Goal: Task Accomplishment & Management: Use online tool/utility

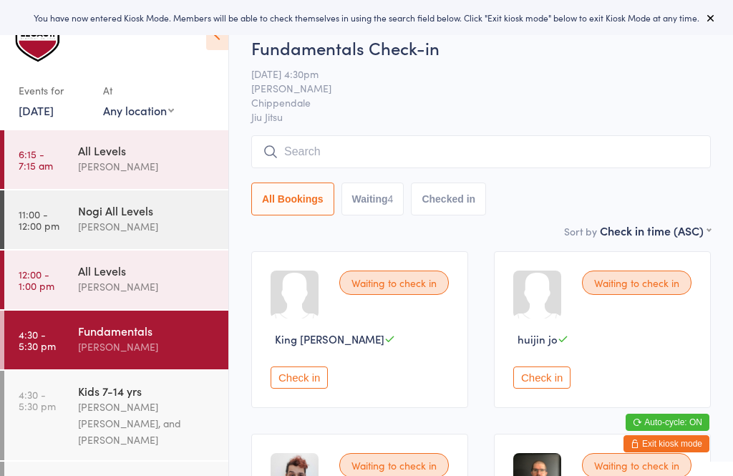
click at [713, 12] on icon at bounding box center [710, 17] width 11 height 11
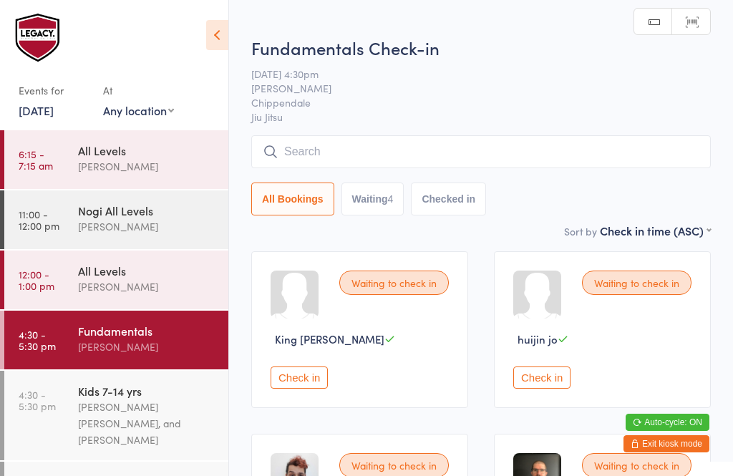
click at [171, 419] on div "[PERSON_NAME] [PERSON_NAME], and [PERSON_NAME]" at bounding box center [147, 423] width 138 height 49
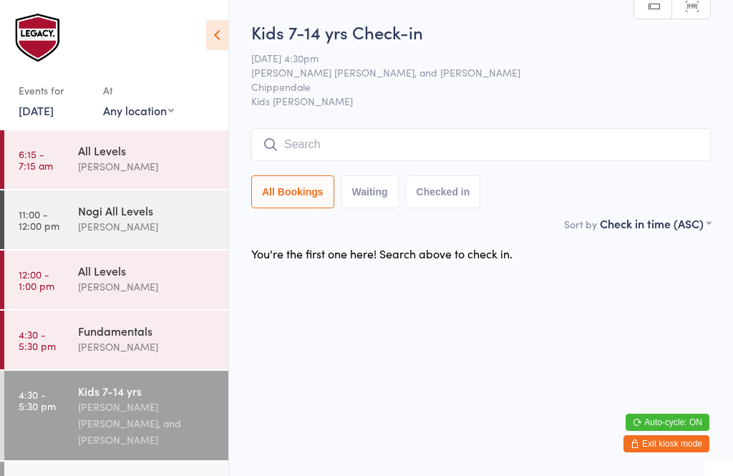
click at [96, 334] on div "Fundamentals" at bounding box center [147, 331] width 138 height 16
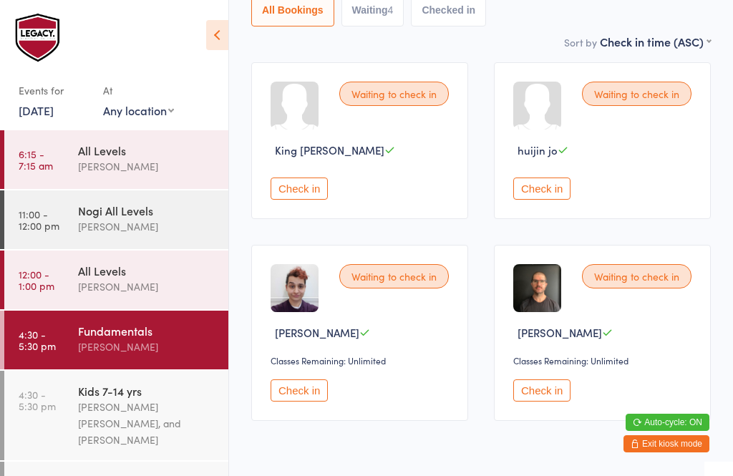
scroll to position [198, 0]
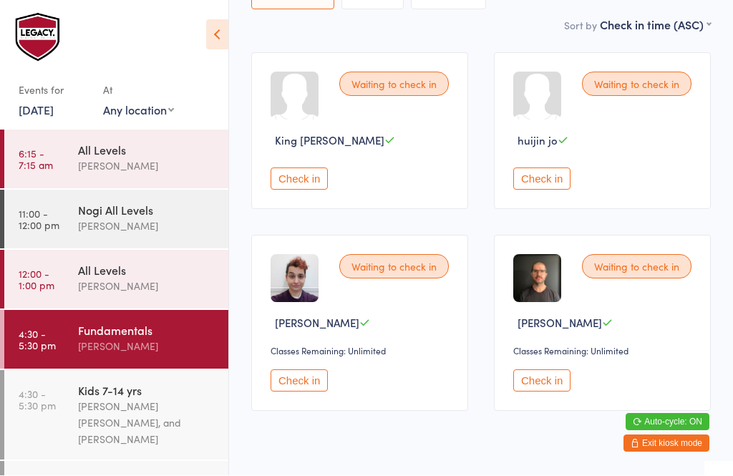
click at [536, 392] on button "Check in" at bounding box center [541, 381] width 57 height 22
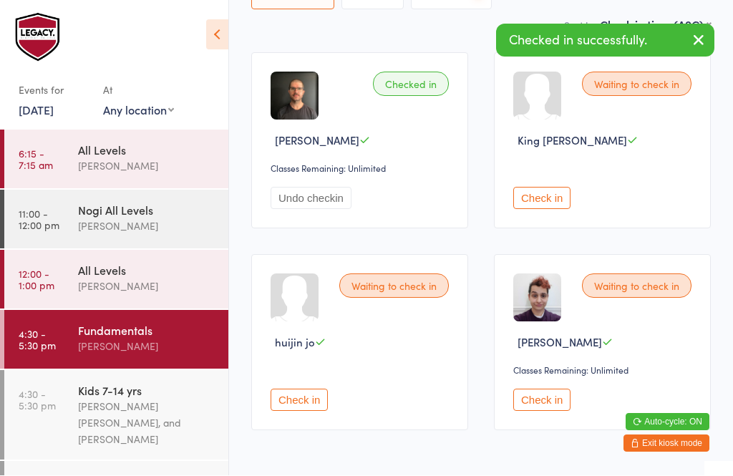
scroll to position [199, 0]
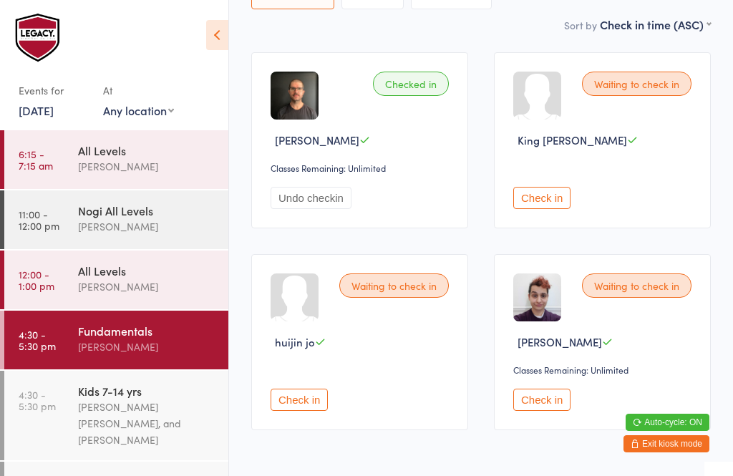
click at [124, 347] on div "[PERSON_NAME]" at bounding box center [147, 347] width 138 height 16
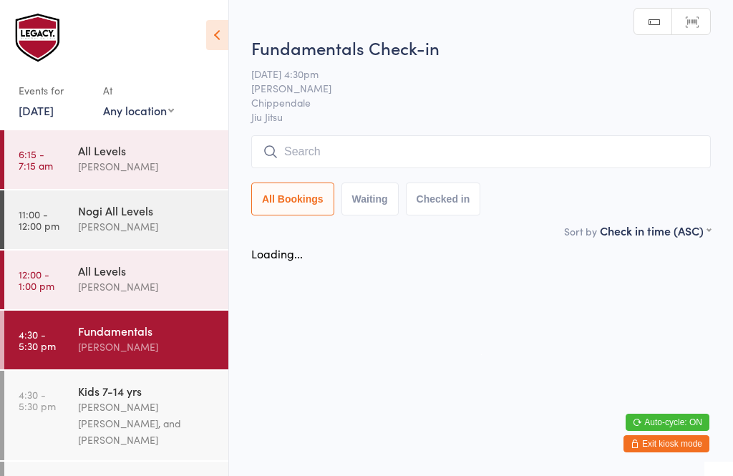
scroll to position [0, 0]
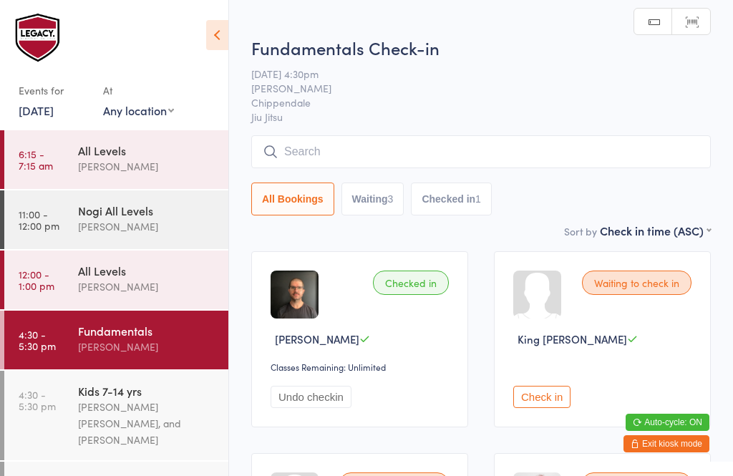
click at [392, 156] on input "search" at bounding box center [481, 151] width 460 height 33
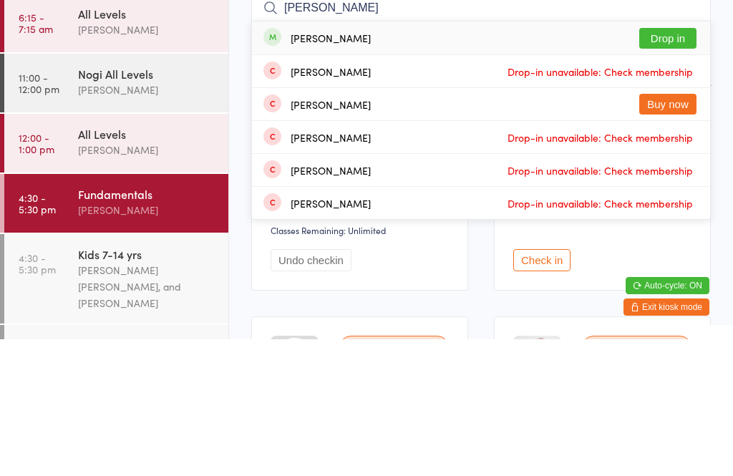
type input "Woody"
click at [678, 165] on button "Drop in" at bounding box center [668, 175] width 57 height 21
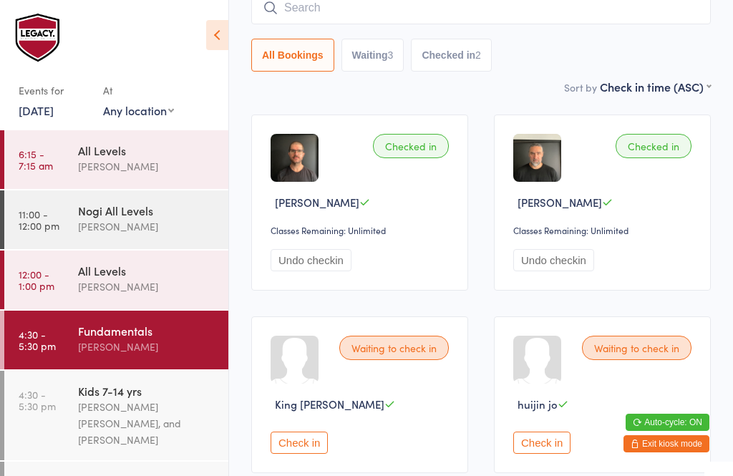
click at [54, 421] on link "4:30 - 5:30 pm Kids 7-14 yrs Werique Oliveira, Carlos Henrique Santos Pinto, an…" at bounding box center [116, 416] width 224 height 90
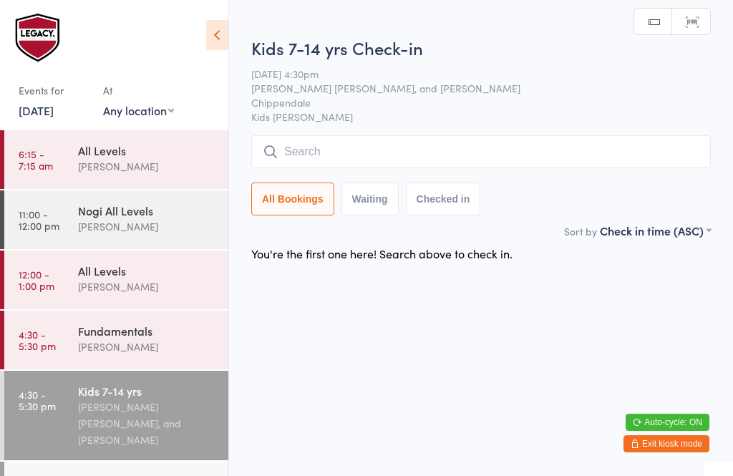
click at [556, 145] on input "search" at bounding box center [481, 151] width 460 height 33
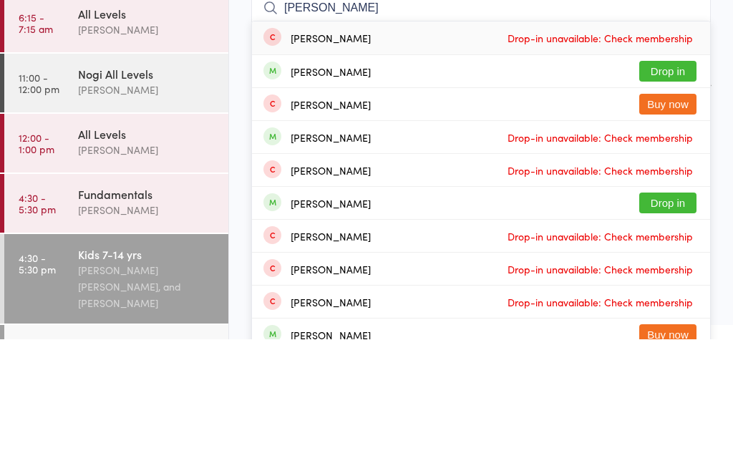
type input "Sebastian"
click at [691, 198] on button "Drop in" at bounding box center [668, 208] width 57 height 21
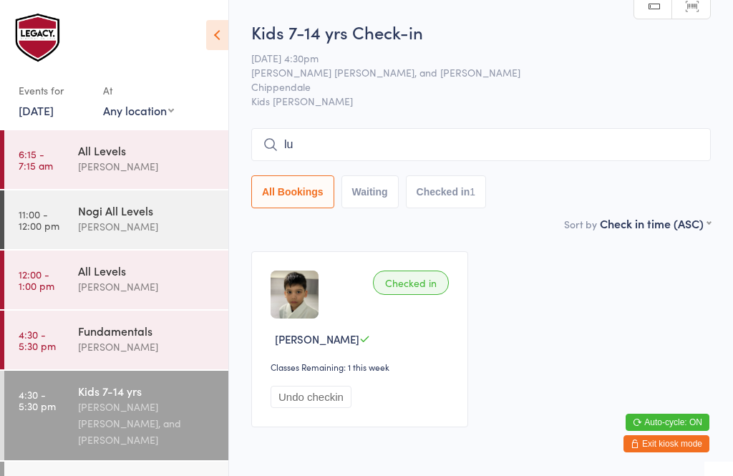
type input "l"
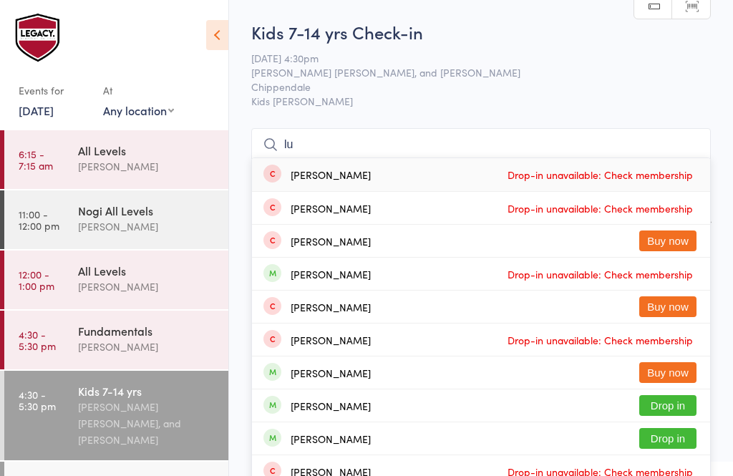
type input "l"
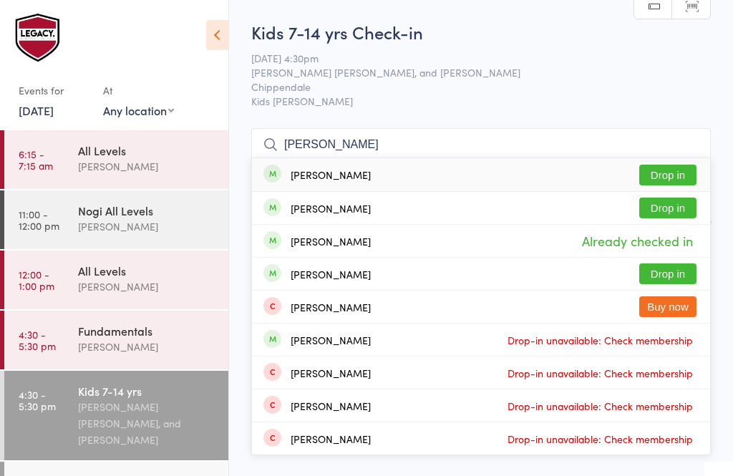
type input "luka stanojevic"
click at [682, 177] on button "Drop in" at bounding box center [668, 175] width 57 height 21
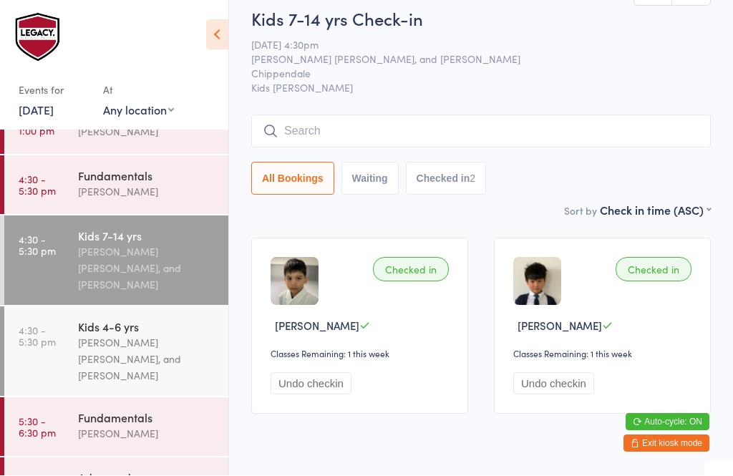
scroll to position [154, 0]
click at [117, 361] on div "[PERSON_NAME] [PERSON_NAME], and [PERSON_NAME]" at bounding box center [147, 360] width 138 height 49
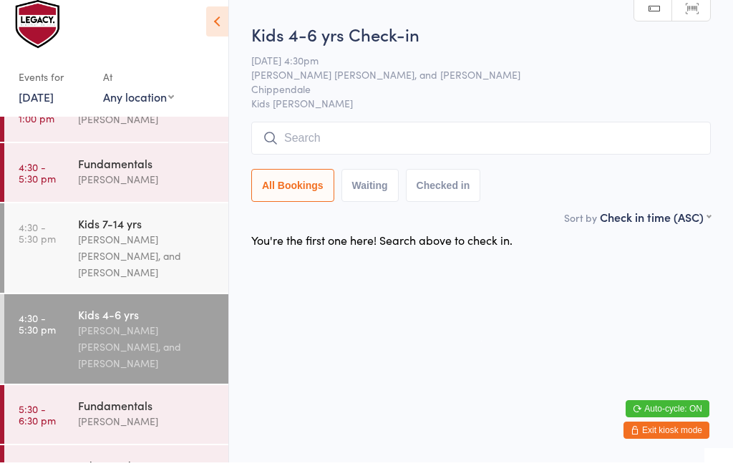
click at [342, 153] on input "search" at bounding box center [481, 151] width 460 height 33
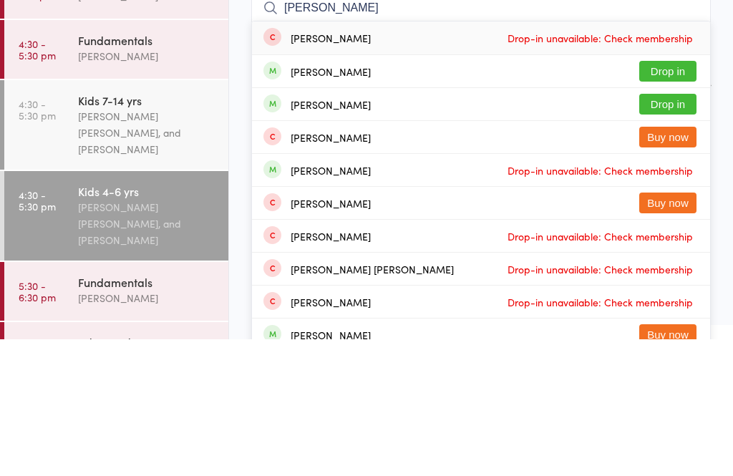
type input "Lucas"
click at [662, 198] on button "Drop in" at bounding box center [668, 208] width 57 height 21
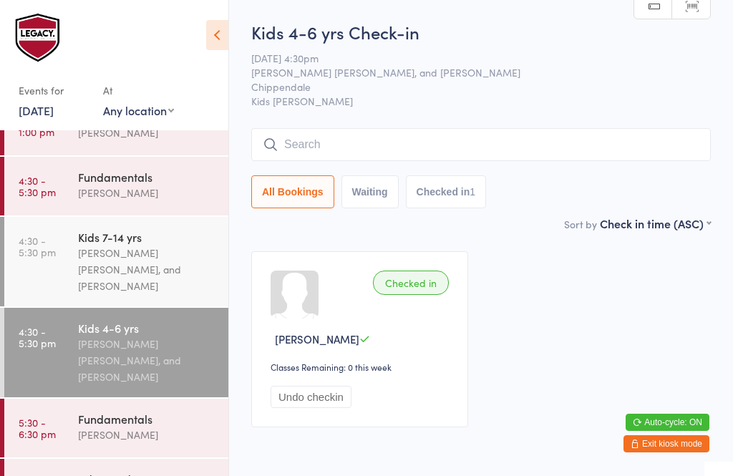
click at [115, 185] on div "Fundamentals" at bounding box center [147, 177] width 138 height 16
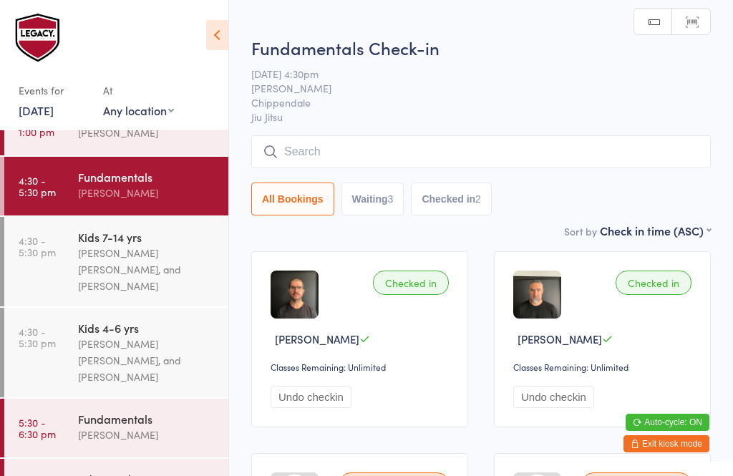
click at [438, 146] on input "search" at bounding box center [481, 151] width 460 height 33
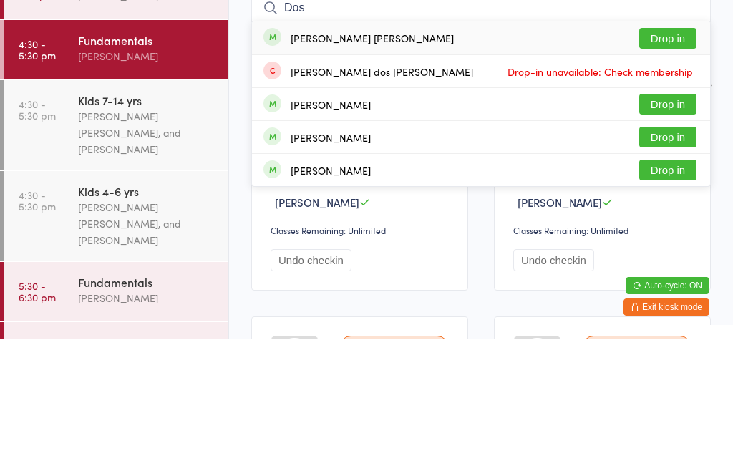
type input "Dos"
click at [668, 165] on button "Drop in" at bounding box center [668, 175] width 57 height 21
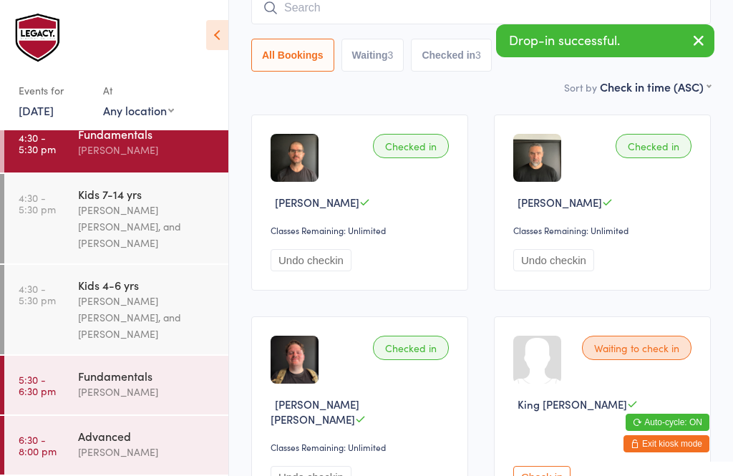
scroll to position [200, 0]
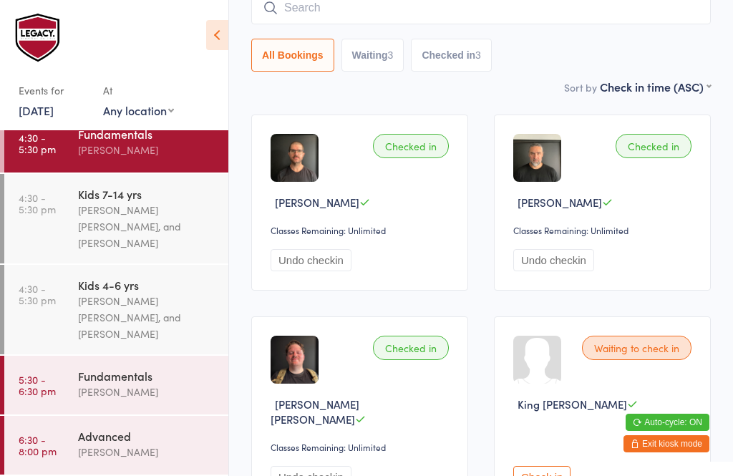
click at [73, 448] on link "6:30 - 8:00 pm Advanced Ricardo Laffranchi" at bounding box center [116, 445] width 224 height 59
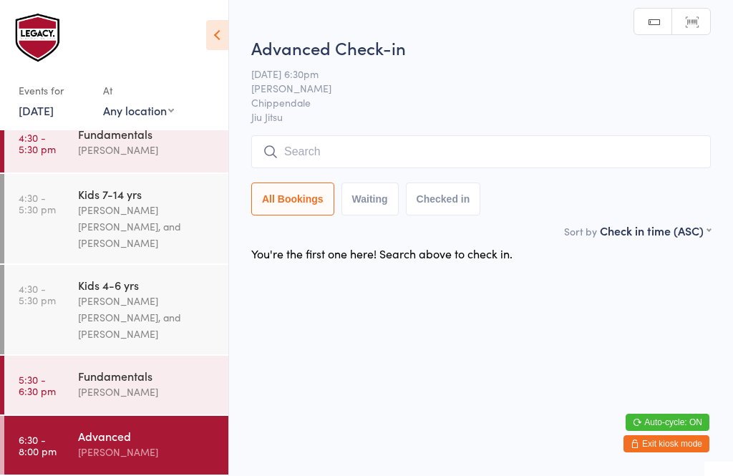
click at [318, 145] on input "search" at bounding box center [481, 151] width 460 height 33
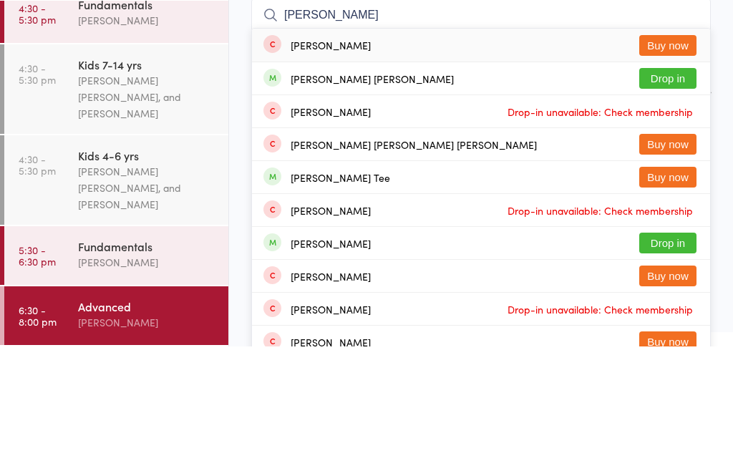
type input "Carlos"
click at [660, 198] on button "Drop in" at bounding box center [668, 208] width 57 height 21
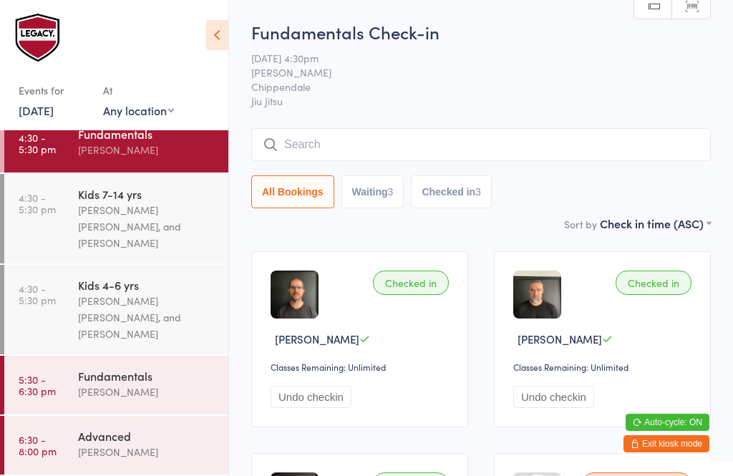
click at [140, 202] on div "Werique Oliveira, Carlos Henrique Santos Pinto, and Peter Yabsley" at bounding box center [147, 226] width 138 height 49
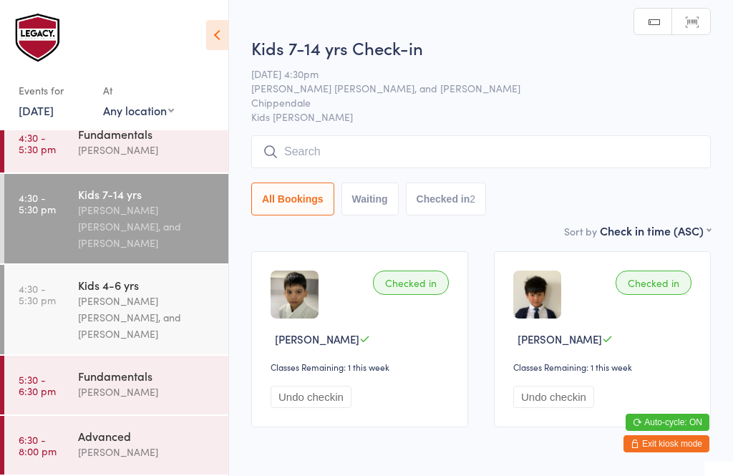
click at [420, 142] on input "search" at bounding box center [481, 151] width 460 height 33
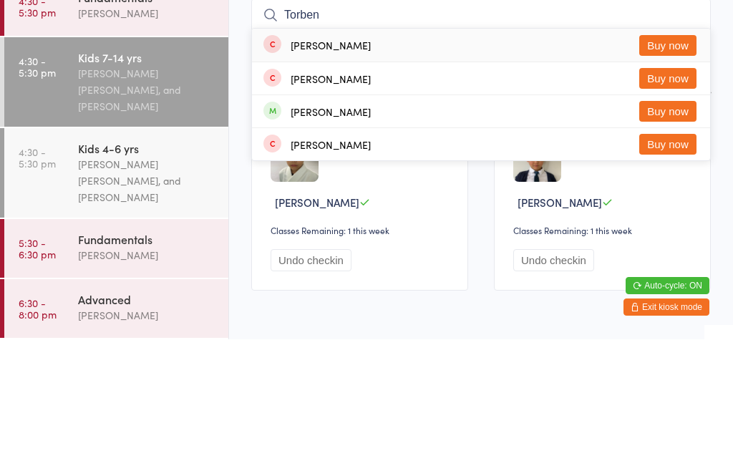
type input "Torben"
click at [667, 172] on button "Buy now" at bounding box center [668, 182] width 57 height 21
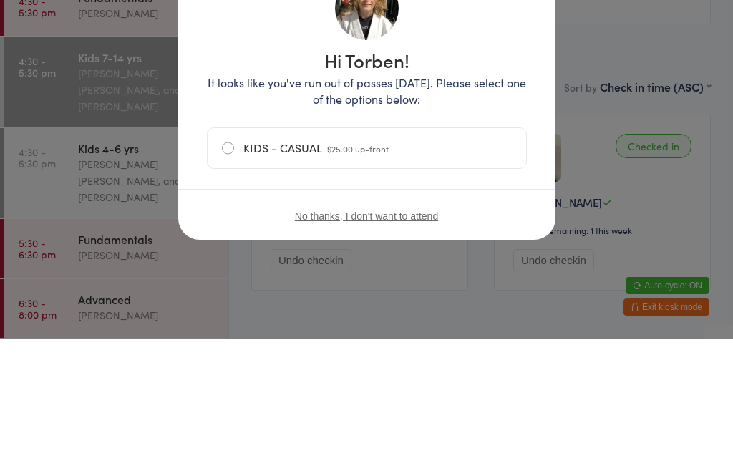
scroll to position [59, 0]
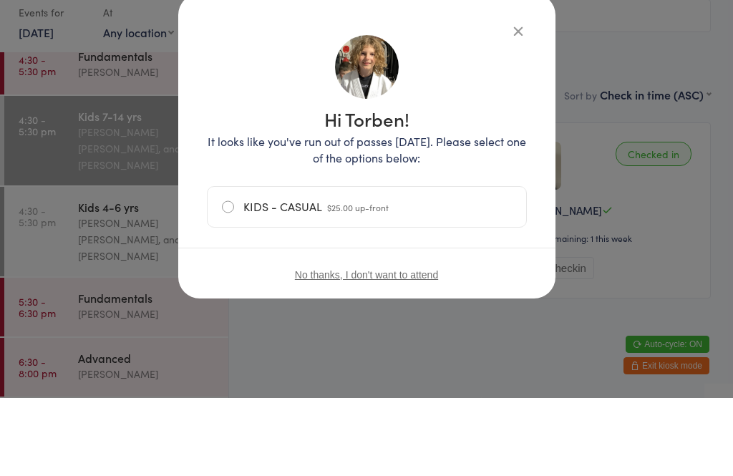
click at [406, 347] on button "No thanks, I don't want to attend" at bounding box center [366, 352] width 143 height 11
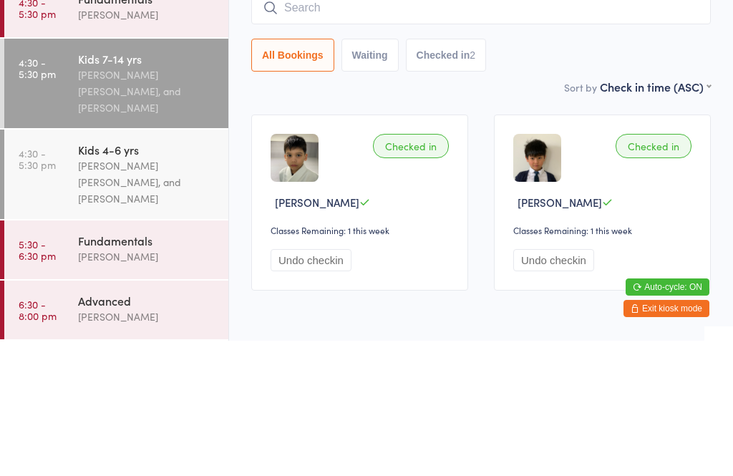
scroll to position [0, 0]
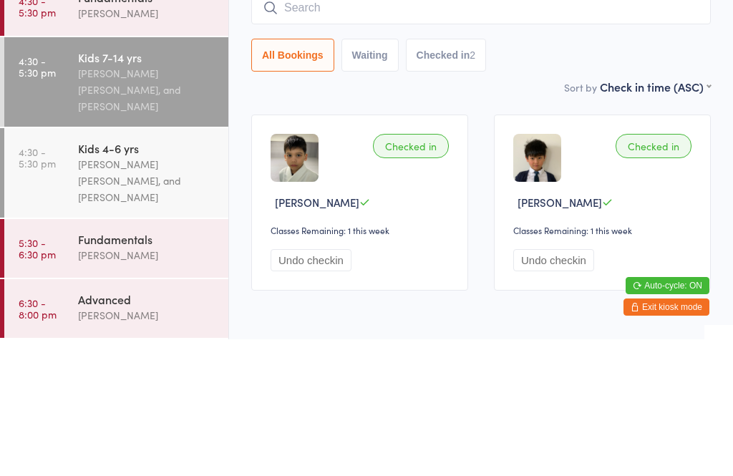
click at [420, 146] on input "search" at bounding box center [481, 144] width 460 height 33
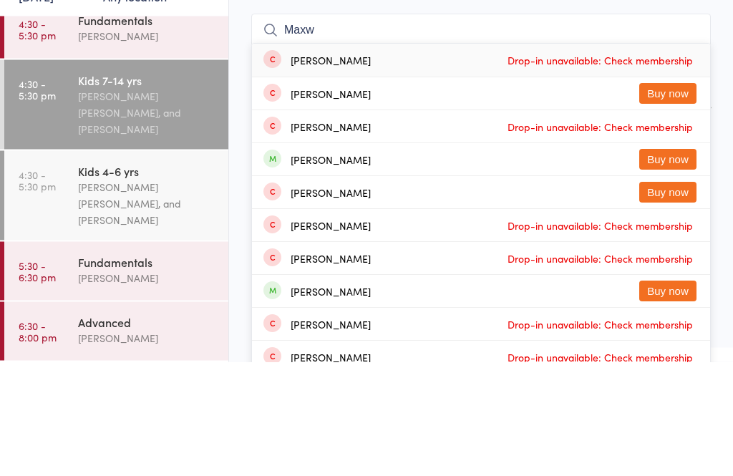
scroll to position [154, 0]
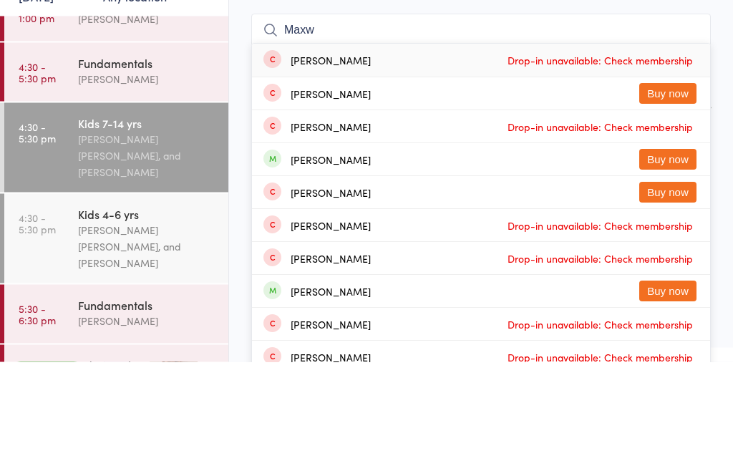
type input "Maxw"
click at [674, 296] on button "Buy now" at bounding box center [668, 306] width 57 height 21
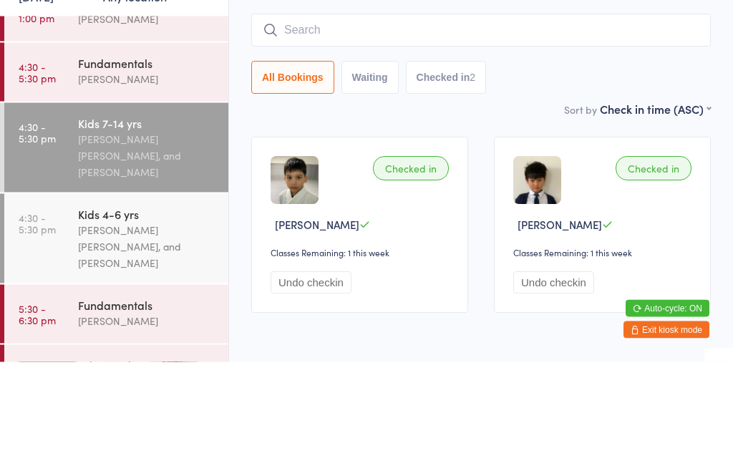
scroll to position [13, 0]
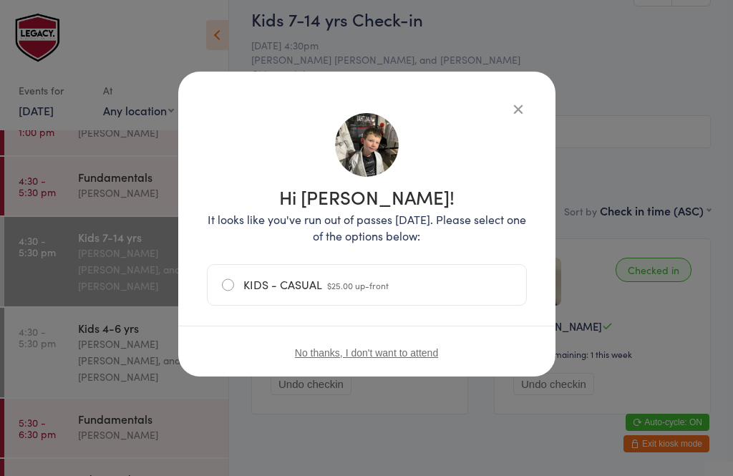
click at [424, 281] on label "KIDS - CASUAL $25.00 up-front" at bounding box center [367, 285] width 290 height 40
click at [0, 0] on input "KIDS - CASUAL $25.00 up-front" at bounding box center [0, 0] width 0 height 0
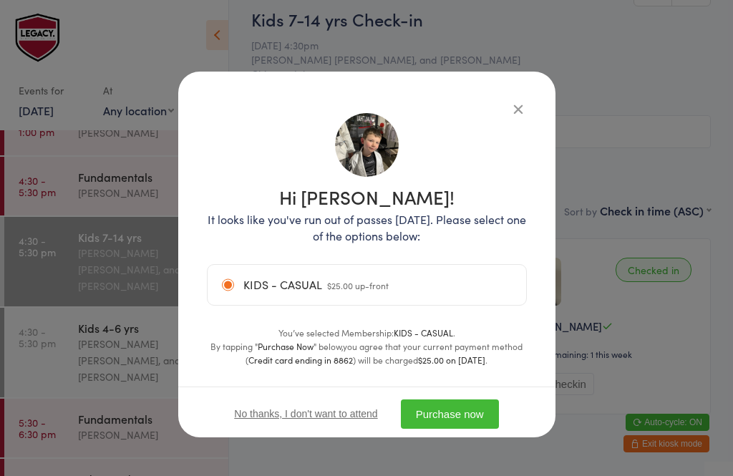
click at [460, 414] on button "Purchase now" at bounding box center [450, 414] width 98 height 29
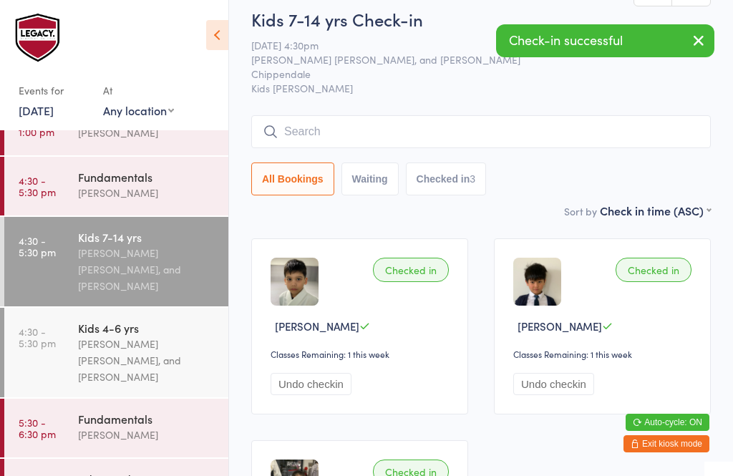
click at [370, 127] on input "search" at bounding box center [481, 131] width 460 height 33
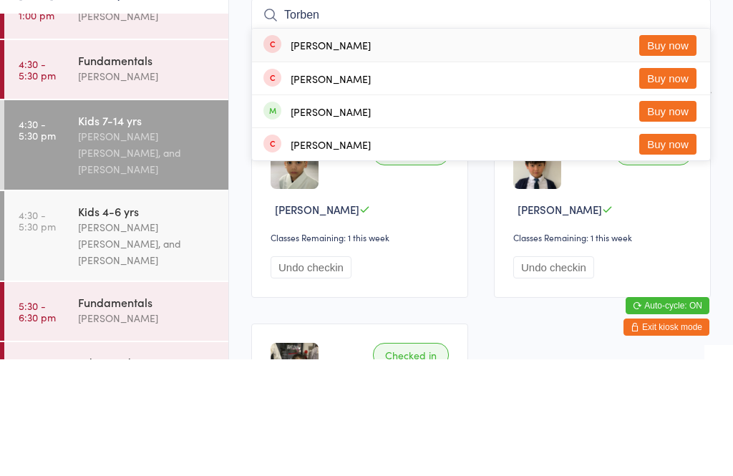
type input "Torben"
click at [655, 152] on button "Buy now" at bounding box center [668, 162] width 57 height 21
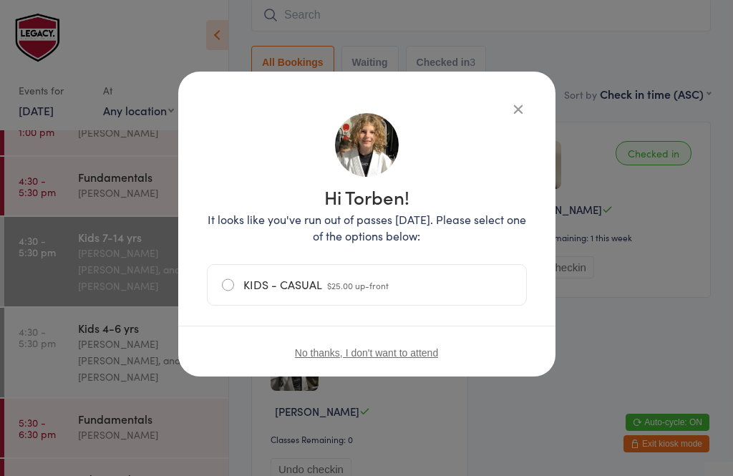
click at [426, 294] on label "KIDS - CASUAL $25.00 up-front" at bounding box center [367, 285] width 290 height 40
click at [0, 0] on input "KIDS - CASUAL $25.00 up-front" at bounding box center [0, 0] width 0 height 0
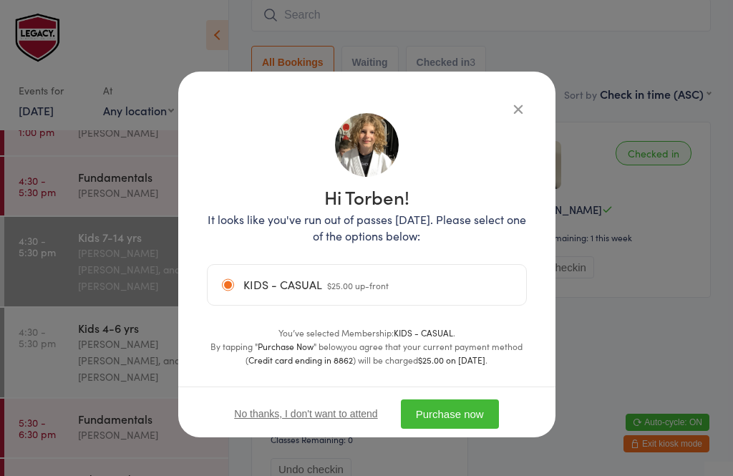
click at [473, 418] on button "Purchase now" at bounding box center [450, 414] width 98 height 29
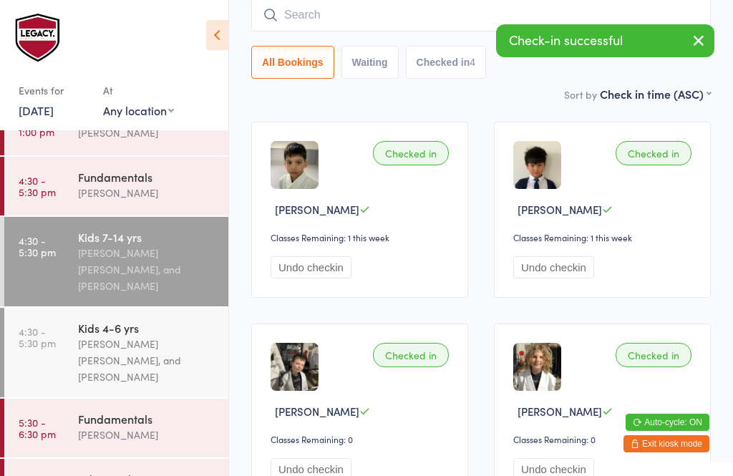
click at [76, 349] on link "4:30 - 5:30 pm Kids 4-6 yrs Werique Oliveira, Carlos Henrique Santos Pinto, and…" at bounding box center [116, 353] width 224 height 90
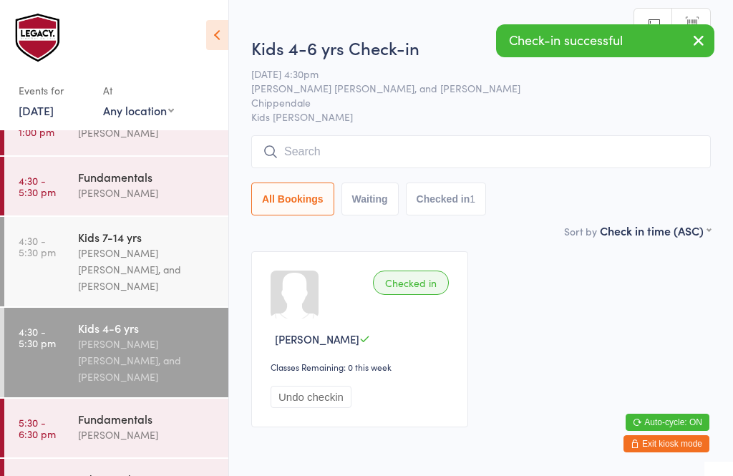
click at [77, 194] on link "4:30 - 5:30 pm Fundamentals Ricardo Laffranchi" at bounding box center [116, 186] width 224 height 59
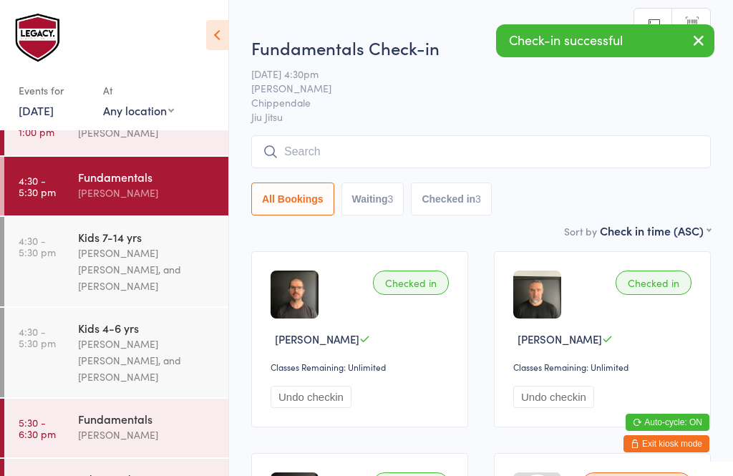
click at [448, 152] on input "search" at bounding box center [481, 151] width 460 height 33
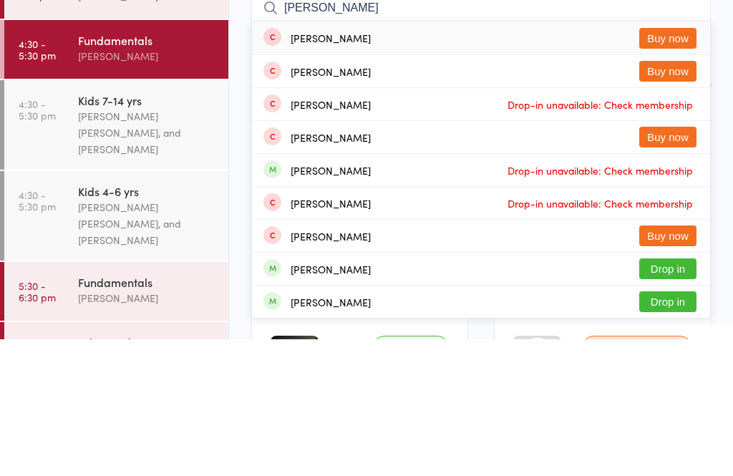
type input "Sarah"
click at [671, 198] on button "Buy now" at bounding box center [668, 208] width 57 height 21
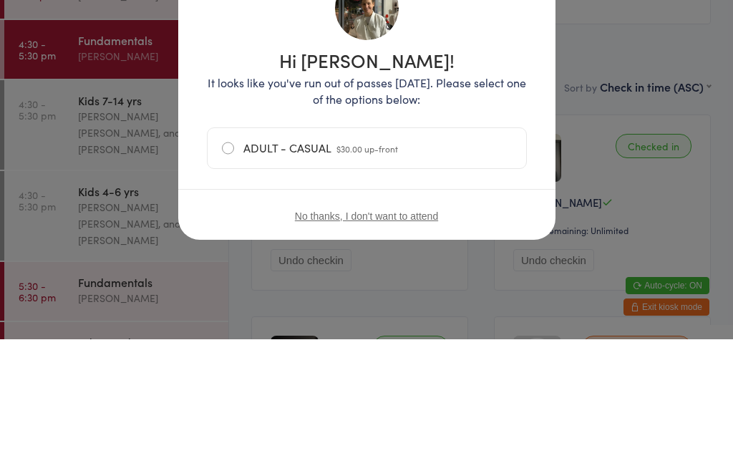
scroll to position [137, 0]
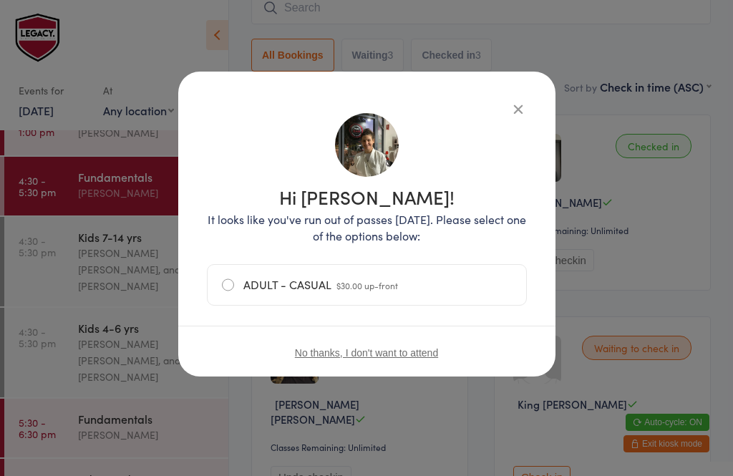
click at [430, 284] on label "ADULT - CASUAL $30.00 up-front" at bounding box center [367, 285] width 290 height 40
click at [0, 0] on input "ADULT - CASUAL $30.00 up-front" at bounding box center [0, 0] width 0 height 0
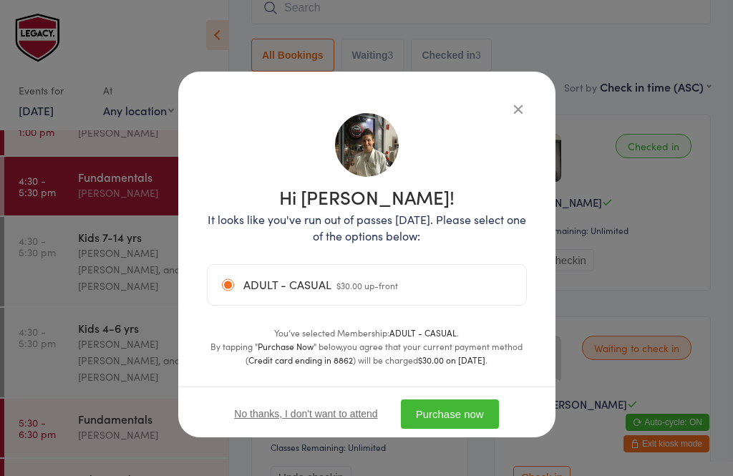
click at [459, 426] on button "Purchase now" at bounding box center [450, 414] width 98 height 29
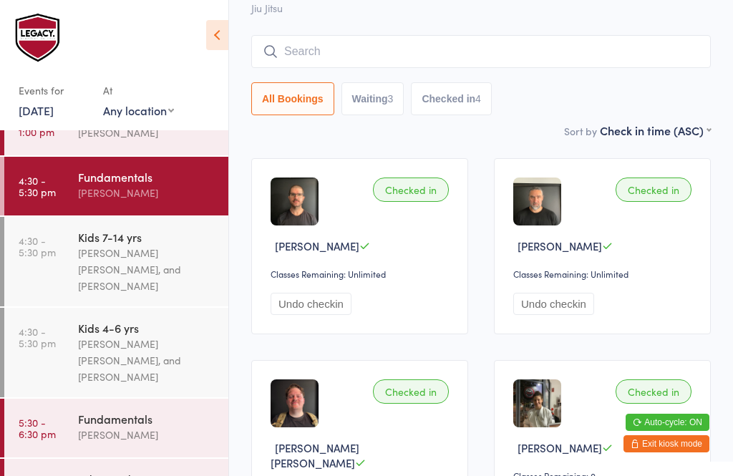
scroll to position [62, 0]
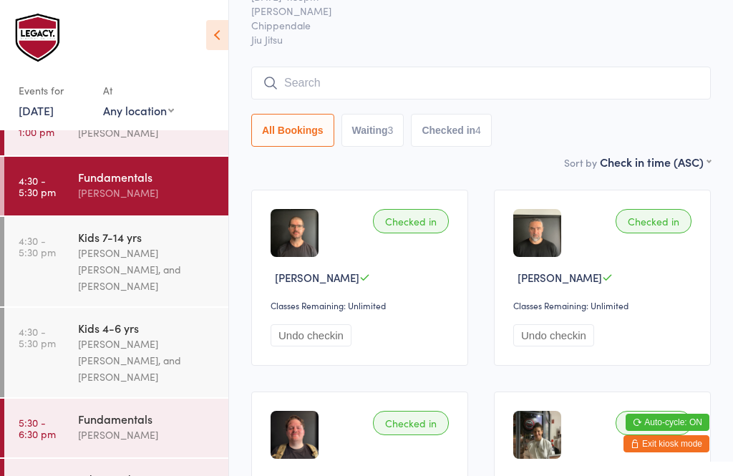
click at [319, 72] on input "search" at bounding box center [481, 83] width 460 height 33
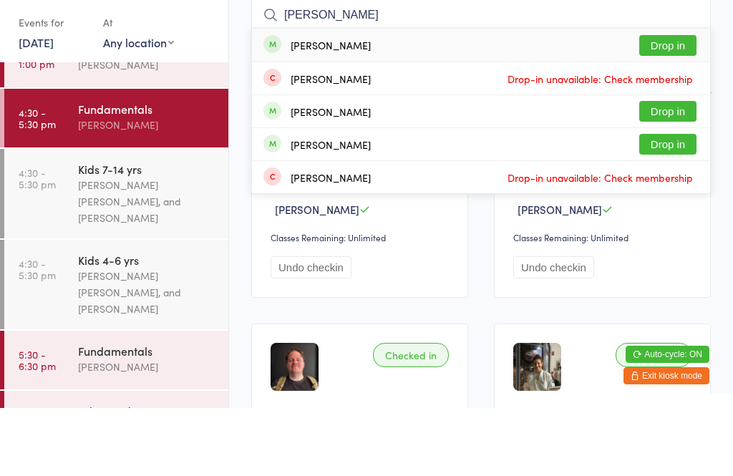
type input "Peter"
click at [650, 103] on button "Drop in" at bounding box center [668, 113] width 57 height 21
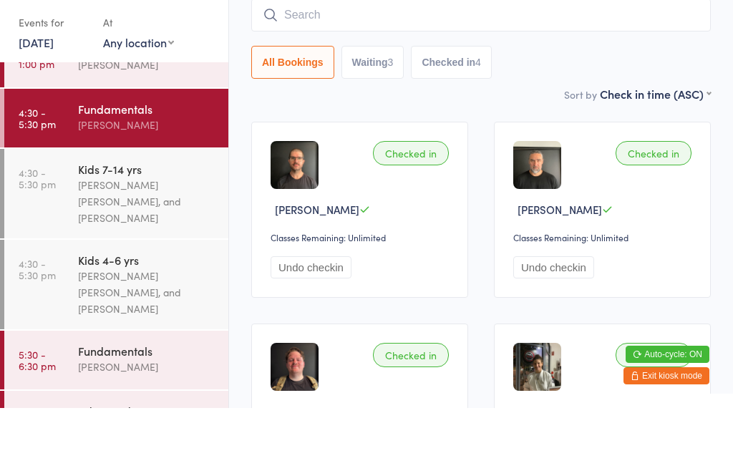
scroll to position [130, 0]
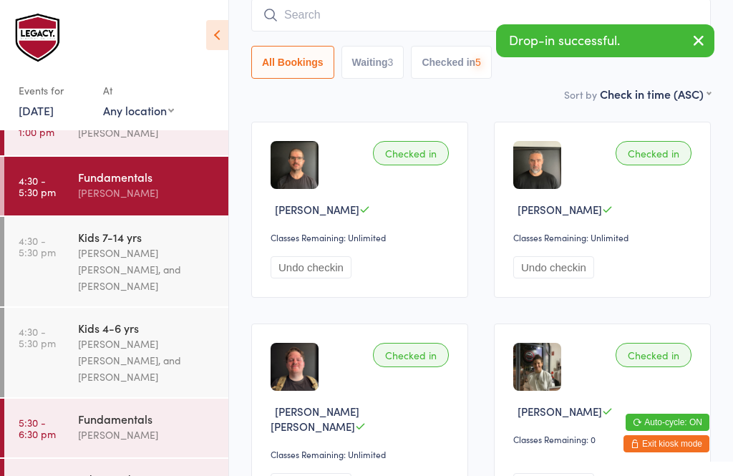
click at [307, 26] on input "search" at bounding box center [481, 15] width 460 height 33
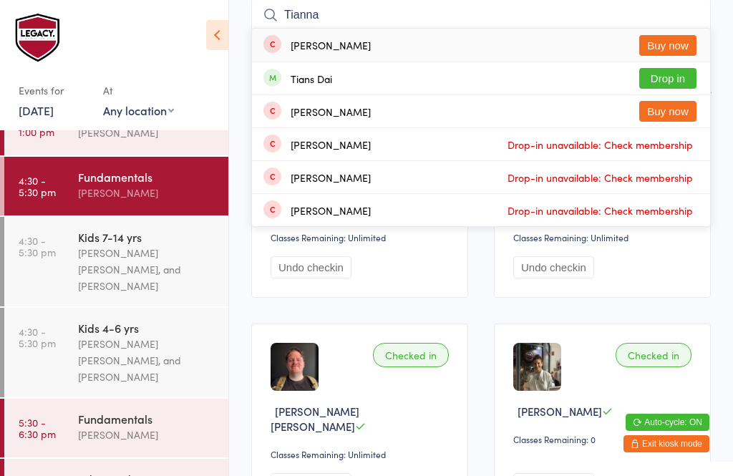
type input "Tianna"
click at [660, 46] on button "Buy now" at bounding box center [668, 45] width 57 height 21
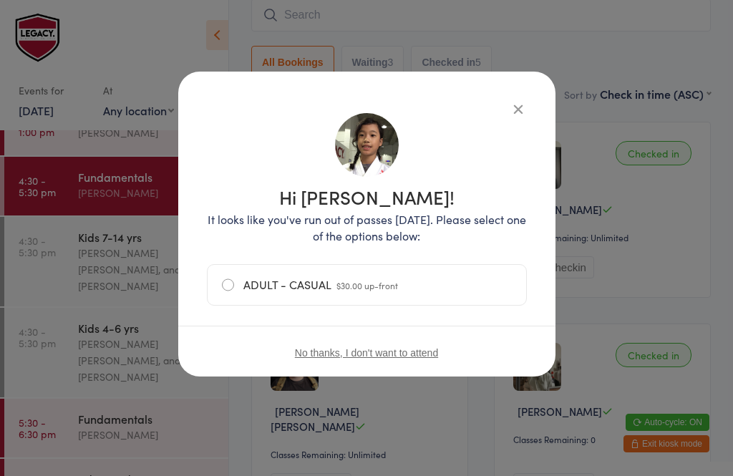
click at [228, 289] on label "ADULT - CASUAL $30.00 up-front" at bounding box center [367, 285] width 290 height 40
click at [0, 0] on input "ADULT - CASUAL $30.00 up-front" at bounding box center [0, 0] width 0 height 0
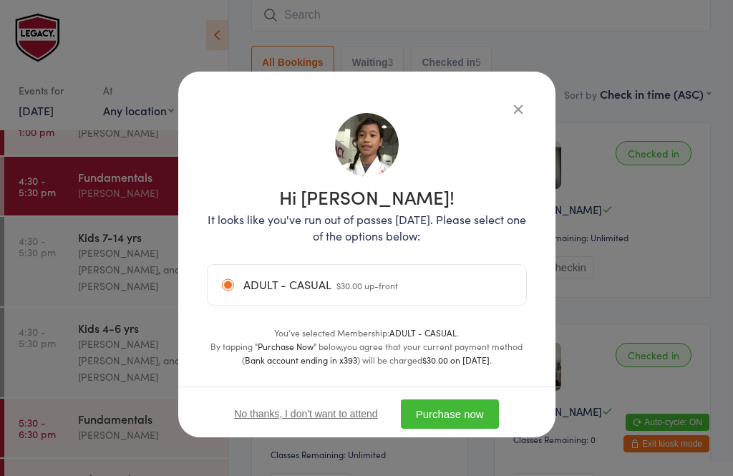
click at [445, 412] on button "Purchase now" at bounding box center [450, 414] width 98 height 29
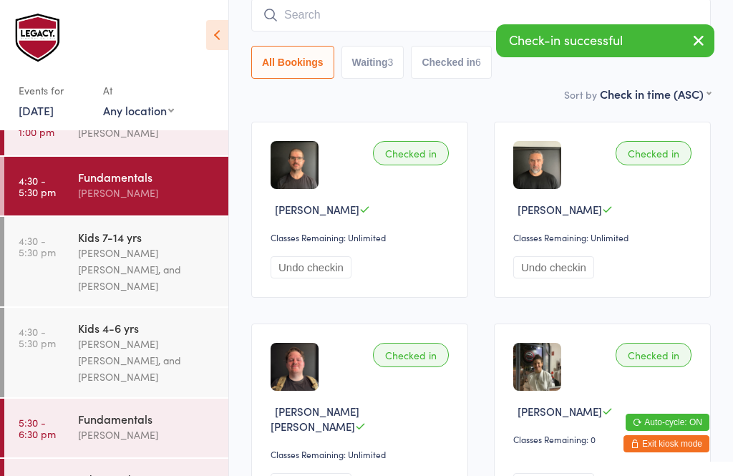
click at [131, 248] on div "Werique Oliveira, Carlos Henrique Santos Pinto, and Peter Yabsley" at bounding box center [147, 269] width 138 height 49
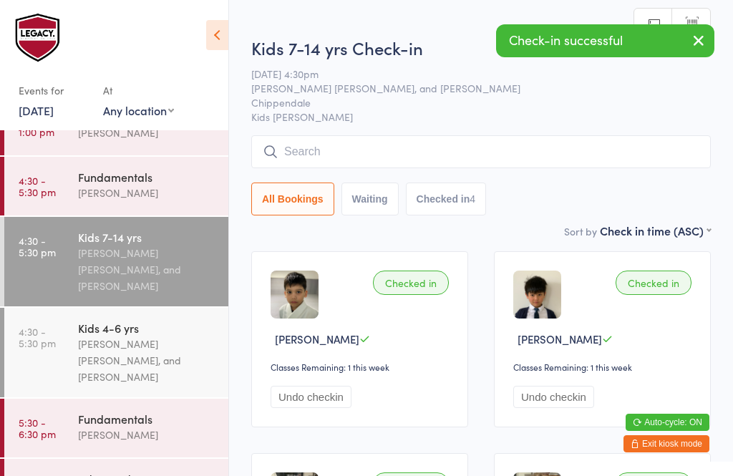
click at [362, 151] on input "search" at bounding box center [481, 151] width 460 height 33
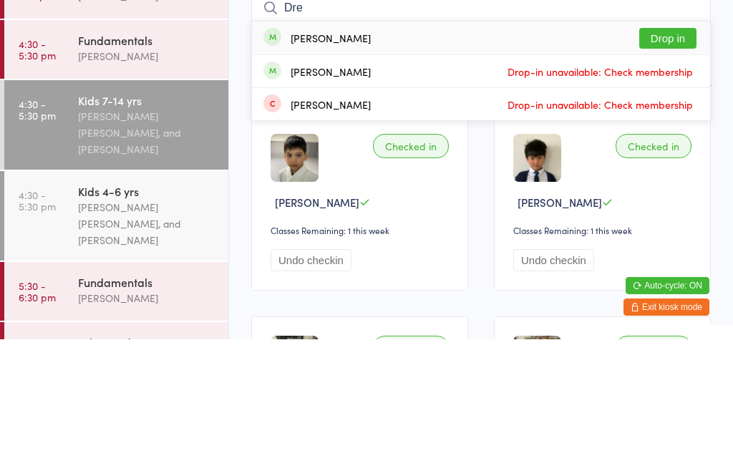
type input "Dre"
click at [695, 165] on button "Drop in" at bounding box center [668, 175] width 57 height 21
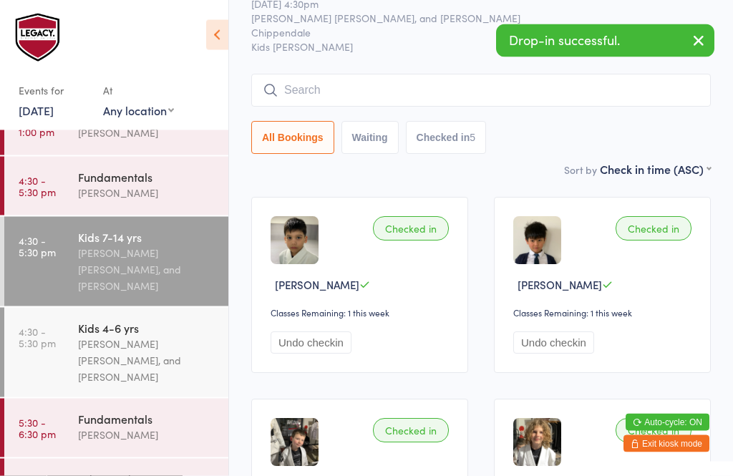
scroll to position [43, 0]
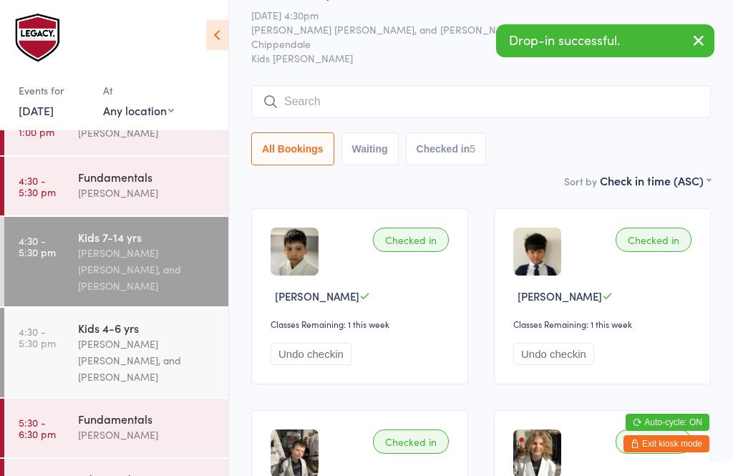
click at [358, 106] on input "search" at bounding box center [481, 101] width 460 height 33
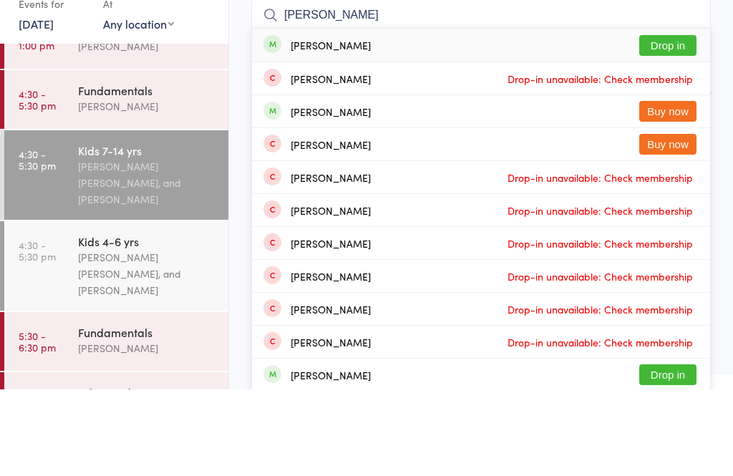
type input "Jess mill"
click at [678, 122] on button "Drop in" at bounding box center [668, 132] width 57 height 21
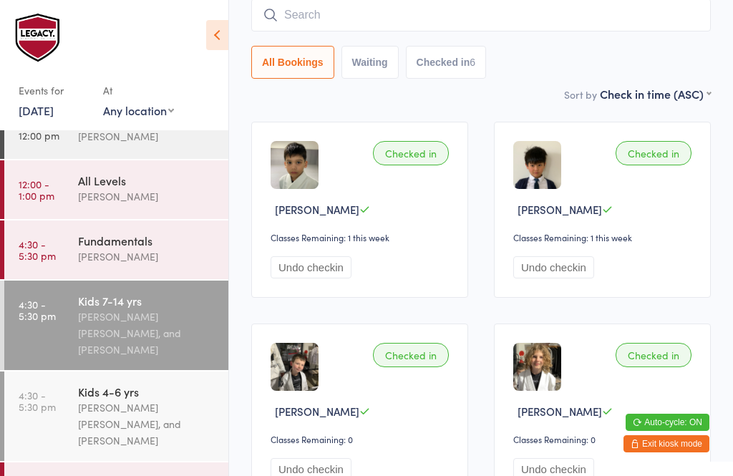
scroll to position [87, 0]
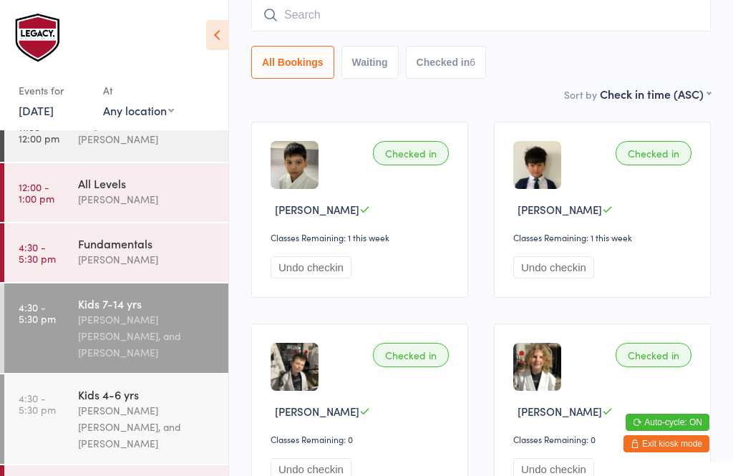
click at [154, 251] on div "Fundamentals" at bounding box center [147, 244] width 138 height 16
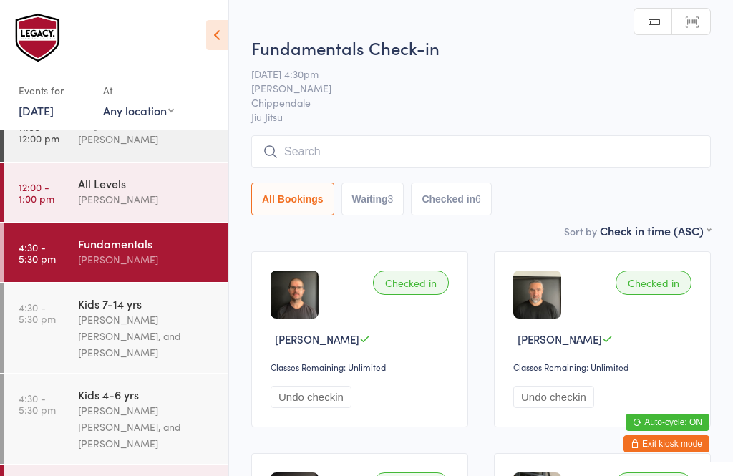
click at [469, 154] on input "search" at bounding box center [481, 151] width 460 height 33
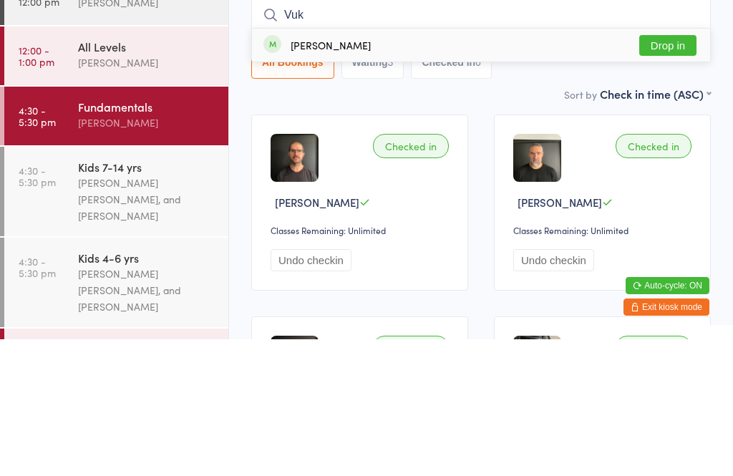
type input "Vuk"
click at [669, 172] on button "Drop in" at bounding box center [668, 182] width 57 height 21
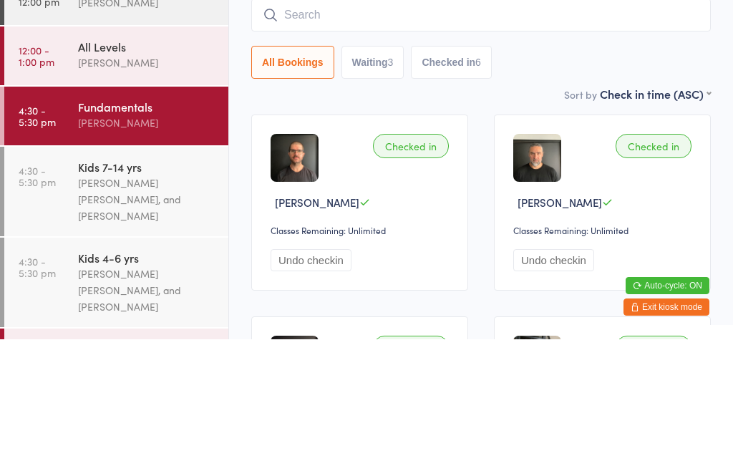
scroll to position [137, 0]
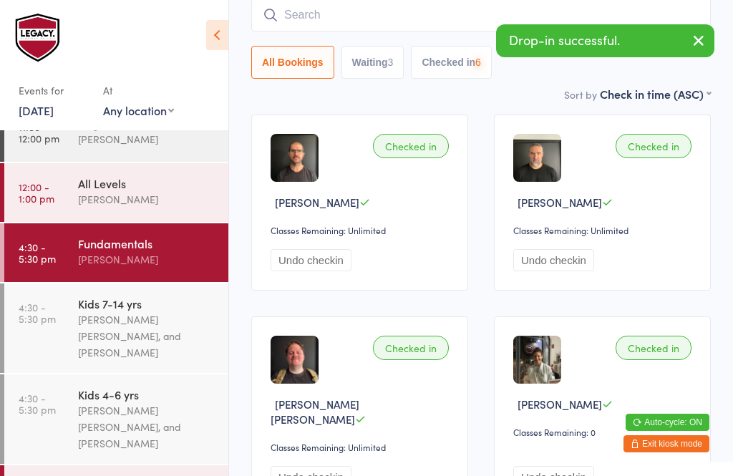
click at [476, 16] on input "search" at bounding box center [481, 15] width 460 height 33
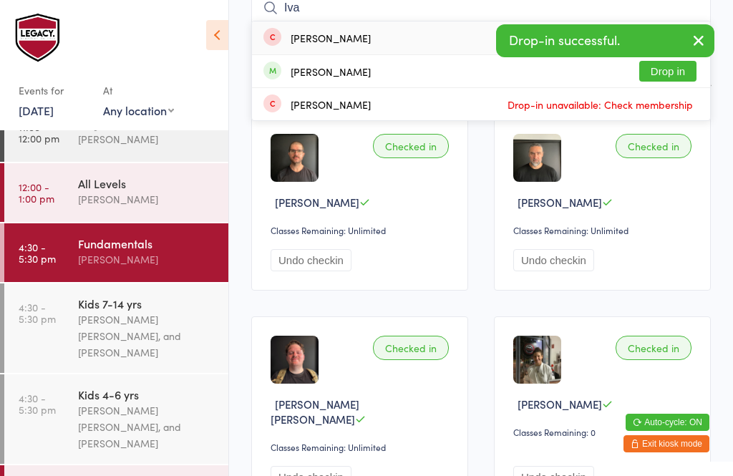
type input "Iva"
click at [662, 71] on button "Drop in" at bounding box center [668, 71] width 57 height 21
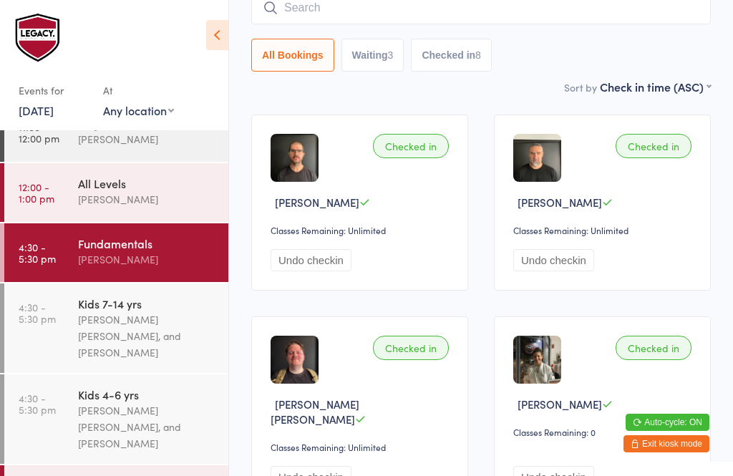
click at [148, 327] on div "[PERSON_NAME] [PERSON_NAME], and [PERSON_NAME]" at bounding box center [147, 336] width 138 height 49
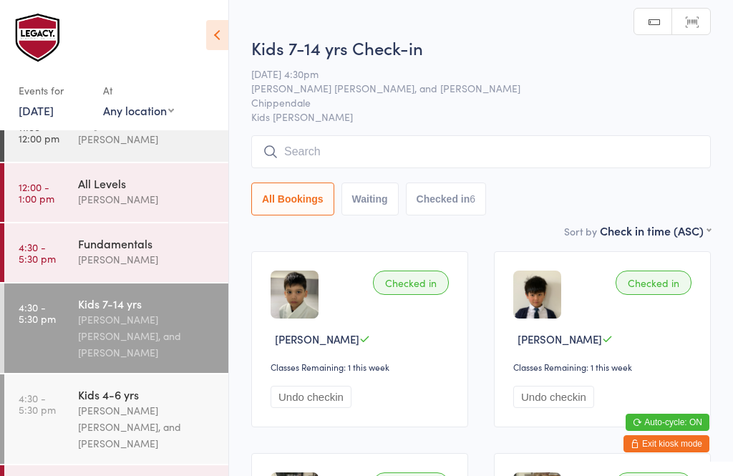
click at [406, 168] on input "search" at bounding box center [481, 151] width 460 height 33
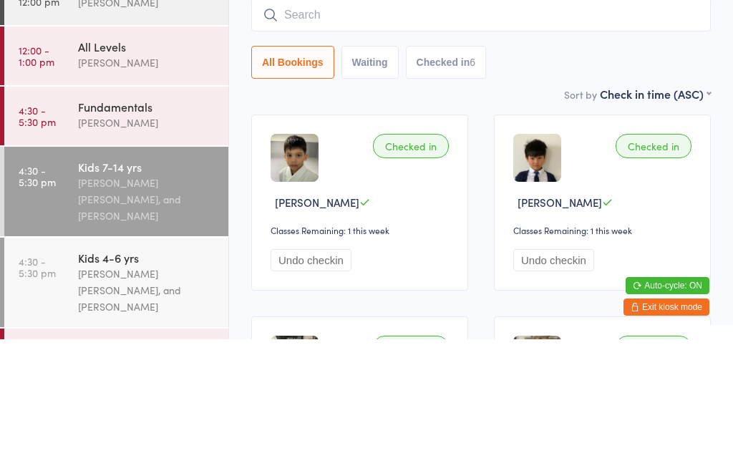
type input "I"
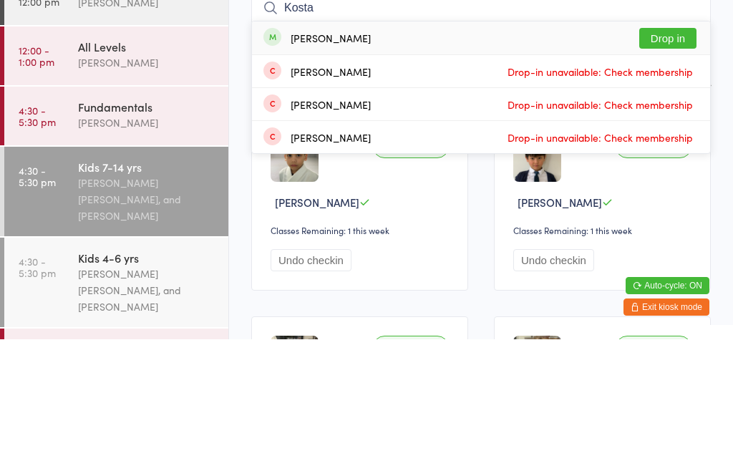
type input "Kosta"
click at [667, 165] on button "Drop in" at bounding box center [668, 175] width 57 height 21
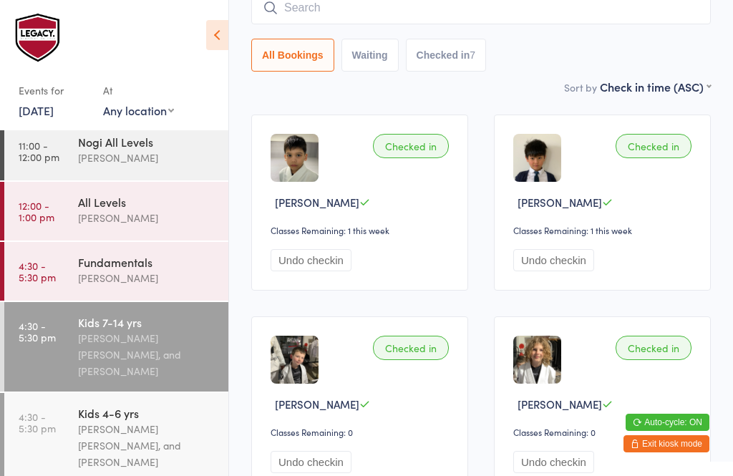
scroll to position [69, 0]
click at [150, 259] on div "Fundamentals" at bounding box center [147, 262] width 138 height 16
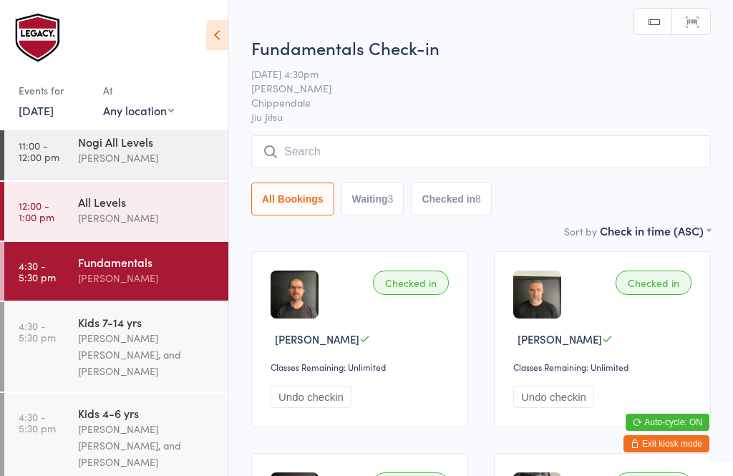
click at [470, 127] on div "Fundamentals Check-in 17 Sep 4:30pm Ricardo Laffranchi Chippendale Jiu Jitsu Ma…" at bounding box center [481, 129] width 460 height 187
click at [435, 161] on input "search" at bounding box center [481, 151] width 460 height 33
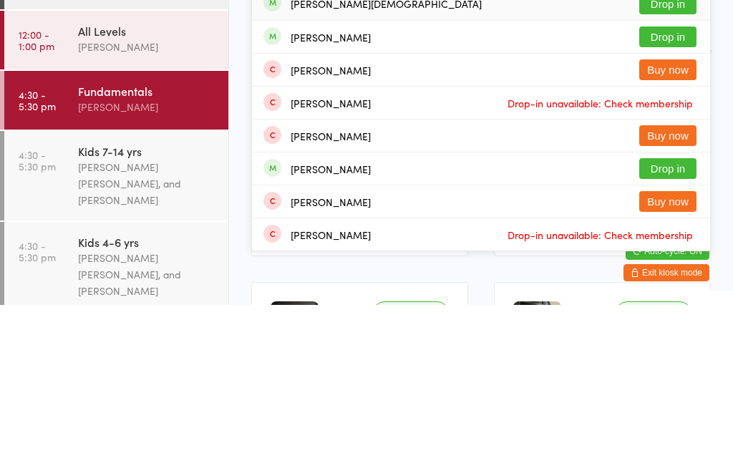
type input "Tommy"
click at [670, 198] on button "Drop in" at bounding box center [668, 208] width 57 height 21
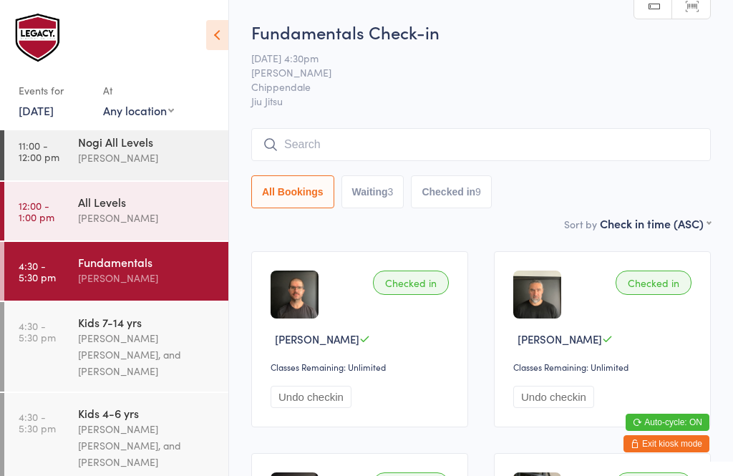
click at [530, 140] on input "search" at bounding box center [481, 144] width 460 height 33
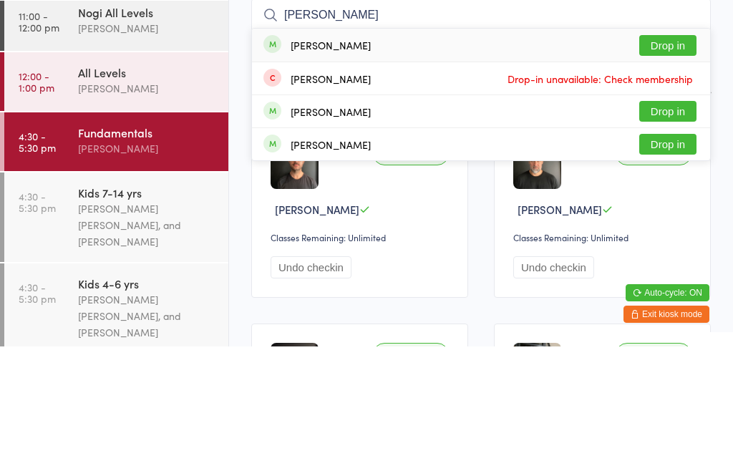
type input "Nhu pham"
click at [675, 165] on button "Drop in" at bounding box center [668, 175] width 57 height 21
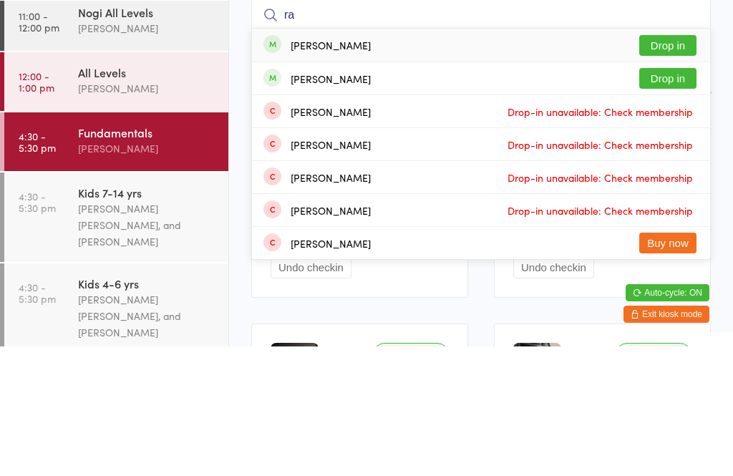
type input "ra"
click at [660, 165] on button "Drop in" at bounding box center [668, 175] width 57 height 21
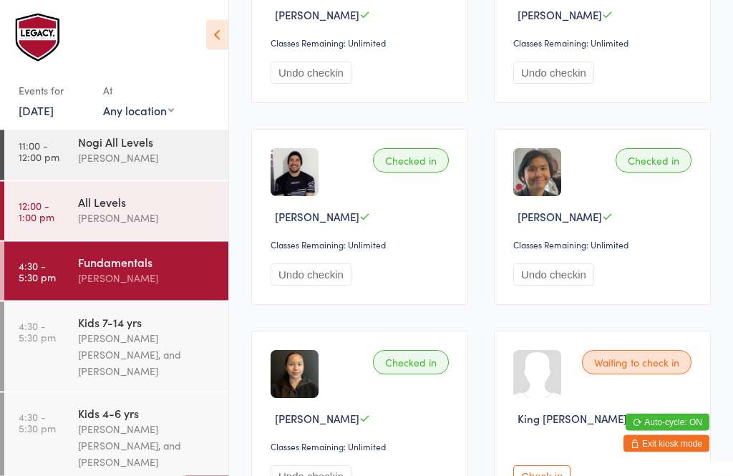
scroll to position [947, 0]
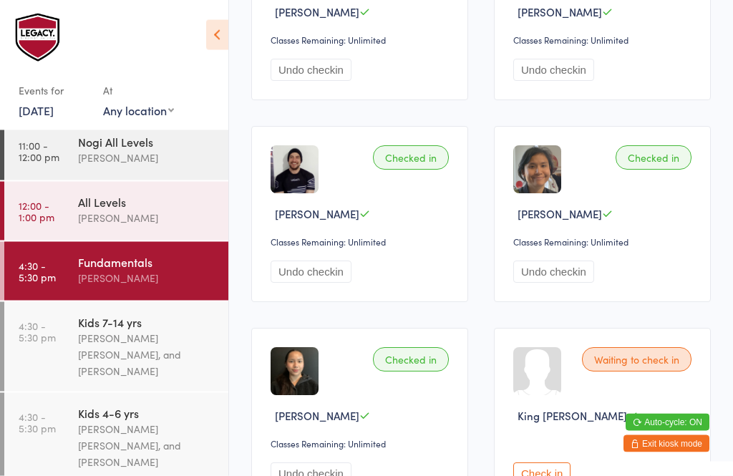
click at [311, 476] on button "Undo checkin" at bounding box center [311, 474] width 81 height 22
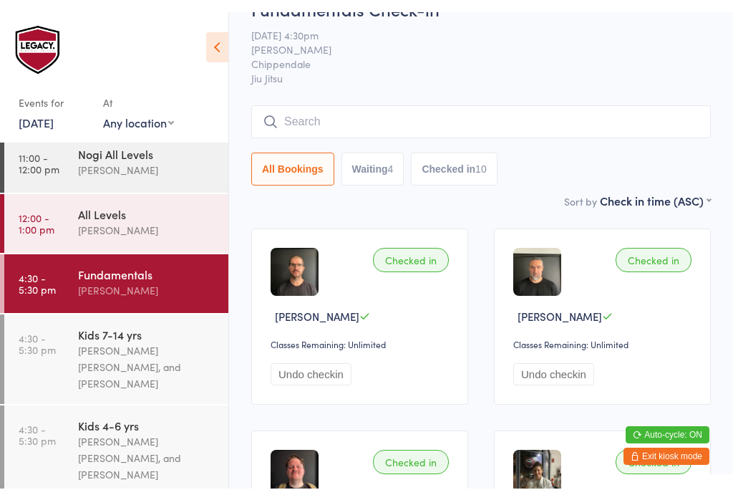
scroll to position [0, 0]
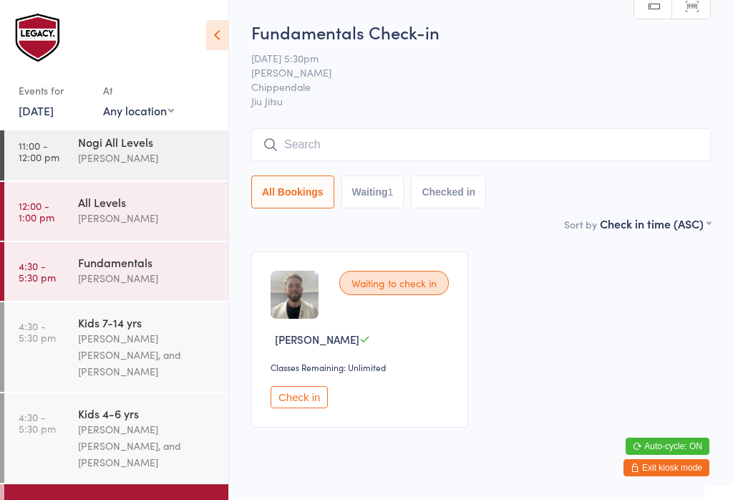
click at [686, 476] on html "You have now entered Kiosk Mode. Members will be able to check themselves in us…" at bounding box center [366, 250] width 733 height 500
click at [664, 471] on button "Exit kiosk mode" at bounding box center [667, 467] width 86 height 17
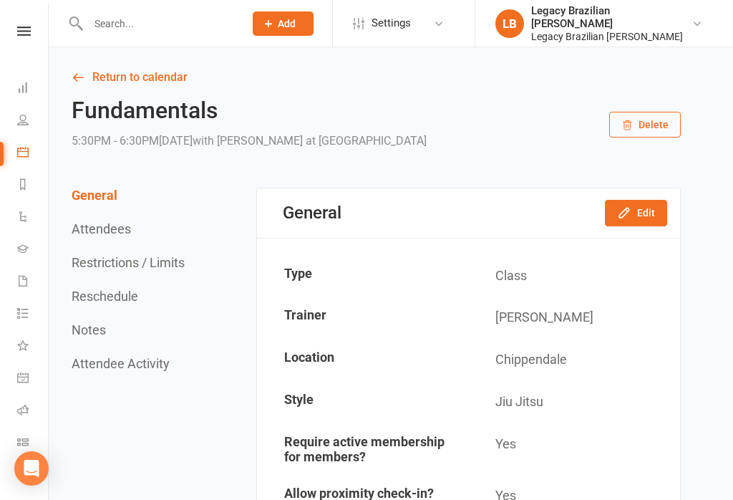
click at [24, 285] on icon at bounding box center [22, 280] width 11 height 11
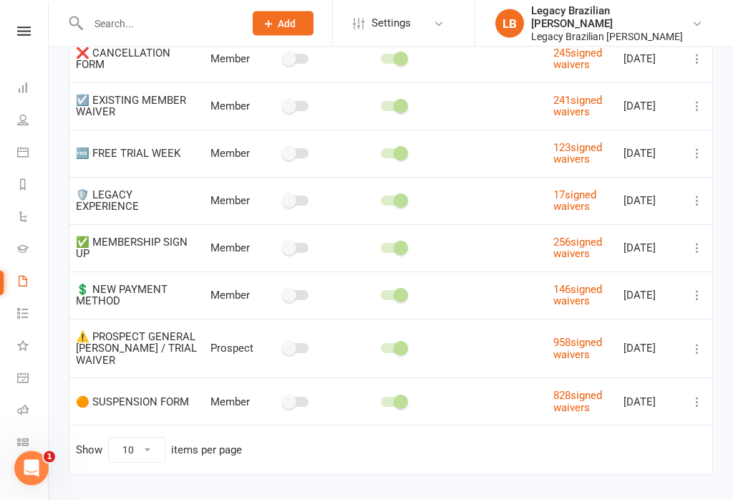
click at [700, 303] on icon at bounding box center [697, 296] width 14 height 14
click at [662, 372] on link "Copy external link to clipboard" at bounding box center [621, 370] width 168 height 29
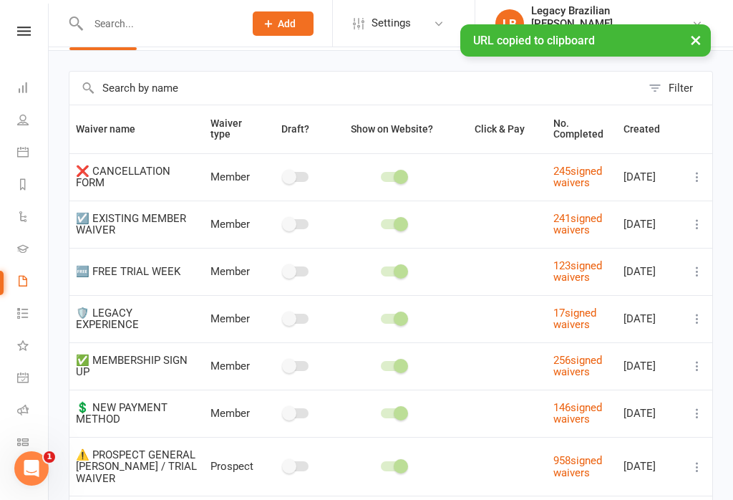
scroll to position [0, 0]
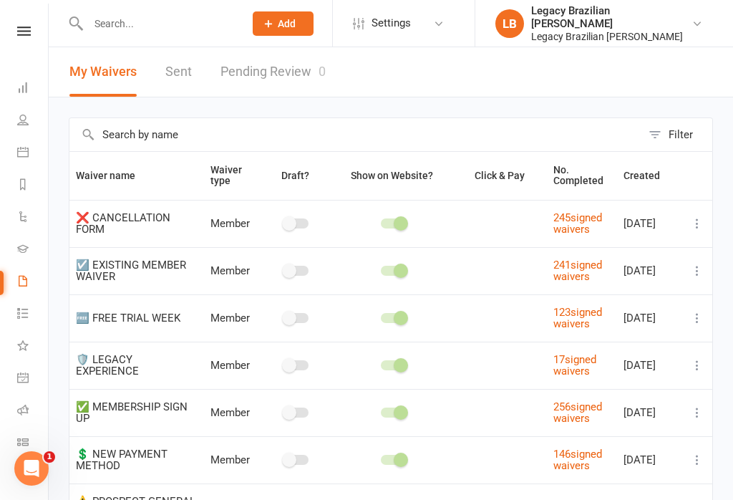
click at [25, 97] on link "Dashboard" at bounding box center [33, 89] width 32 height 32
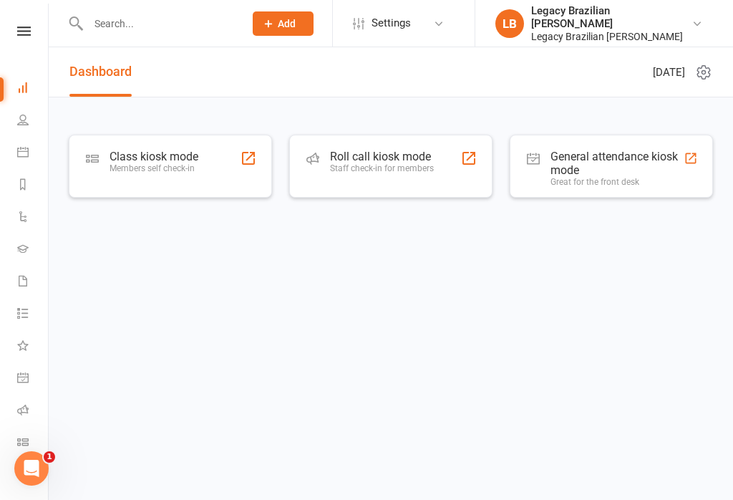
click at [191, 159] on div "Class kiosk mode" at bounding box center [154, 157] width 89 height 14
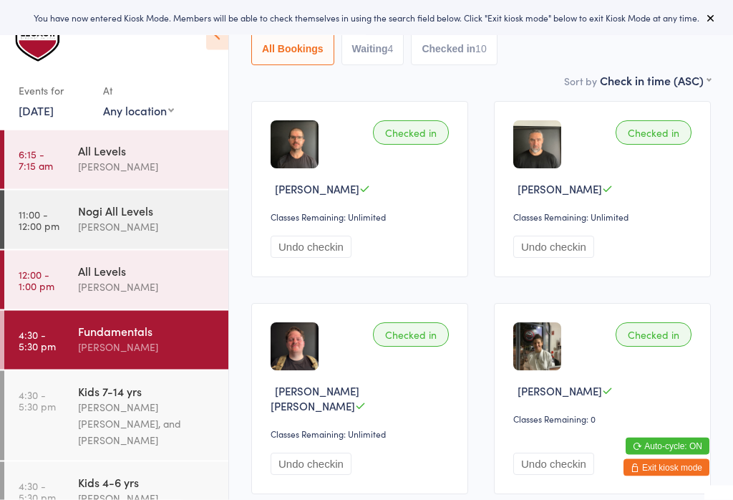
scroll to position [147, 0]
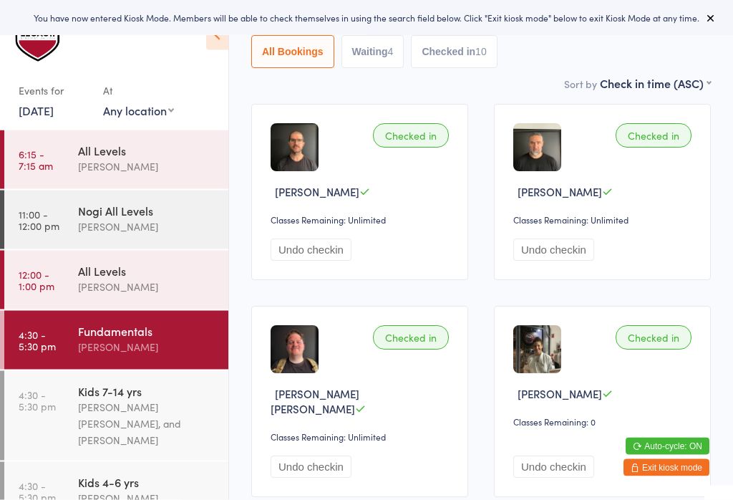
click at [180, 409] on div "[PERSON_NAME] [PERSON_NAME], and [PERSON_NAME]" at bounding box center [147, 423] width 138 height 49
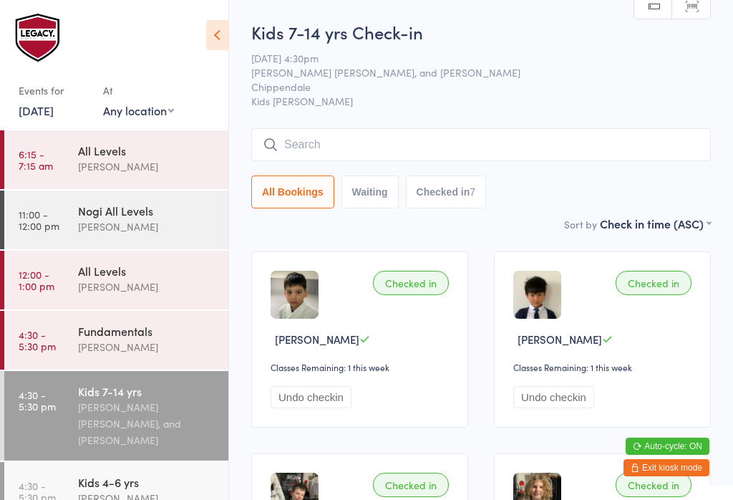
scroll to position [40, 0]
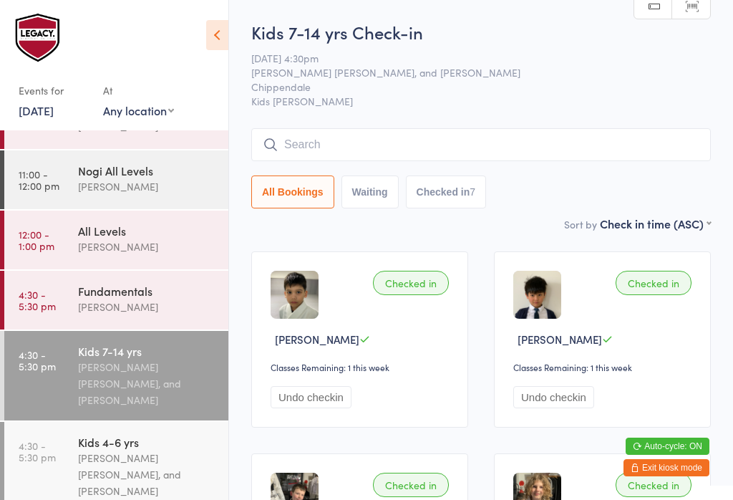
click at [485, 193] on button "Checked in 7" at bounding box center [446, 191] width 81 height 33
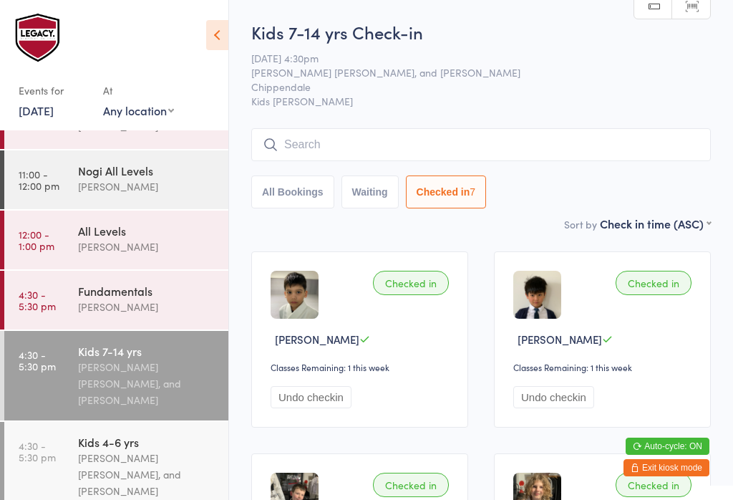
click at [173, 448] on div "Kids 4-6 yrs" at bounding box center [147, 442] width 138 height 16
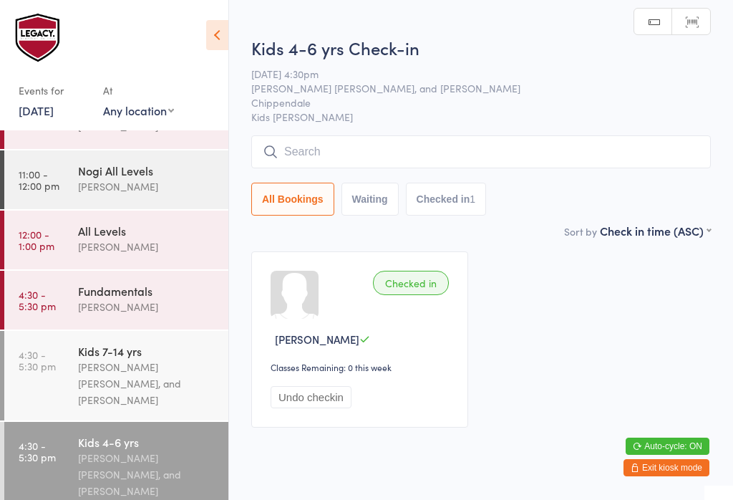
click at [457, 196] on button "Checked in 1" at bounding box center [446, 199] width 81 height 33
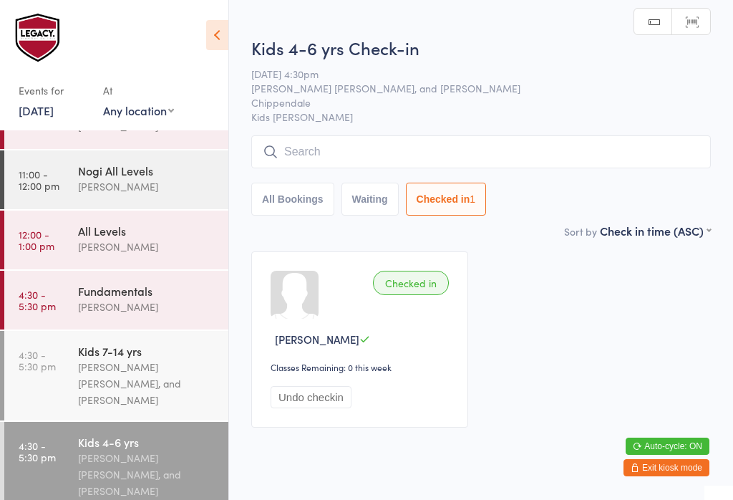
click at [302, 201] on button "All Bookings" at bounding box center [292, 199] width 83 height 33
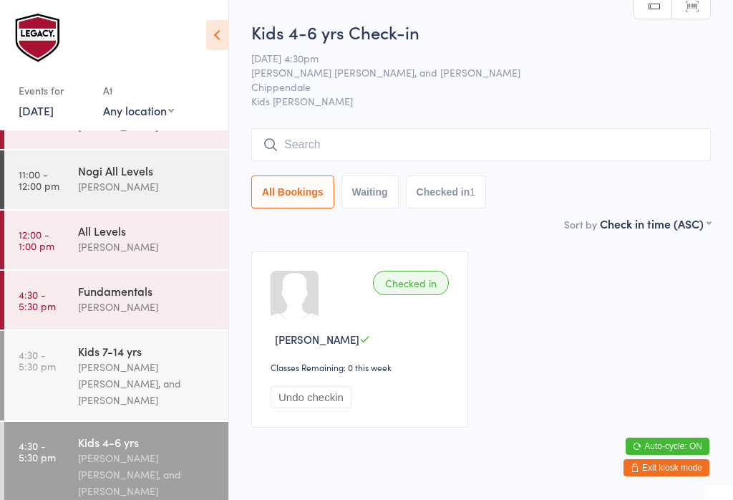
click at [179, 354] on div "Kids 7-14 yrs" at bounding box center [147, 351] width 138 height 16
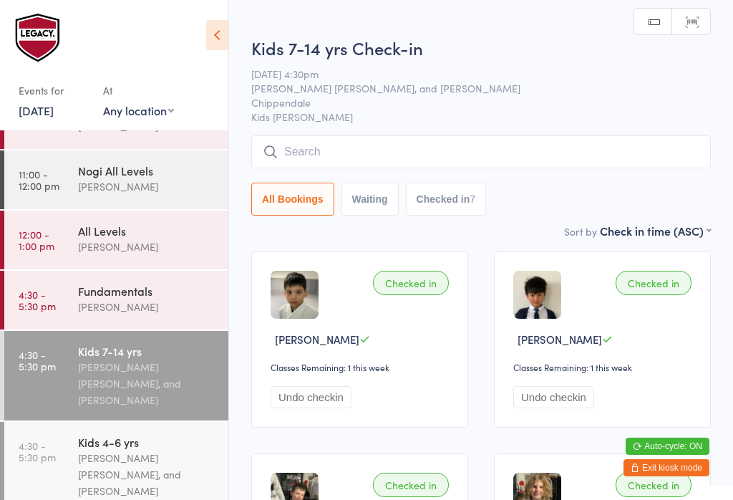
click at [531, 145] on input "search" at bounding box center [481, 151] width 460 height 33
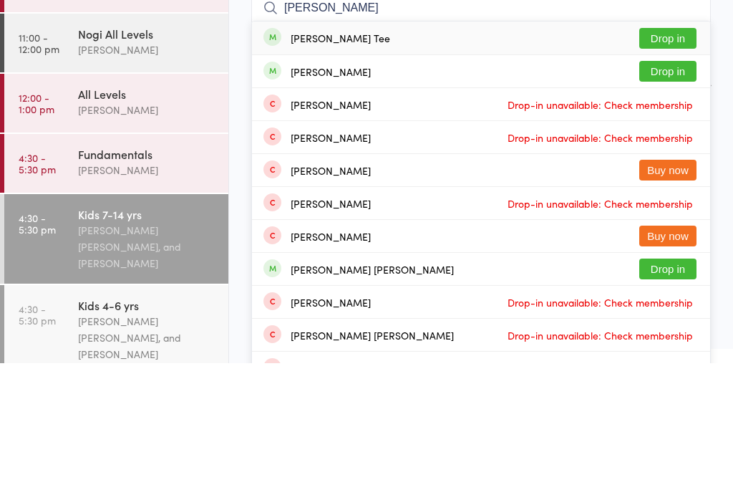
type input "Carter"
click at [487, 158] on div "Carter Tee Drop in" at bounding box center [481, 174] width 458 height 33
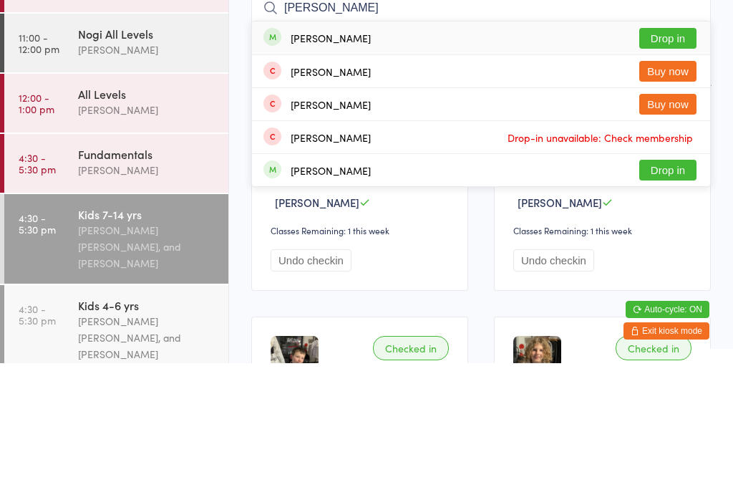
type input "tyson"
click at [382, 158] on div "Tyson Tee Drop in" at bounding box center [481, 174] width 458 height 33
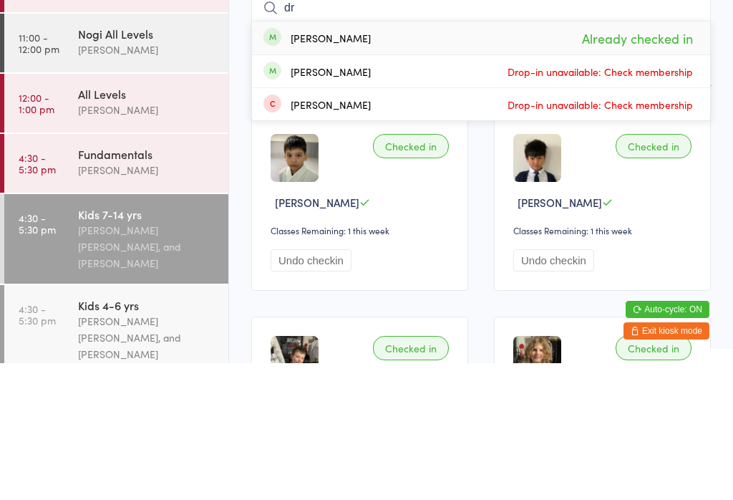
type input "d"
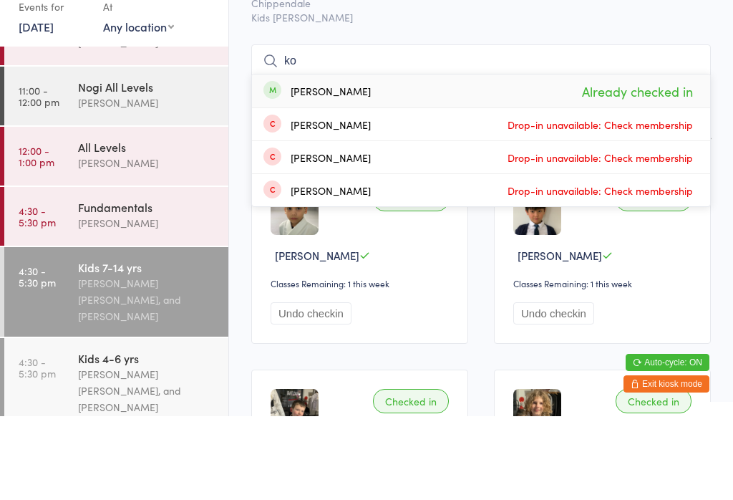
type input "k"
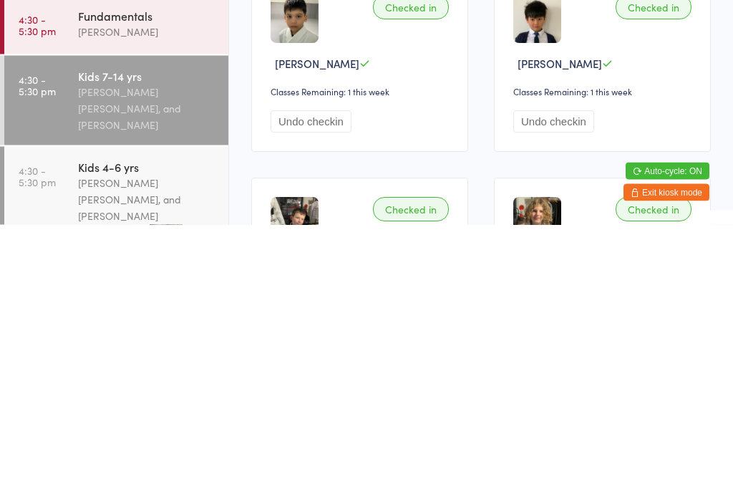
click at [178, 450] on div "[PERSON_NAME] [PERSON_NAME], and [PERSON_NAME]" at bounding box center [147, 474] width 138 height 49
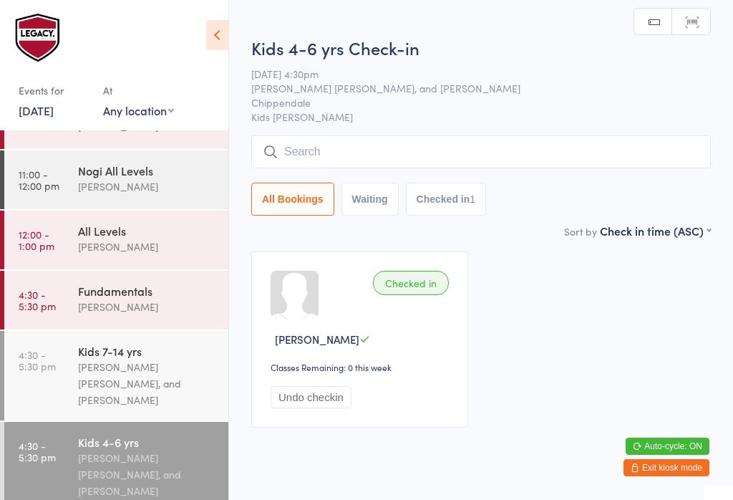
click at [455, 147] on input "search" at bounding box center [481, 151] width 460 height 33
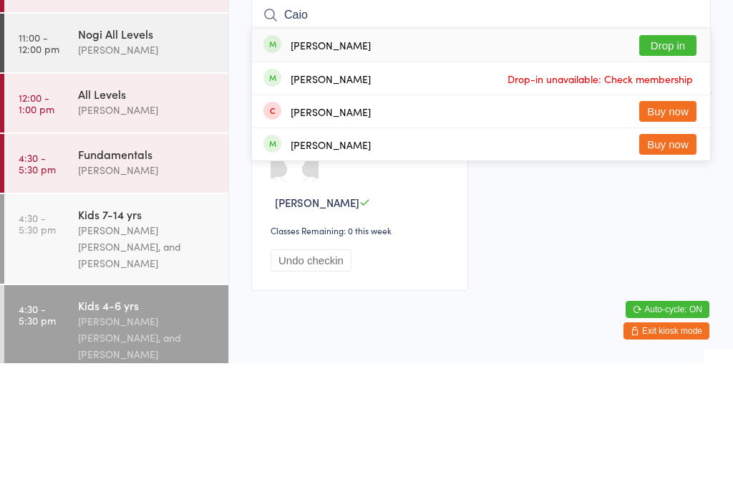
type input "Caio"
click at [674, 172] on button "Drop in" at bounding box center [668, 182] width 57 height 21
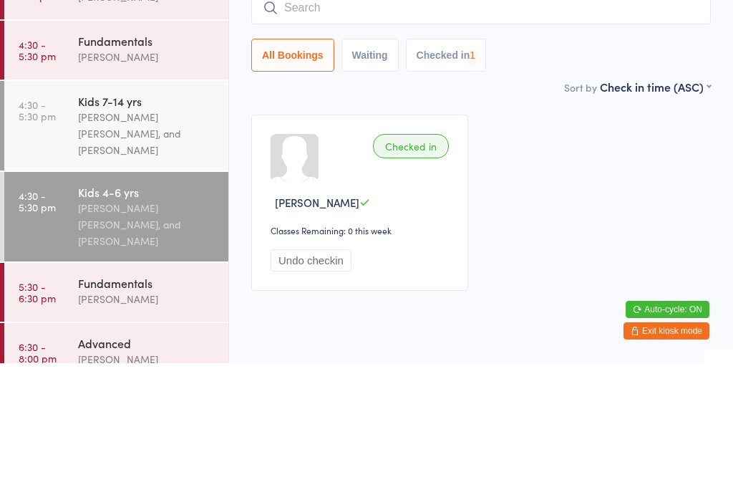
scroll to position [154, 0]
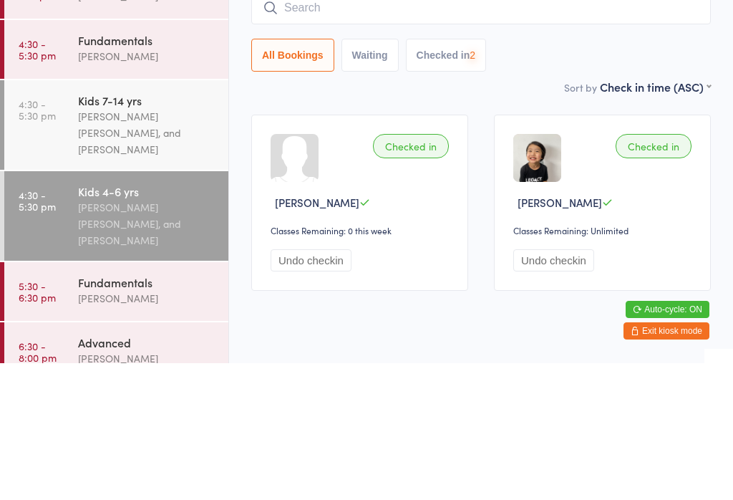
click at [185, 245] on div "Werique Oliveira, Carlos Henrique Santos Pinto, and Peter Yabsley" at bounding box center [147, 269] width 138 height 49
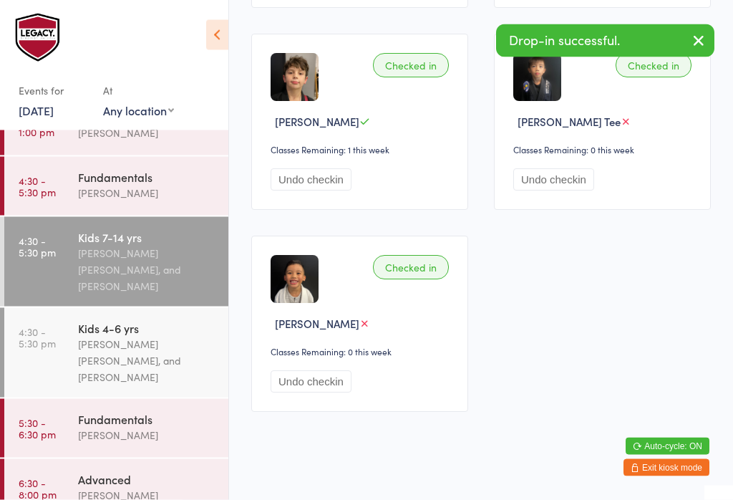
scroll to position [835, 0]
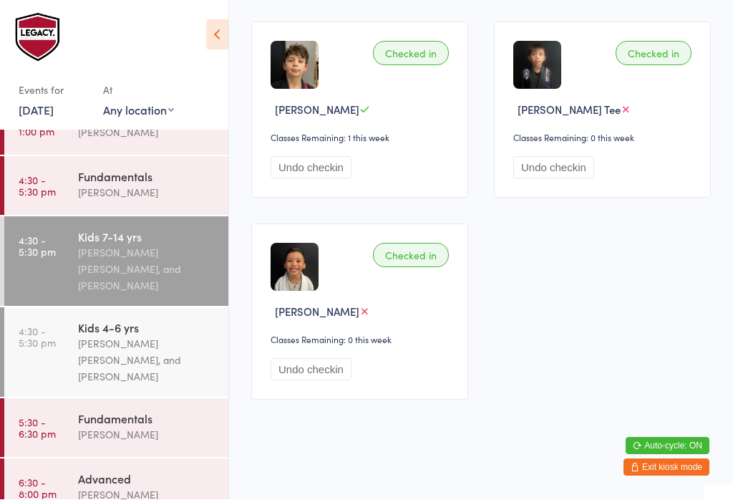
click at [173, 358] on div "[PERSON_NAME] [PERSON_NAME], and [PERSON_NAME]" at bounding box center [147, 360] width 138 height 49
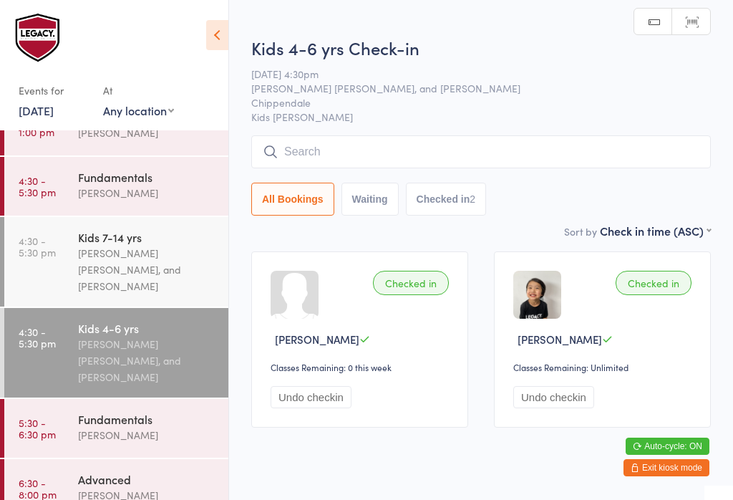
click at [439, 148] on input "search" at bounding box center [481, 151] width 460 height 33
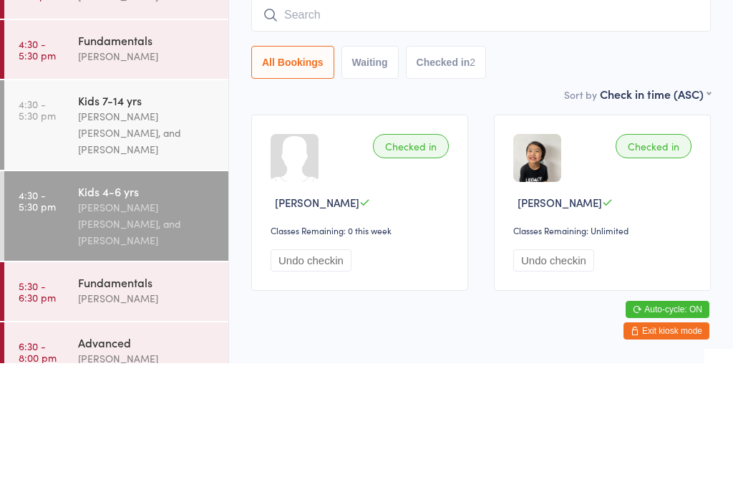
click at [187, 245] on div "[PERSON_NAME] [PERSON_NAME], and [PERSON_NAME]" at bounding box center [147, 269] width 138 height 49
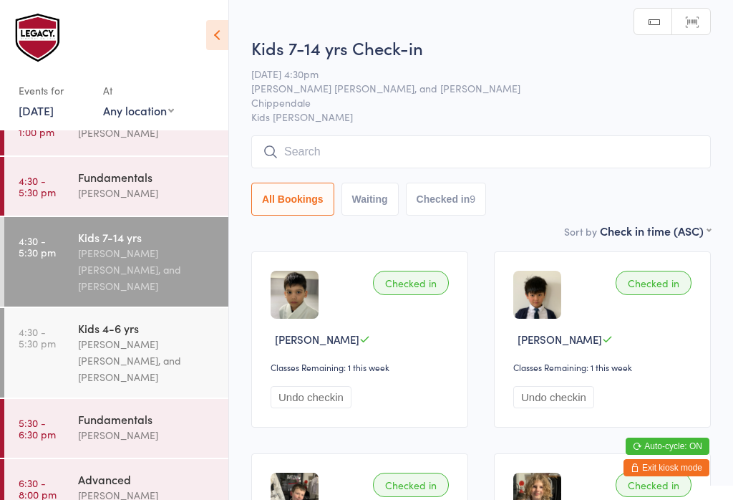
click at [405, 160] on input "search" at bounding box center [481, 151] width 460 height 33
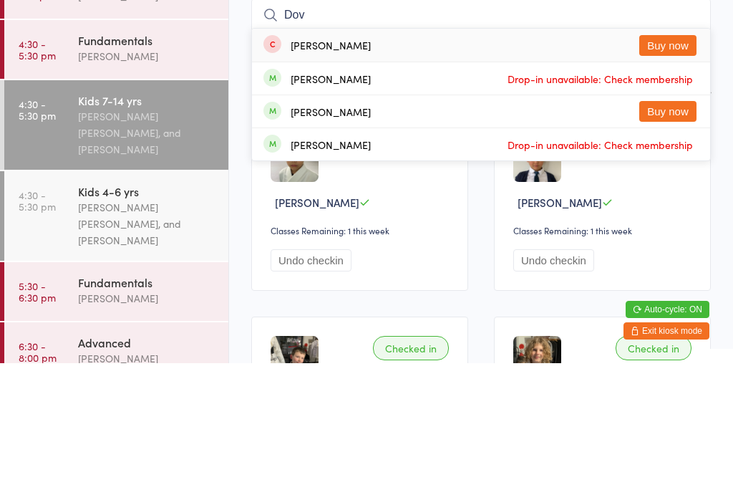
type input "Dov"
click at [675, 172] on button "Buy now" at bounding box center [668, 182] width 57 height 21
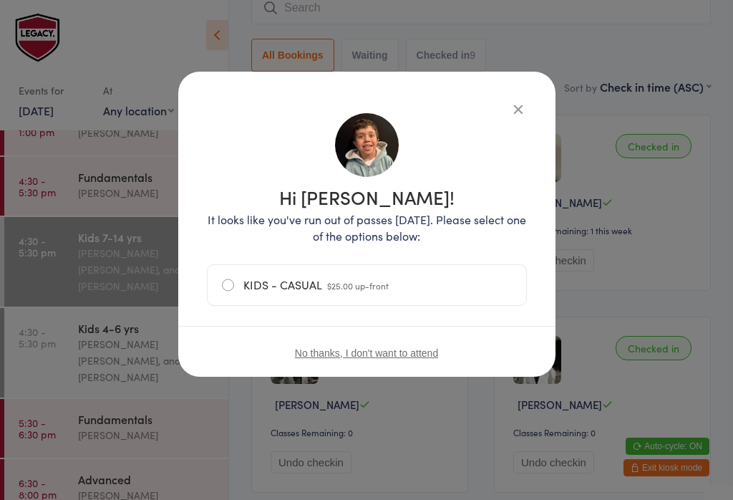
click at [427, 285] on label "KIDS - CASUAL $25.00 up-front" at bounding box center [367, 285] width 290 height 40
click at [0, 0] on input "KIDS - CASUAL $25.00 up-front" at bounding box center [0, 0] width 0 height 0
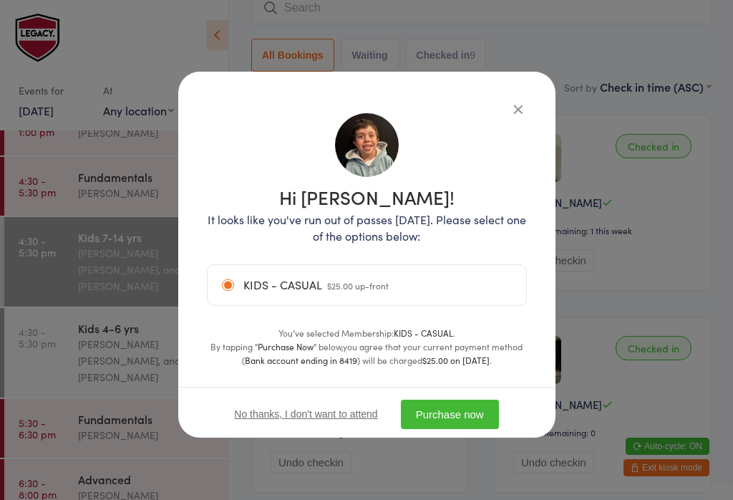
click at [513, 110] on icon "button" at bounding box center [519, 109] width 16 height 16
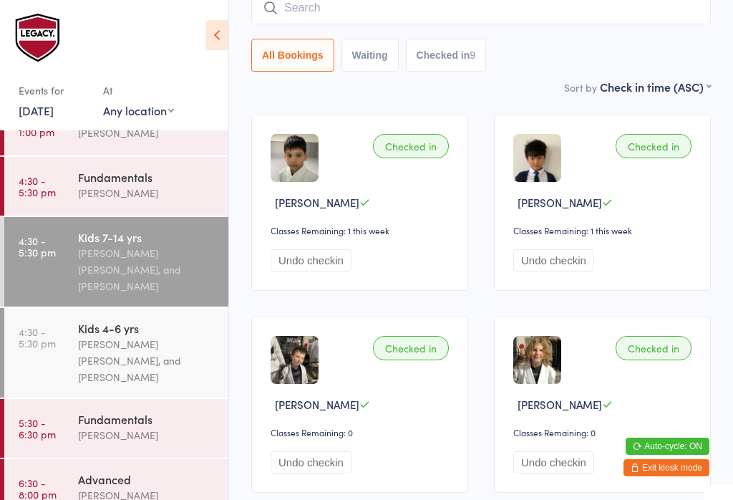
click at [415, 12] on input "search" at bounding box center [481, 7] width 460 height 33
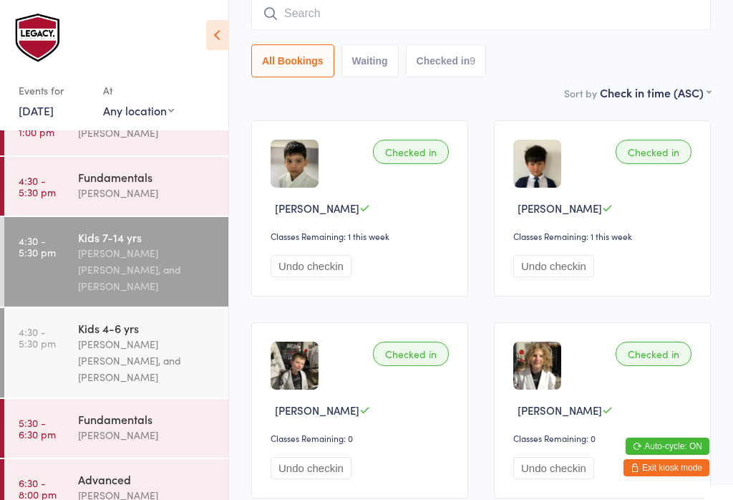
scroll to position [130, 0]
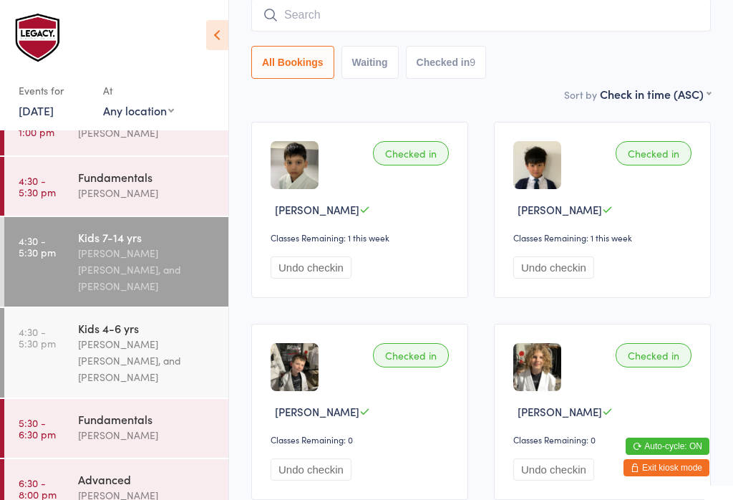
click at [561, 77] on div "All Bookings Waiting Checked in 9" at bounding box center [481, 62] width 460 height 33
click at [438, 26] on input "search" at bounding box center [481, 15] width 460 height 33
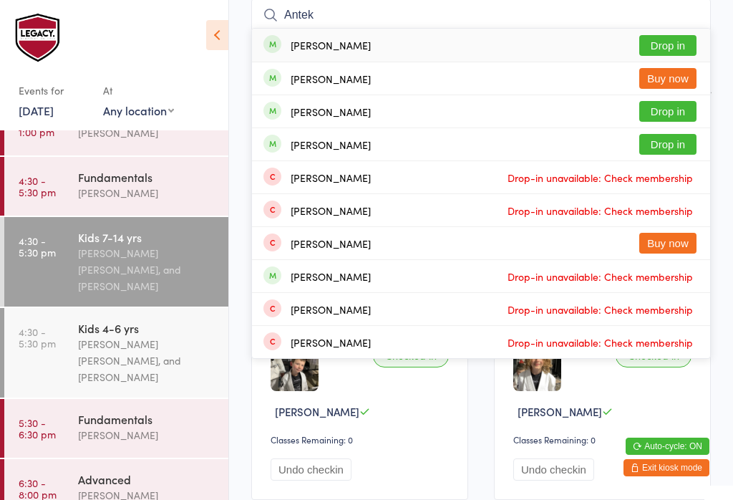
type input "Antek"
click at [675, 37] on button "Drop in" at bounding box center [668, 45] width 57 height 21
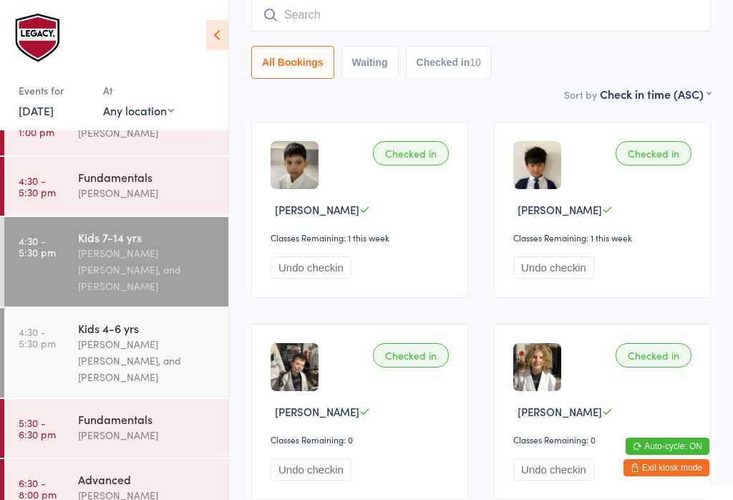
click at [452, 95] on div "Sort by Check in time (ASC) First name (ASC) First name (DESC) Last name (ASC) …" at bounding box center [481, 94] width 460 height 16
click at [193, 343] on div "Werique Oliveira, Carlos Henrique Santos Pinto, and Peter Yabsley" at bounding box center [147, 360] width 138 height 49
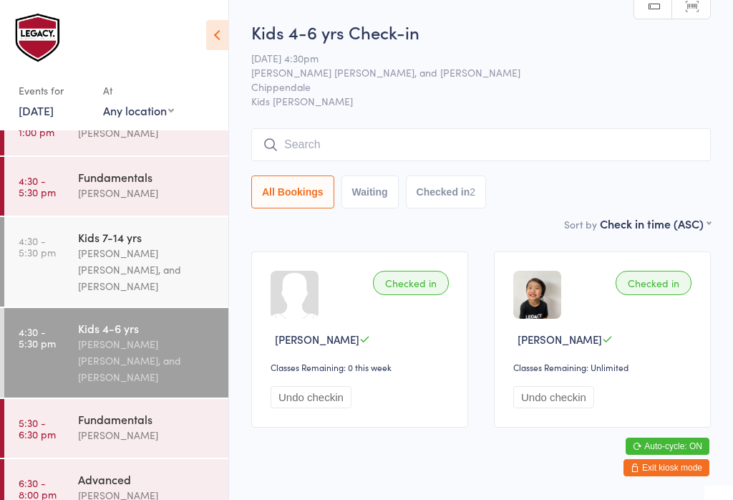
click at [182, 259] on div "Werique Oliveira, Carlos Henrique Santos Pinto, and Peter Yabsley" at bounding box center [147, 269] width 138 height 49
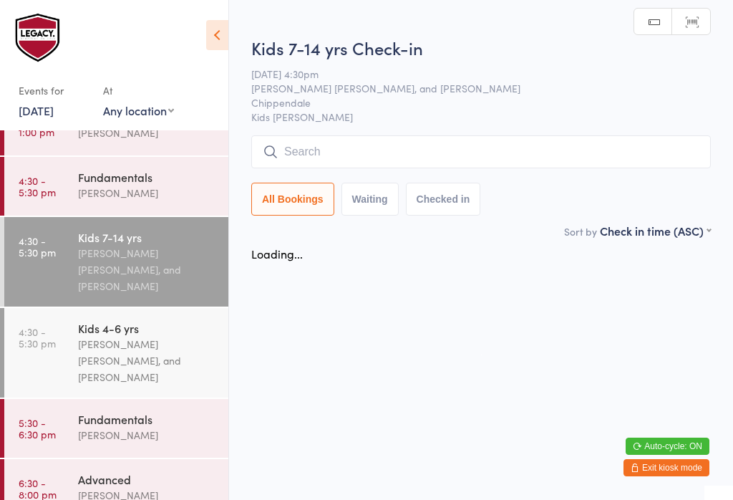
click at [463, 160] on input "search" at bounding box center [481, 151] width 460 height 33
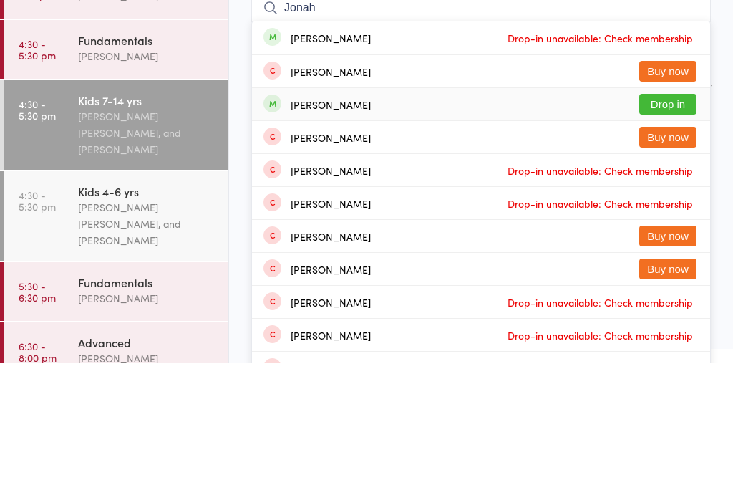
type input "Jonah"
click at [402, 225] on div "Jonah Yabsley Drop in" at bounding box center [481, 241] width 458 height 32
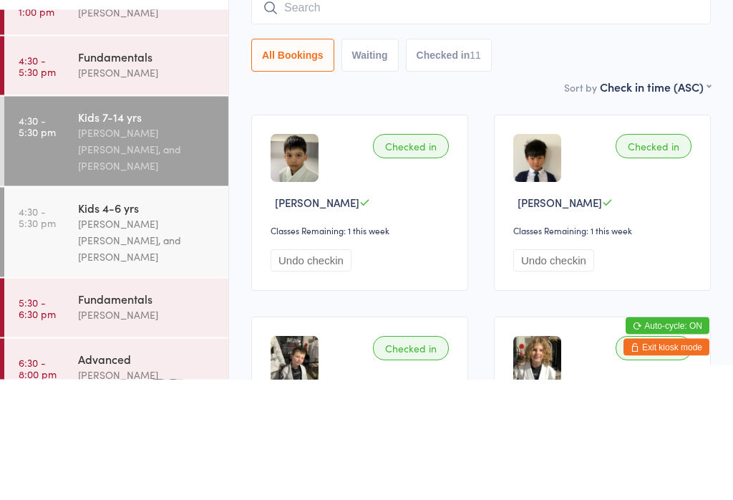
scroll to position [32, 0]
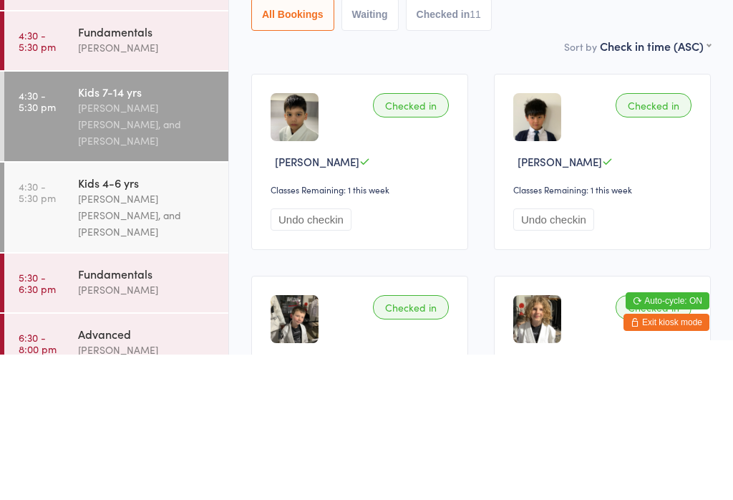
click at [519, 183] on div "Sort by Check in time (ASC) First name (ASC) First name (DESC) Last name (ASC) …" at bounding box center [481, 191] width 460 height 16
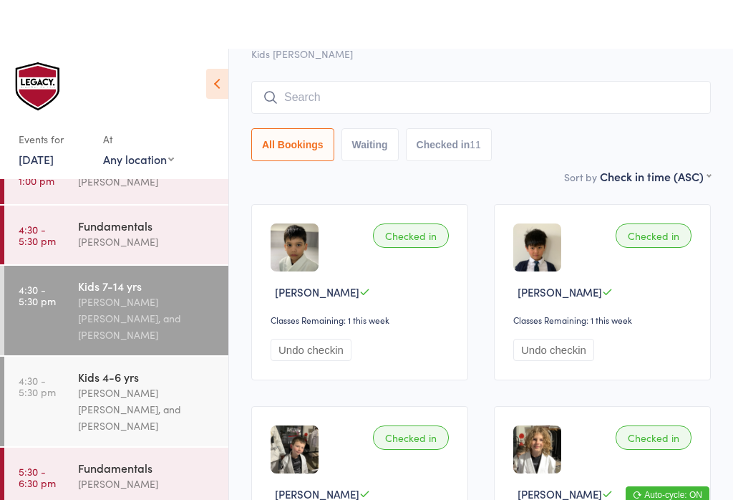
scroll to position [0, 0]
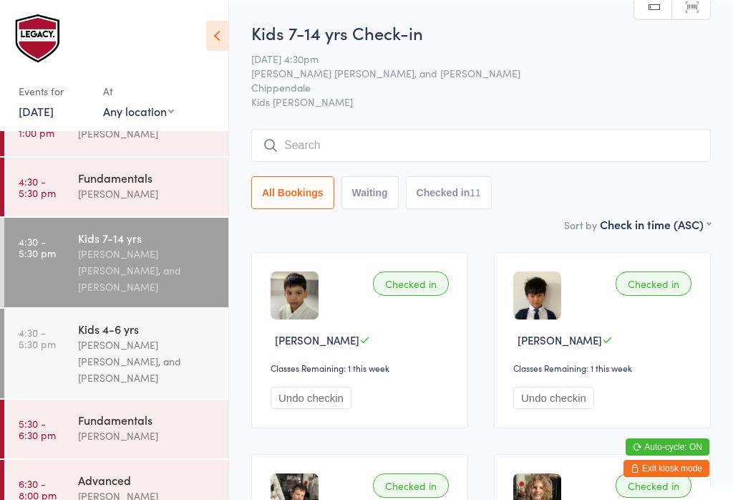
click at [670, 471] on button "Exit kiosk mode" at bounding box center [667, 467] width 86 height 17
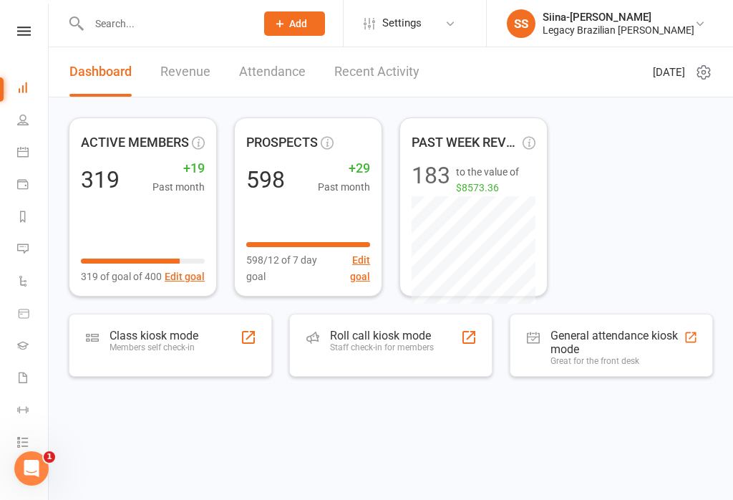
click at [160, 25] on input "text" at bounding box center [165, 24] width 161 height 20
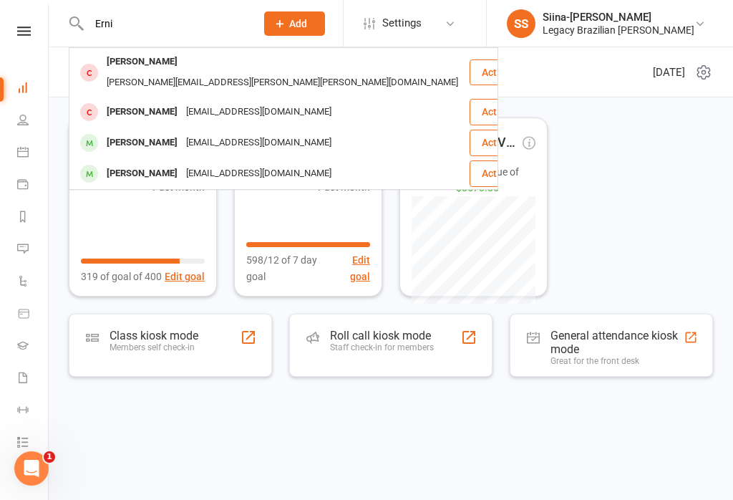
type input "Erni"
click at [183, 163] on div "erima.dall@gmail.com" at bounding box center [259, 173] width 154 height 21
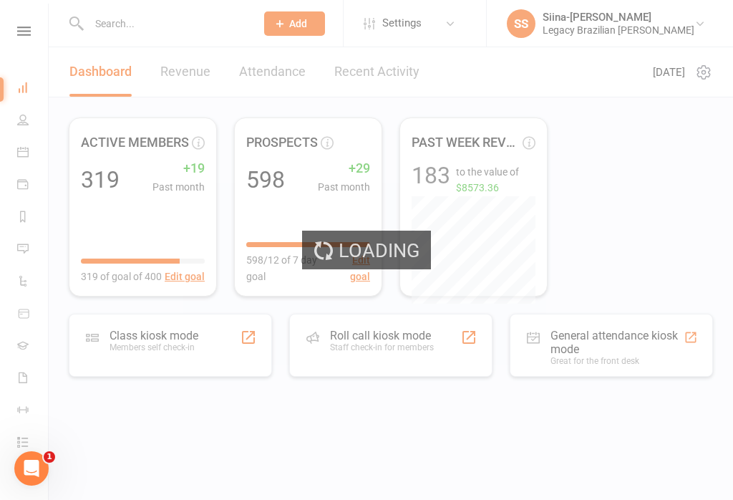
click at [175, 20] on div "Loading" at bounding box center [366, 250] width 733 height 500
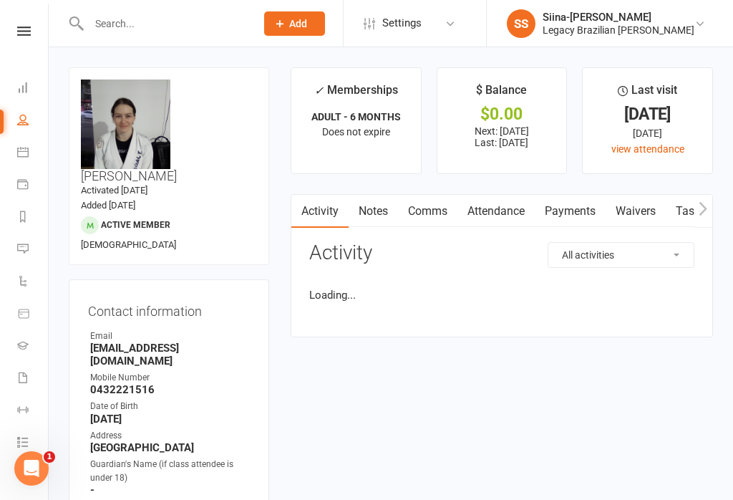
click at [127, 24] on input "text" at bounding box center [165, 24] width 161 height 20
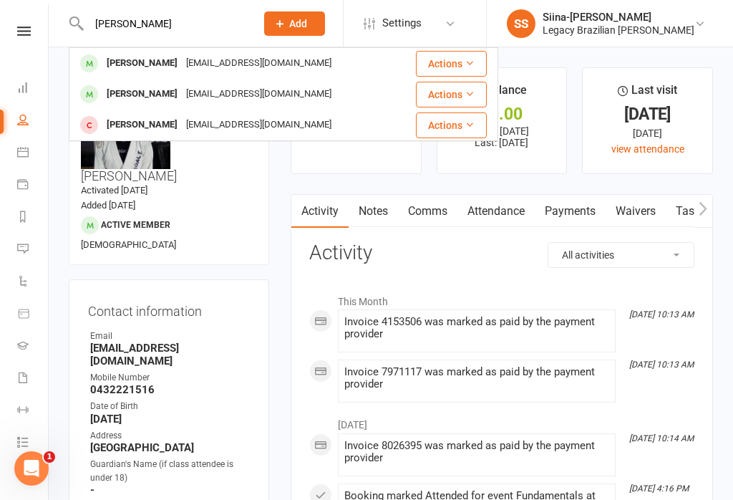
type input "[PERSON_NAME]"
click at [227, 62] on div "[EMAIL_ADDRESS][DOMAIN_NAME]" at bounding box center [259, 63] width 154 height 21
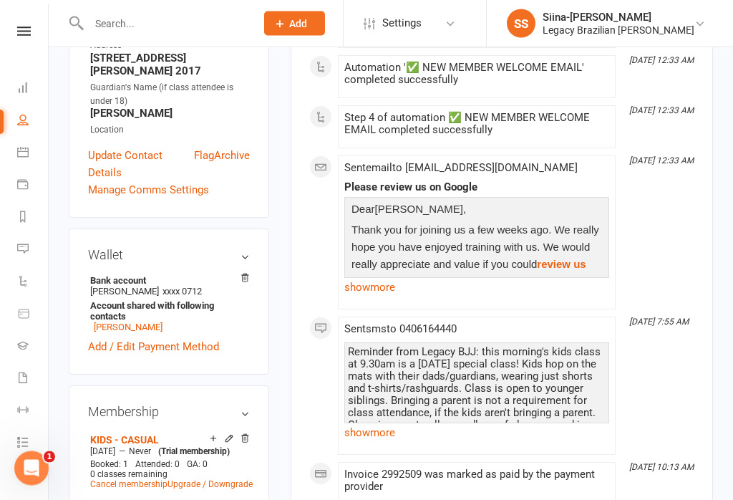
scroll to position [405, 0]
click at [228, 433] on icon at bounding box center [229, 438] width 10 height 10
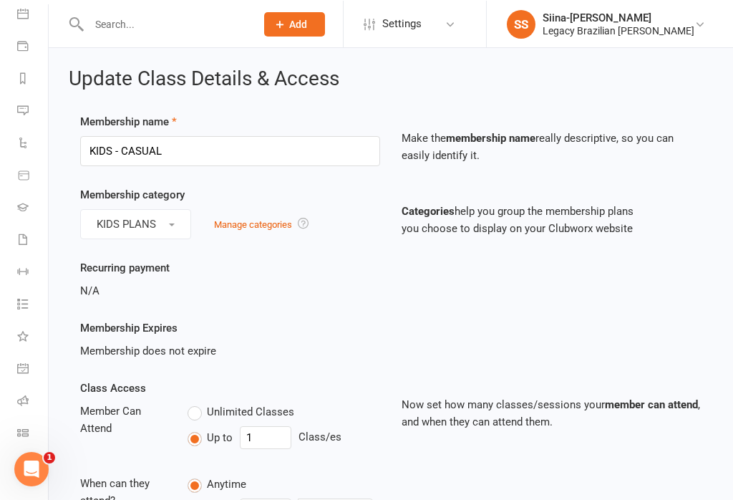
scroll to position [143, 0]
click at [26, 427] on icon at bounding box center [22, 428] width 11 height 11
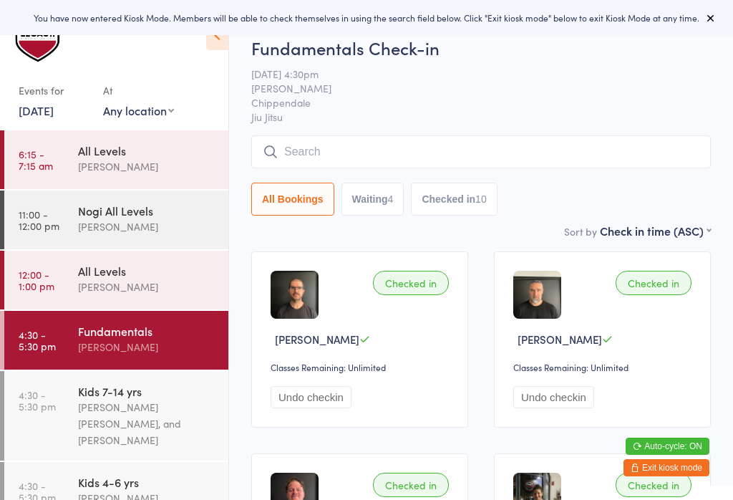
click at [44, 113] on link "[DATE]" at bounding box center [36, 110] width 35 height 16
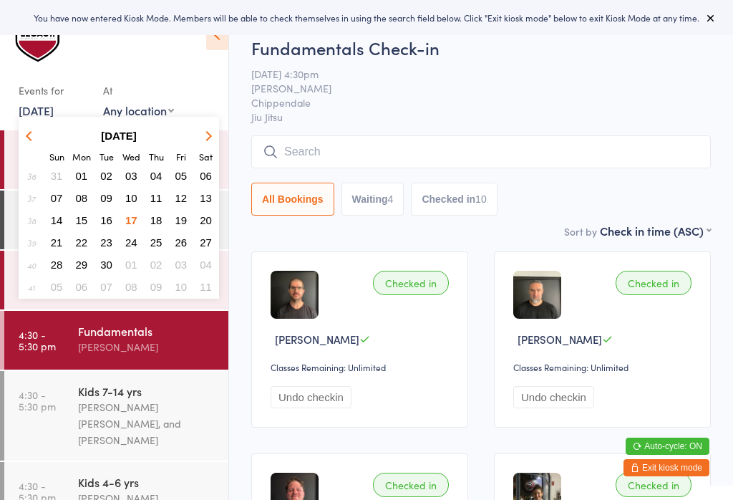
click at [135, 204] on span "10" at bounding box center [131, 198] width 12 height 12
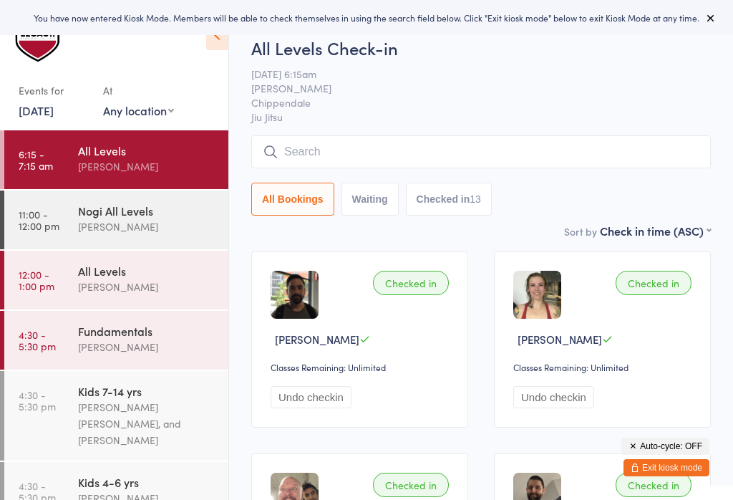
click at [160, 420] on div "[PERSON_NAME] [PERSON_NAME], and [PERSON_NAME]" at bounding box center [147, 423] width 138 height 49
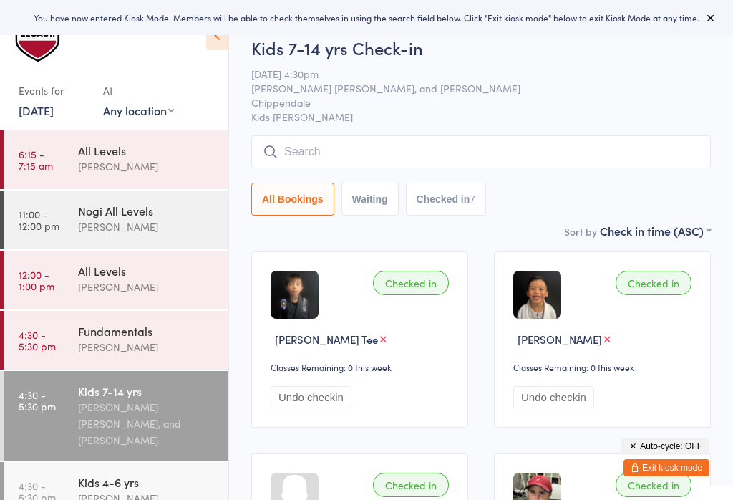
click at [357, 156] on input "search" at bounding box center [481, 151] width 460 height 33
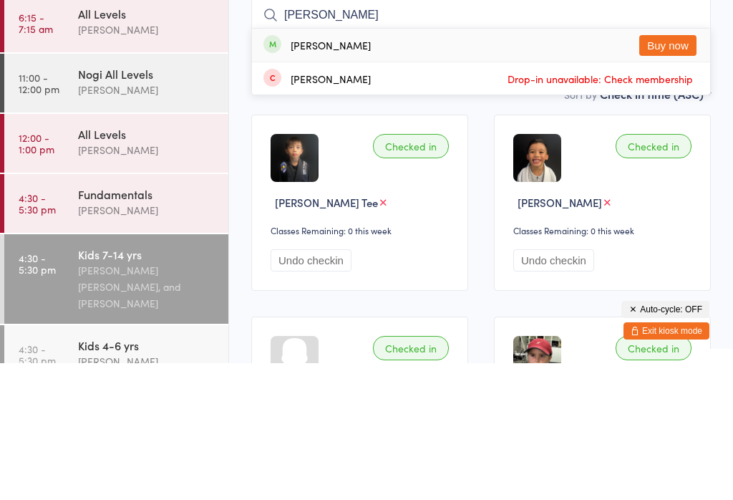
type input "[PERSON_NAME]"
click at [662, 172] on button "Buy now" at bounding box center [668, 182] width 57 height 21
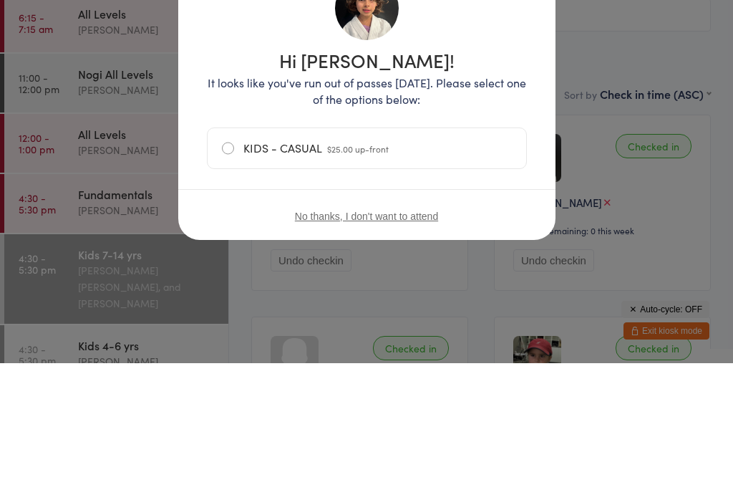
scroll to position [137, 0]
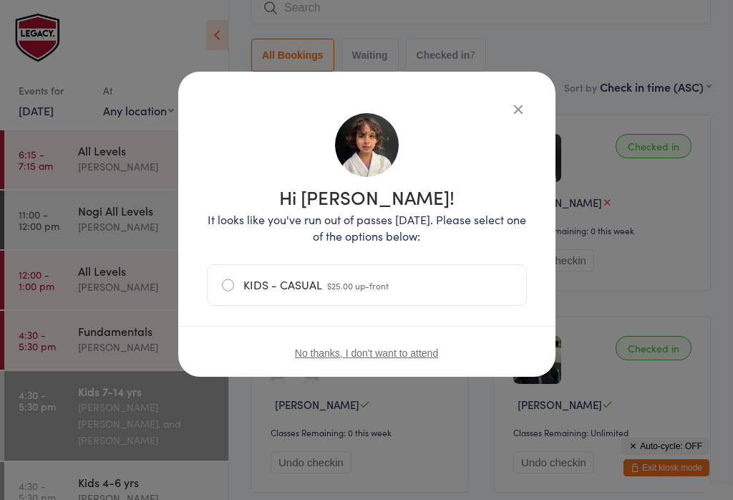
click at [510, 107] on button "button" at bounding box center [518, 108] width 17 height 17
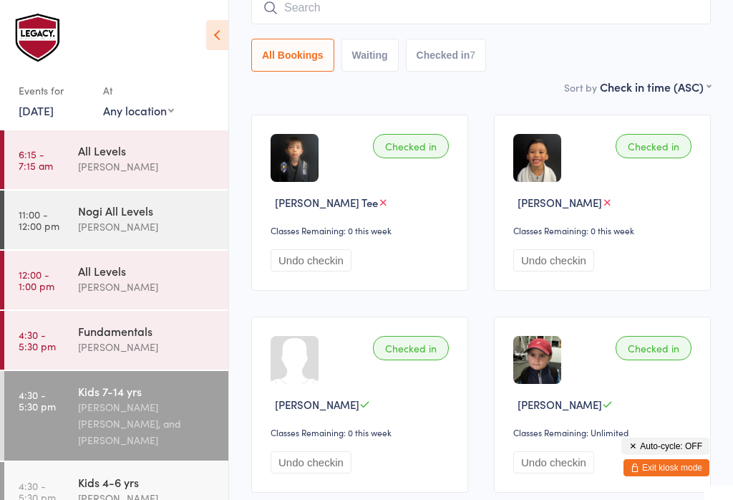
scroll to position [0, 0]
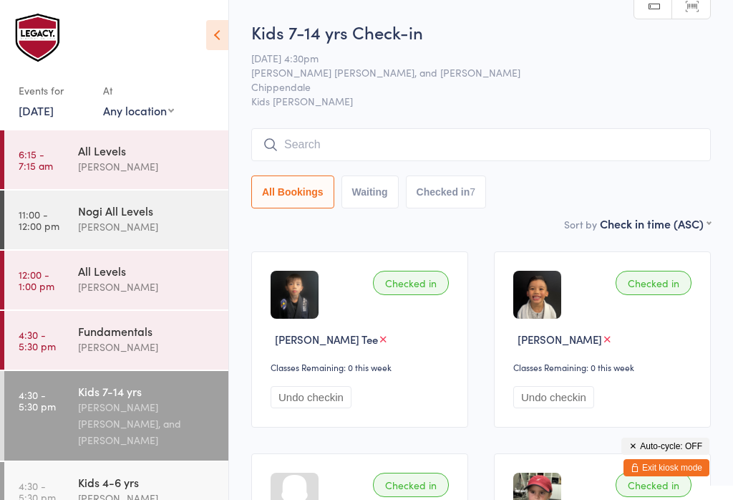
click at [685, 471] on button "Exit kiosk mode" at bounding box center [667, 467] width 86 height 17
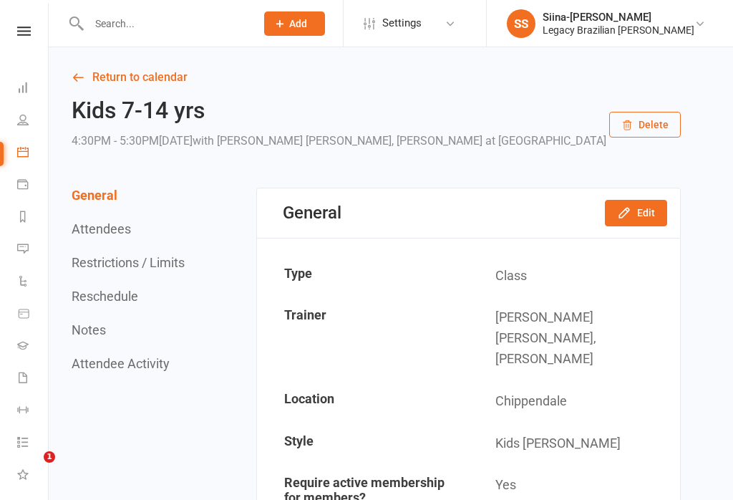
click at [175, 16] on input "text" at bounding box center [165, 24] width 161 height 20
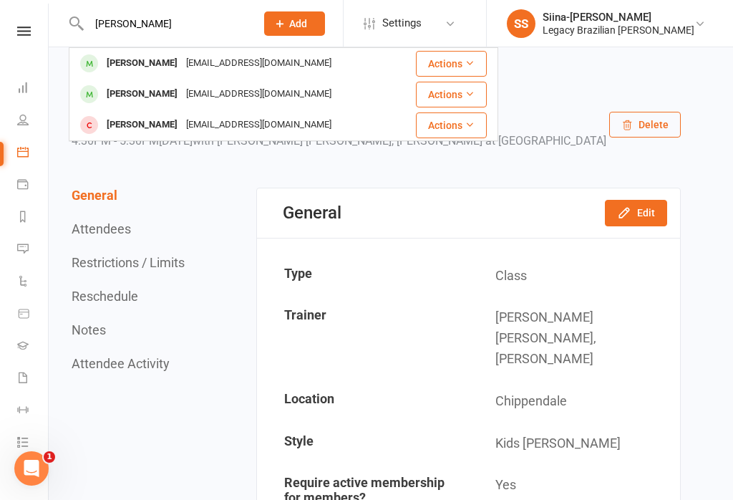
type input "[PERSON_NAME]"
click at [222, 60] on div "[EMAIL_ADDRESS][DOMAIN_NAME]" at bounding box center [259, 63] width 154 height 21
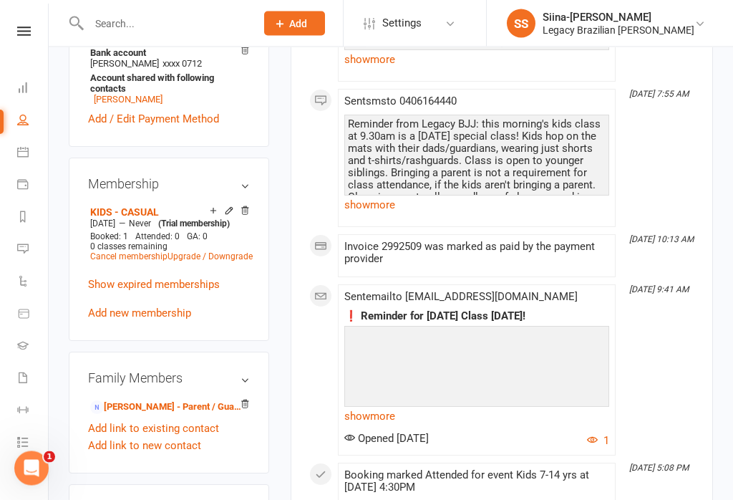
scroll to position [632, 0]
click at [226, 206] on icon at bounding box center [229, 211] width 10 height 10
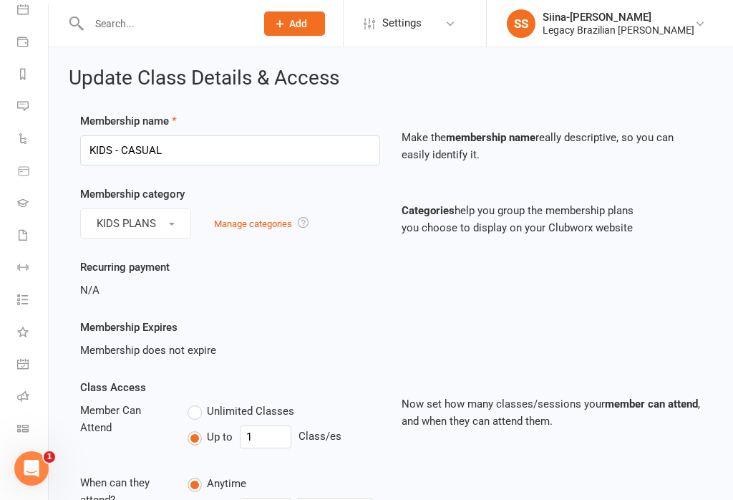
scroll to position [143, 0]
click at [29, 400] on link "Roll call" at bounding box center [33, 398] width 32 height 32
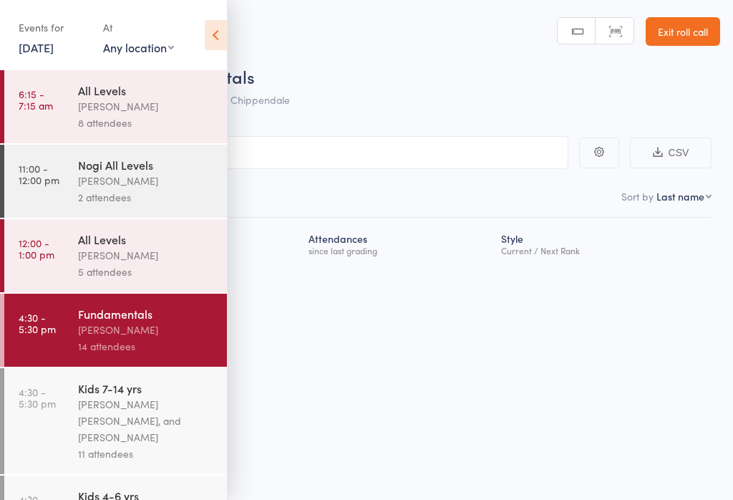
click at [43, 52] on link "17 Sep, 2025" at bounding box center [36, 47] width 35 height 16
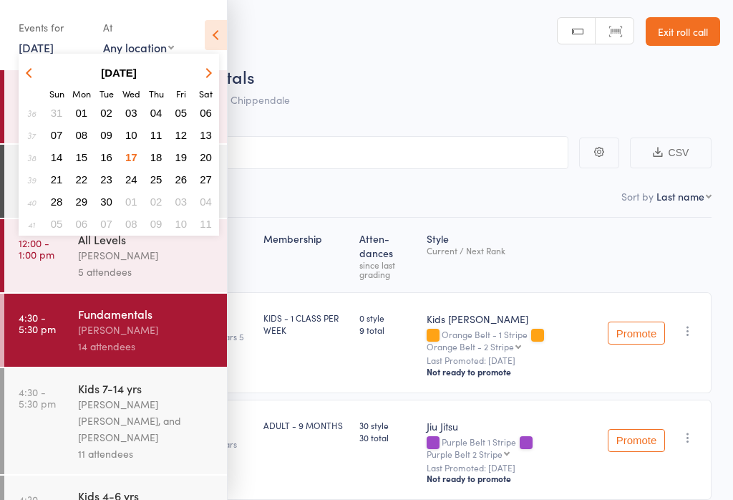
click at [132, 138] on span "10" at bounding box center [131, 135] width 12 height 12
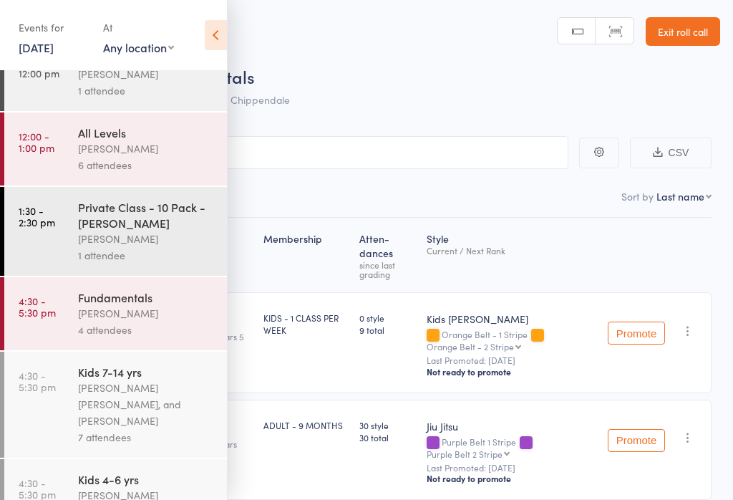
scroll to position [114, 0]
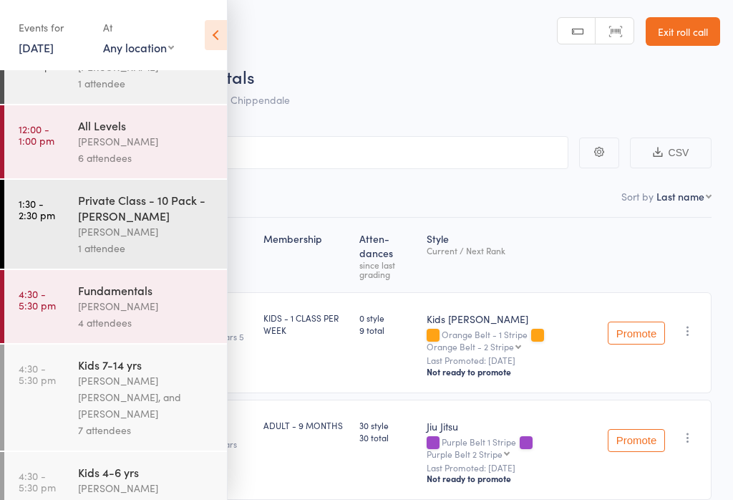
click at [169, 435] on div "7 attendees" at bounding box center [146, 430] width 137 height 16
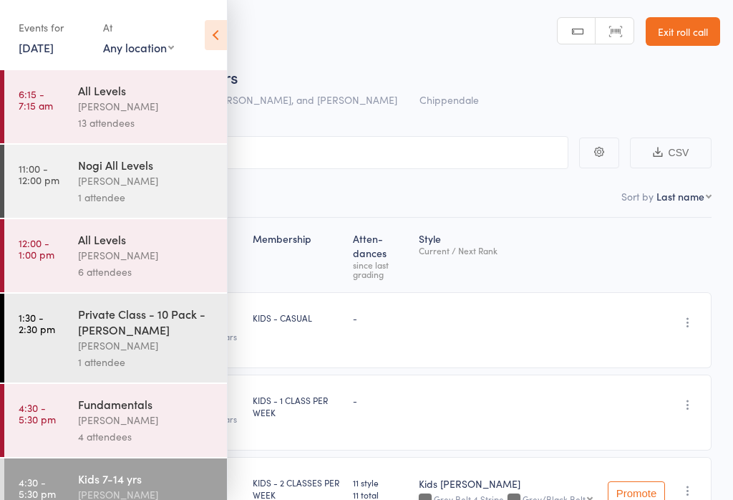
click at [213, 39] on icon at bounding box center [216, 35] width 22 height 30
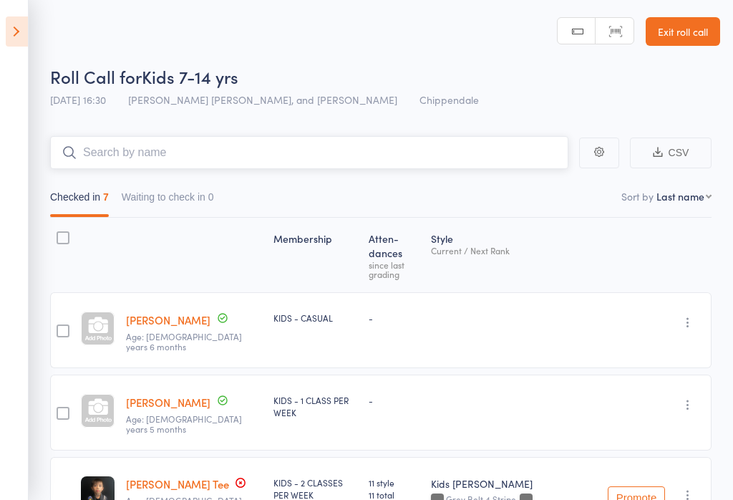
click at [281, 153] on input "search" at bounding box center [309, 152] width 519 height 33
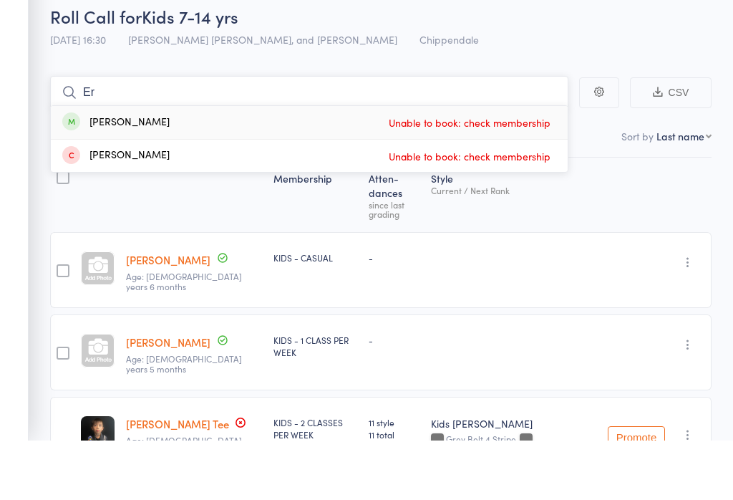
type input "E"
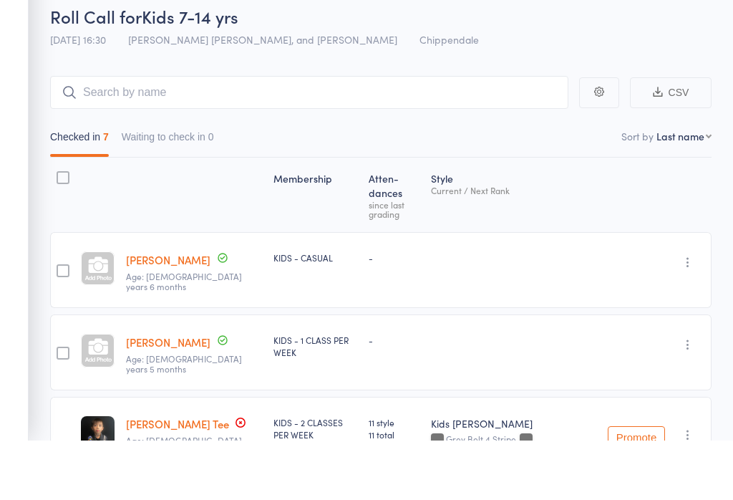
click at [628, 64] on div "Roll Call for Kids 7-14 yrs" at bounding box center [385, 76] width 670 height 24
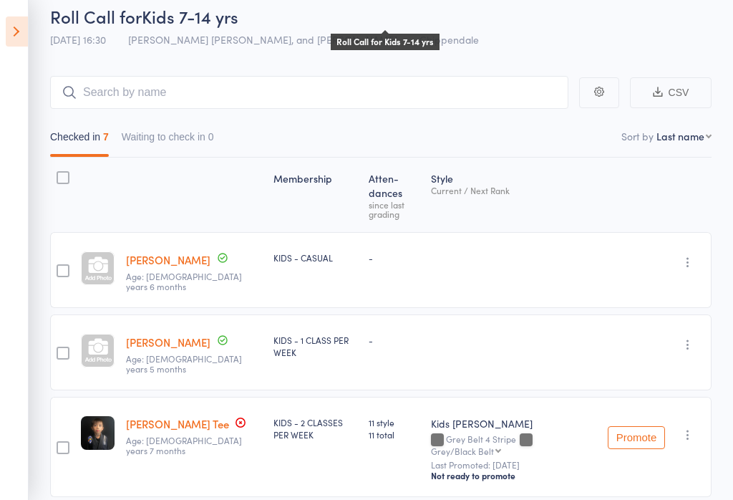
click at [3, 26] on aside "Events for 10 Sep, 2025 10 Sep, 2025 September 2025 Sun Mon Tue Wed Thu Fri Sat…" at bounding box center [14, 250] width 29 height 500
click at [24, 26] on icon at bounding box center [17, 31] width 22 height 30
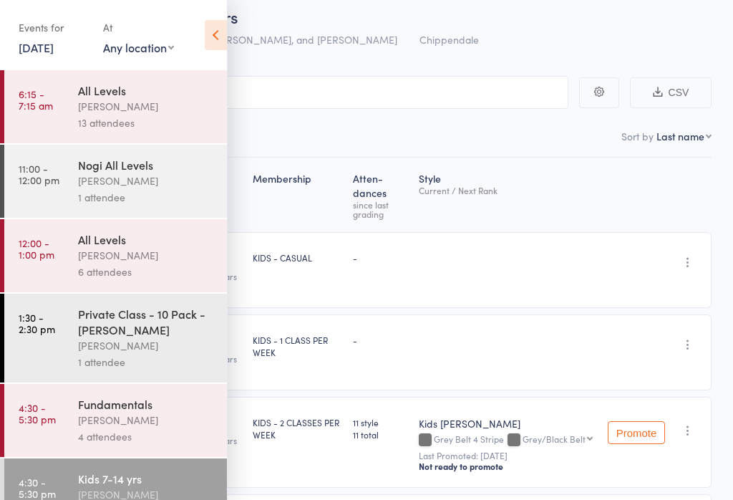
click at [53, 49] on link "10 Sep, 2025" at bounding box center [36, 47] width 35 height 16
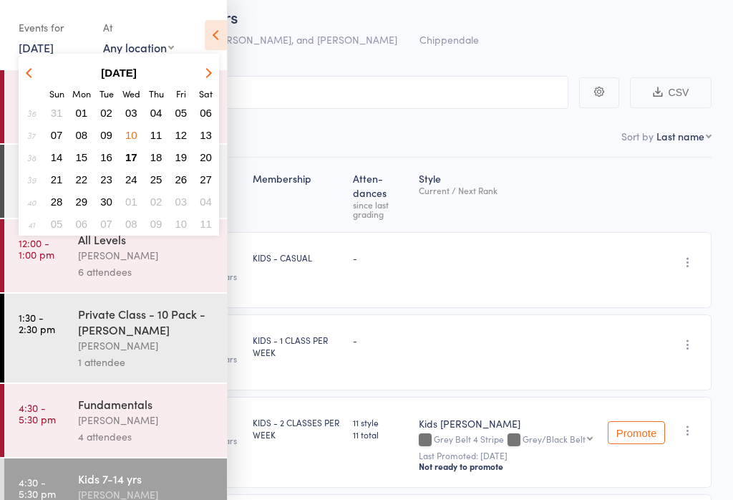
click at [128, 156] on span "17" at bounding box center [131, 157] width 12 height 12
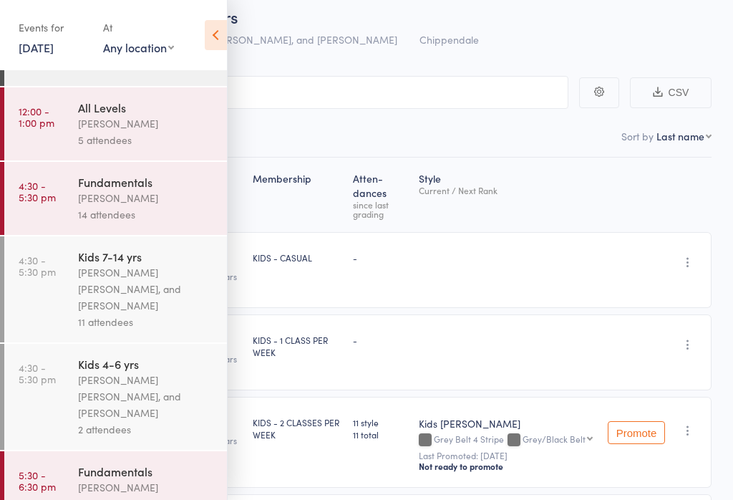
scroll to position [134, 0]
click at [175, 281] on div "Werique Oliveira, Carlos Henrique Santos Pinto, and Peter Yabsley" at bounding box center [146, 286] width 137 height 49
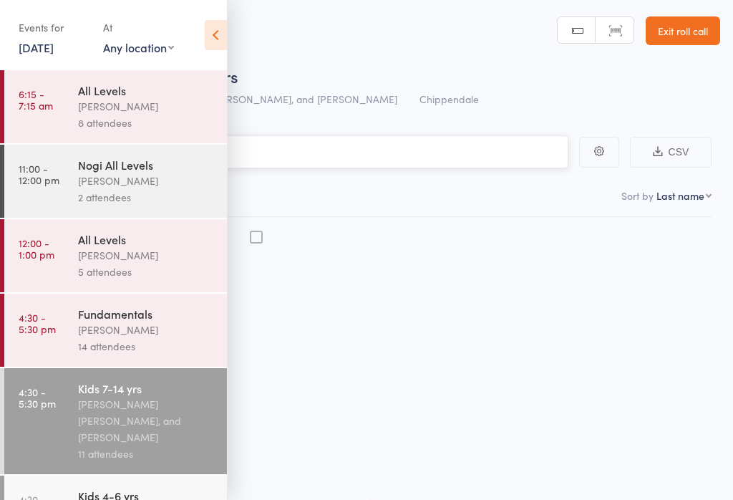
scroll to position [1, 0]
click at [211, 34] on icon at bounding box center [216, 35] width 22 height 30
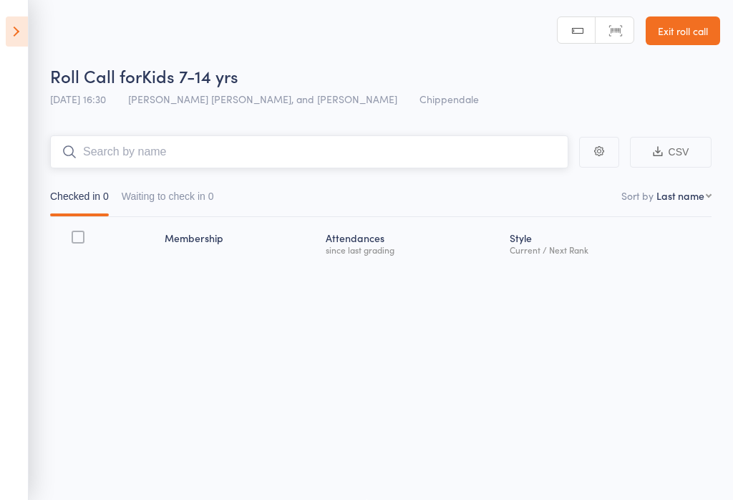
click at [276, 143] on input "search" at bounding box center [309, 151] width 519 height 33
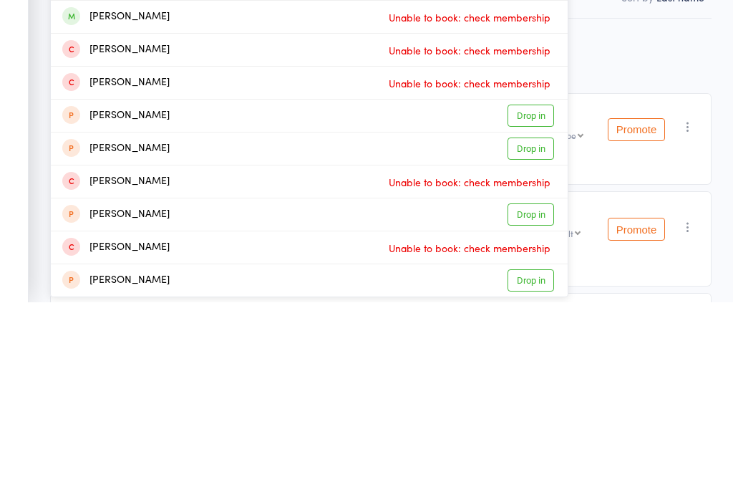
type input "Leo"
click at [300, 331] on div "Leo noble Goutzov Drop in" at bounding box center [309, 347] width 517 height 32
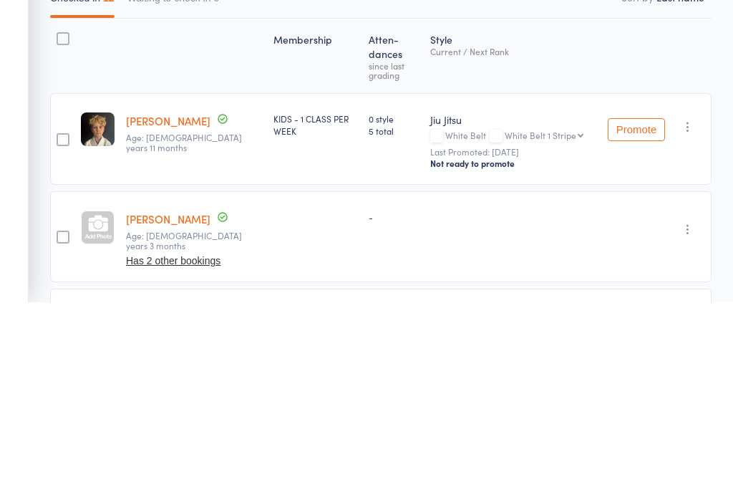
click at [530, 223] on div "Style Current / Next Rank" at bounding box center [514, 254] width 178 height 62
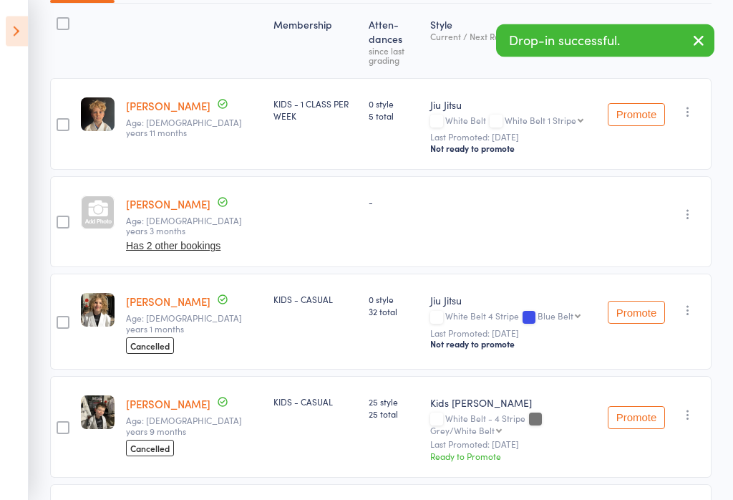
scroll to position [215, 0]
click at [198, 209] on link "Leo noble Goutzov" at bounding box center [168, 203] width 85 height 15
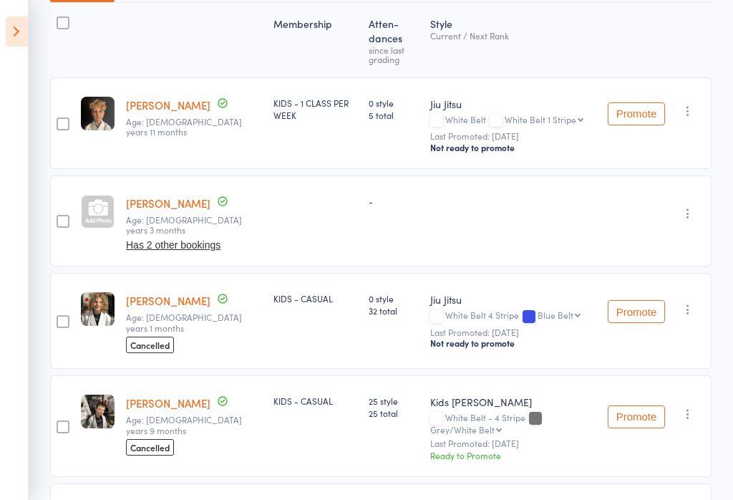
scroll to position [214, 0]
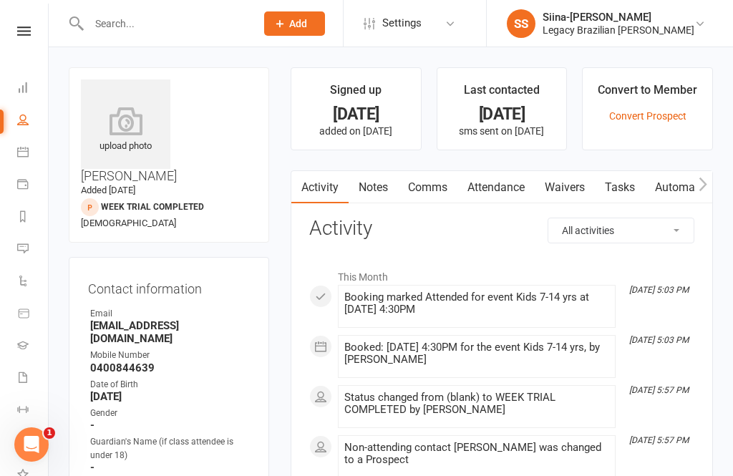
click at [180, 16] on input "text" at bounding box center [165, 24] width 161 height 20
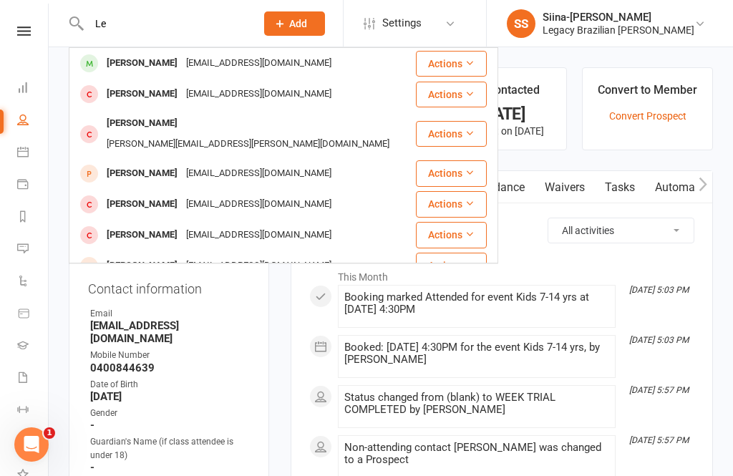
type input "L"
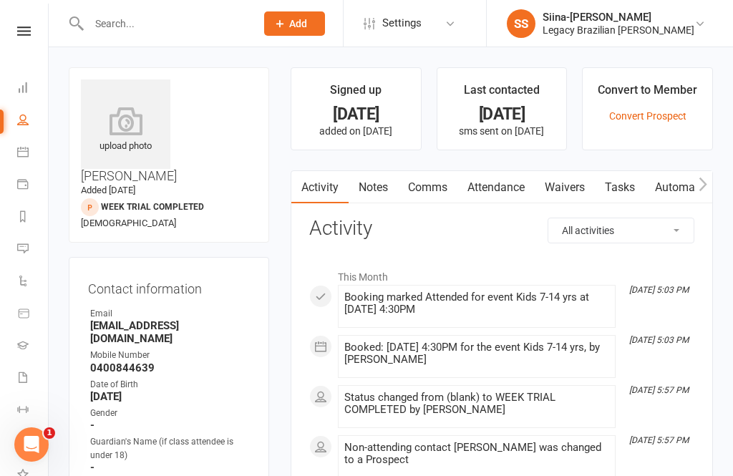
click at [619, 34] on div "Legacy Brazilian [PERSON_NAME]" at bounding box center [619, 30] width 152 height 13
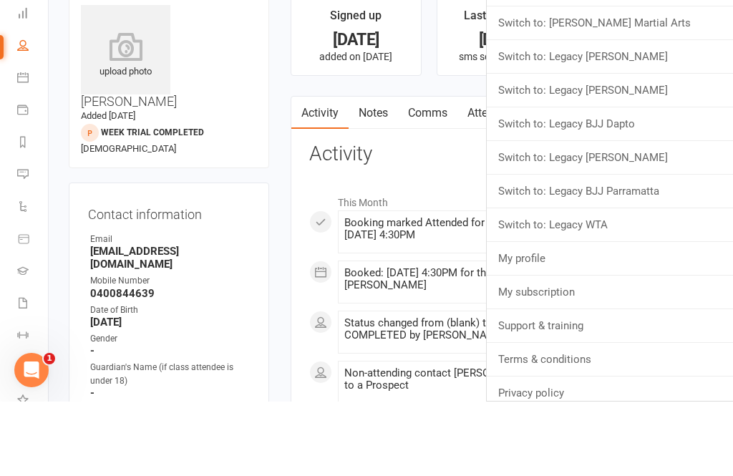
scroll to position [89, 0]
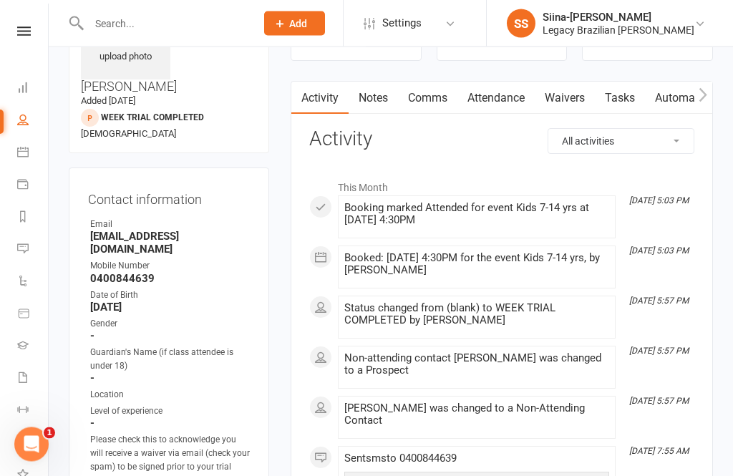
scroll to position [90, 0]
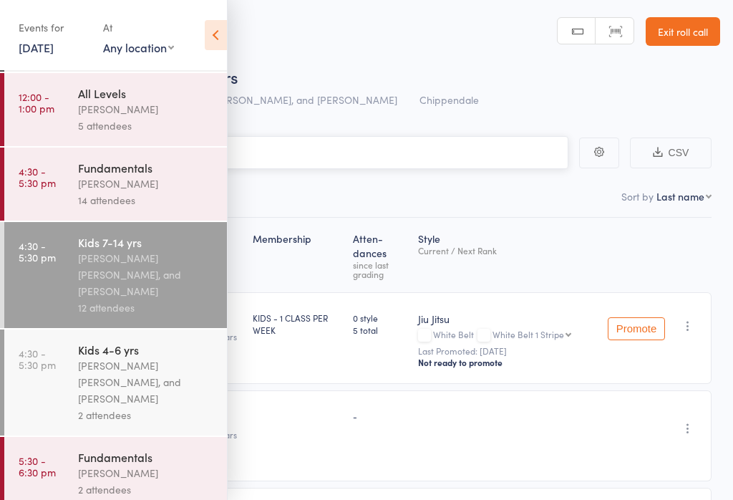
scroll to position [186, 0]
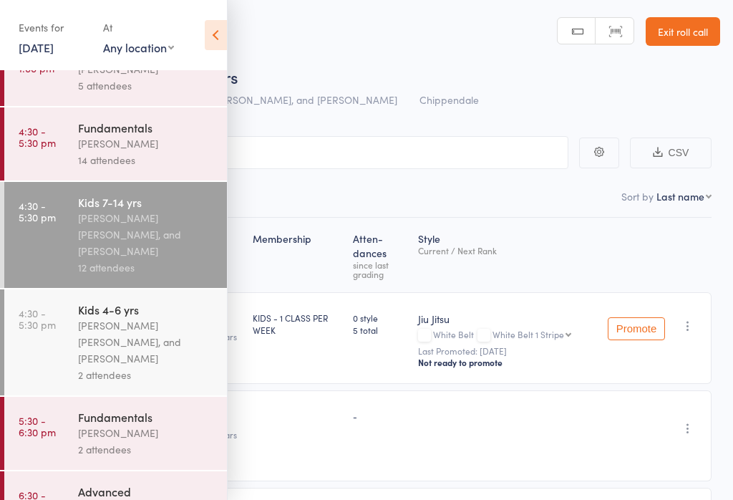
click at [151, 425] on div "Fundamentals" at bounding box center [146, 417] width 137 height 16
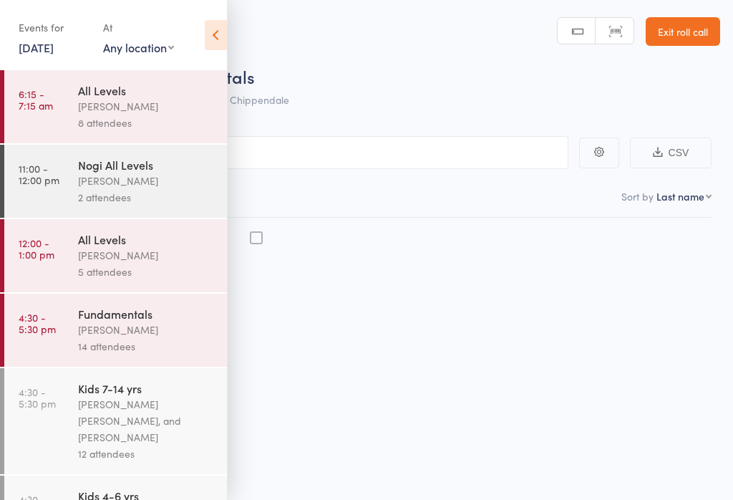
click at [213, 34] on icon at bounding box center [216, 35] width 22 height 30
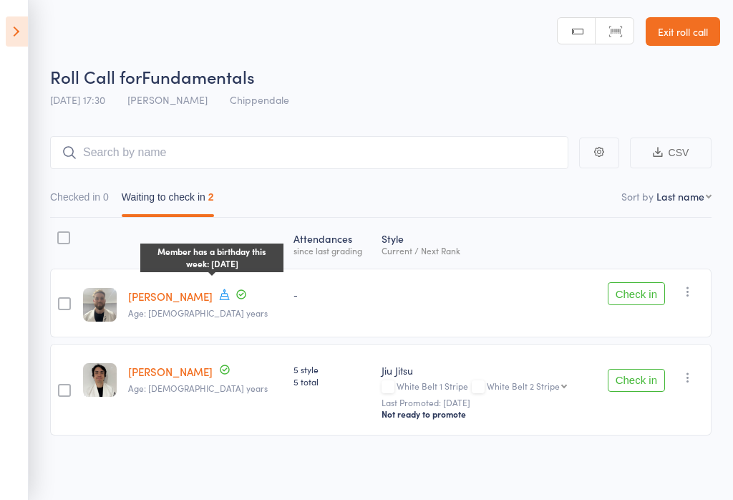
click at [218, 294] on icon at bounding box center [224, 294] width 13 height 13
click at [88, 204] on button "Checked in 0" at bounding box center [79, 200] width 59 height 33
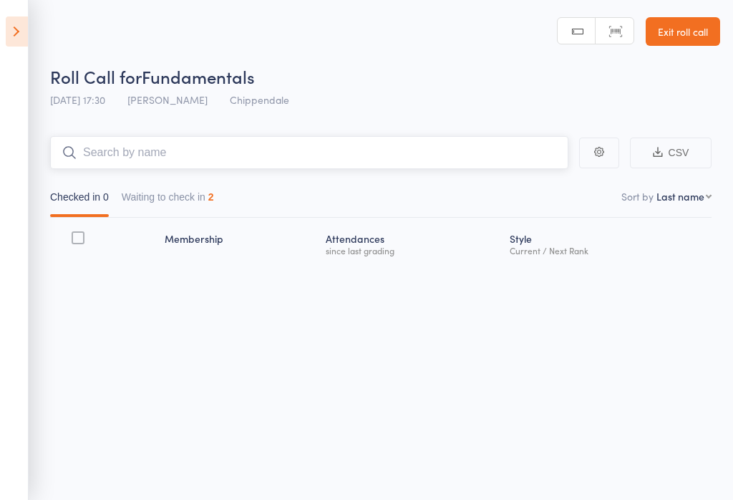
click at [216, 144] on input "search" at bounding box center [309, 152] width 519 height 33
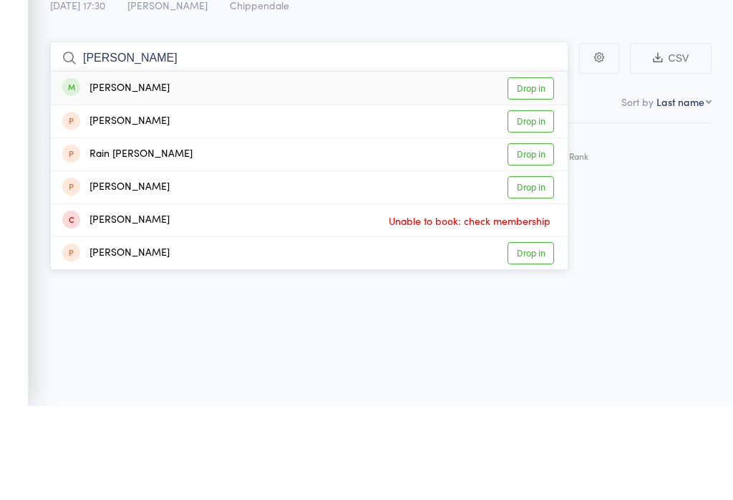
type input "[PERSON_NAME]"
click at [520, 172] on link "Drop in" at bounding box center [531, 183] width 47 height 22
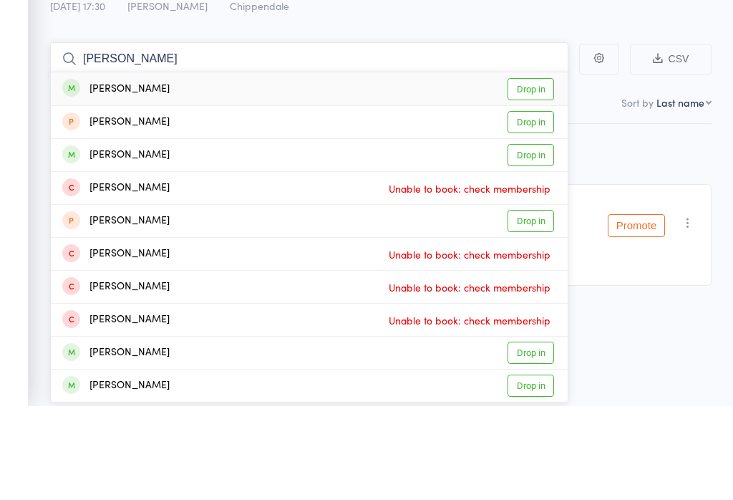
type input "[PERSON_NAME]"
click at [535, 172] on link "Drop in" at bounding box center [531, 183] width 47 height 22
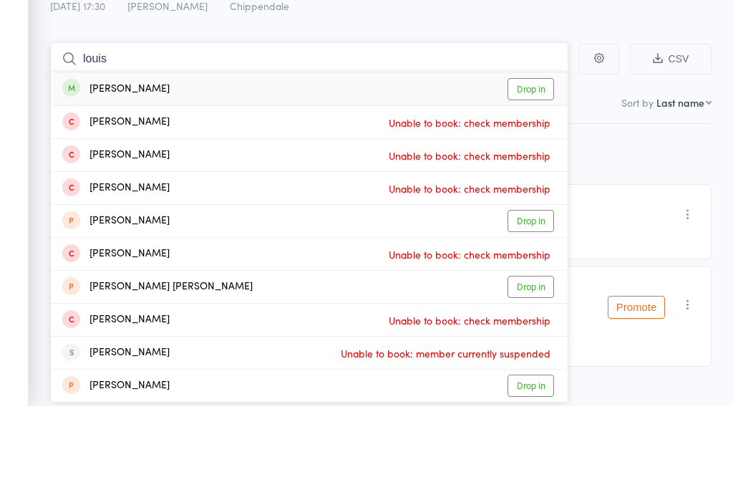
type input "louis"
click at [531, 172] on link "Drop in" at bounding box center [531, 183] width 47 height 22
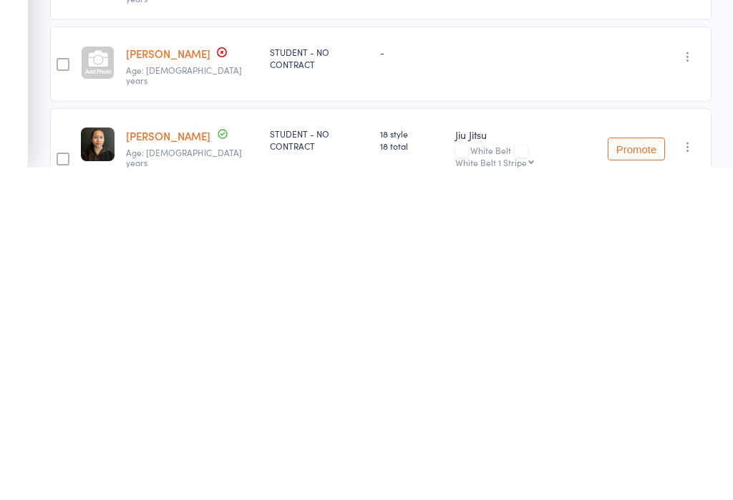
click at [132, 153] on input "search" at bounding box center [309, 152] width 519 height 33
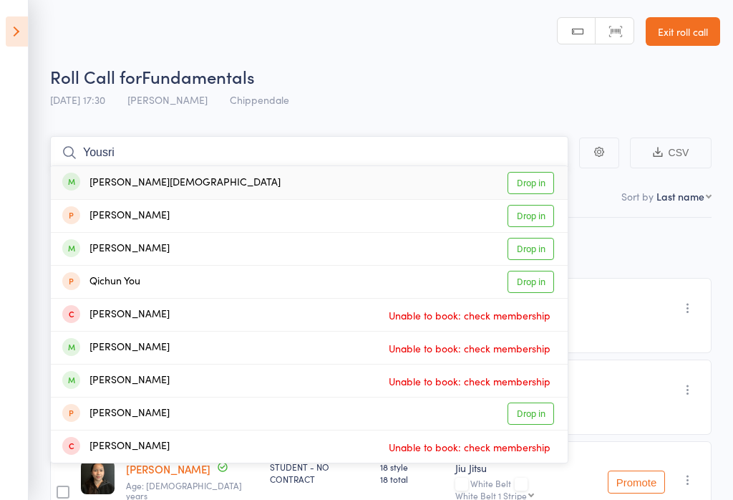
type input "Yousri"
click at [529, 180] on link "Drop in" at bounding box center [531, 183] width 47 height 22
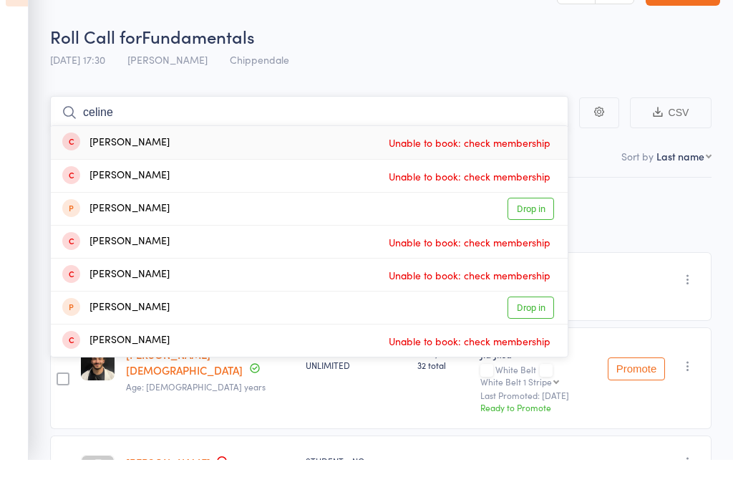
type input "celine"
click at [600, 64] on div "Roll Call for Fundamentals" at bounding box center [385, 76] width 670 height 24
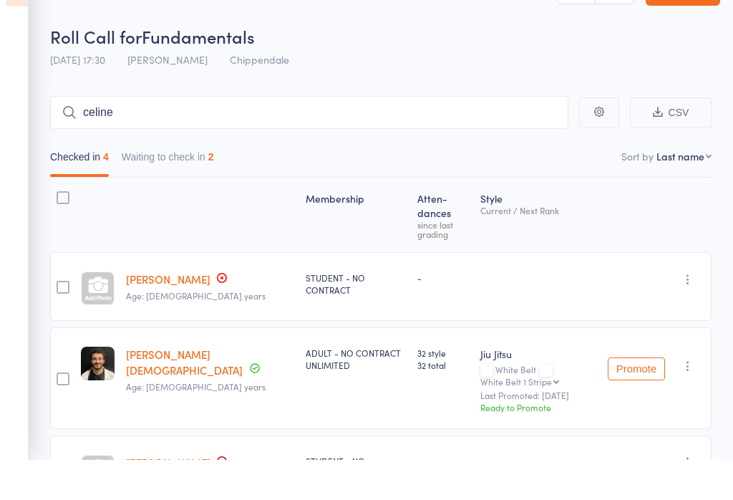
scroll to position [40, 0]
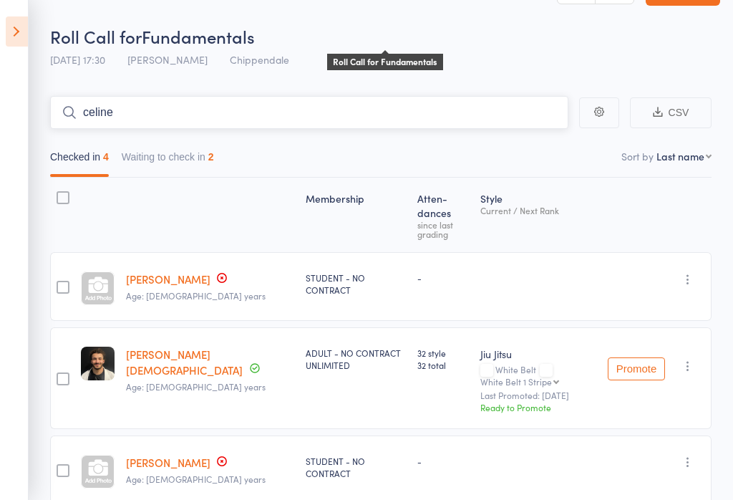
click at [132, 102] on input "celine" at bounding box center [309, 112] width 519 height 33
click at [9, 18] on icon at bounding box center [17, 31] width 22 height 30
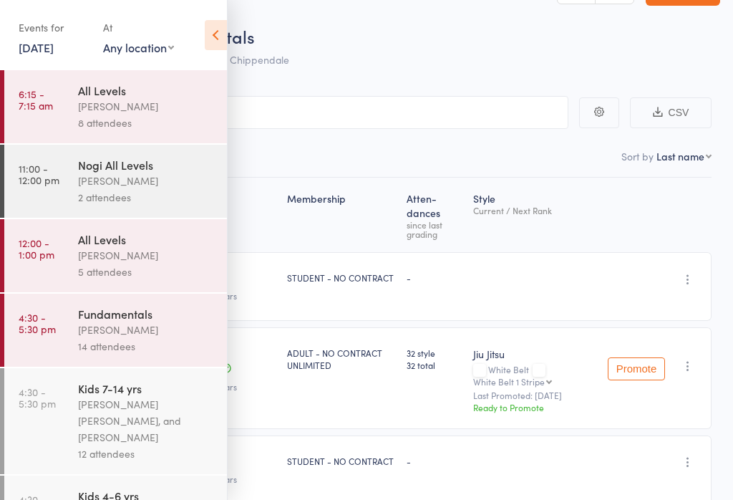
click at [693, 59] on div "Roll Call for Fundamentals 17 Sep 17:30 Werique Oliveira Chippendale" at bounding box center [385, 49] width 670 height 50
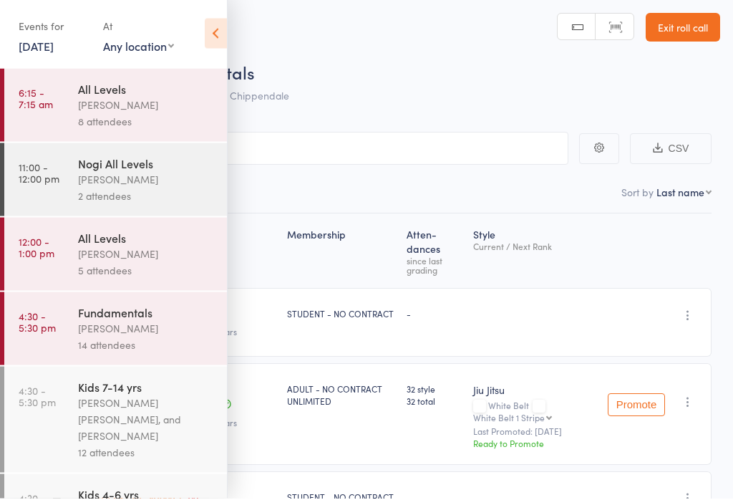
scroll to position [0, 0]
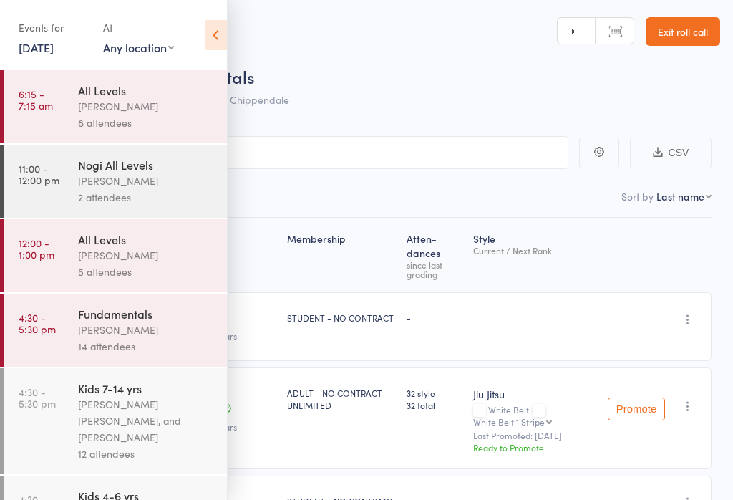
click at [702, 33] on link "Exit roll call" at bounding box center [683, 31] width 74 height 29
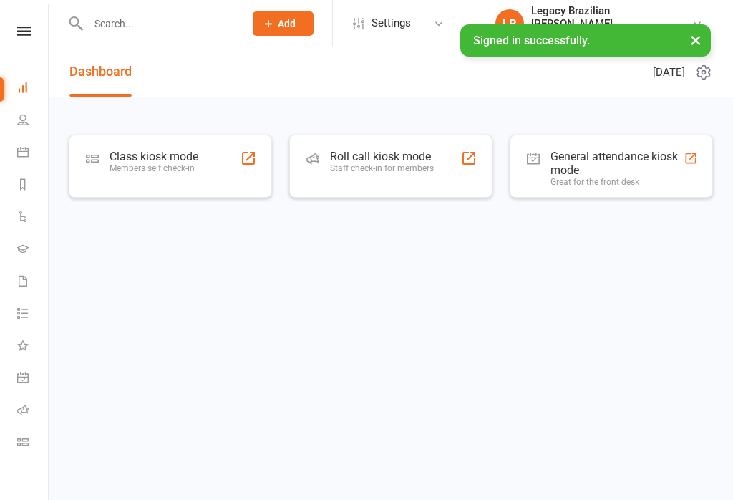
click at [198, 168] on div "Members self check-in" at bounding box center [154, 168] width 89 height 10
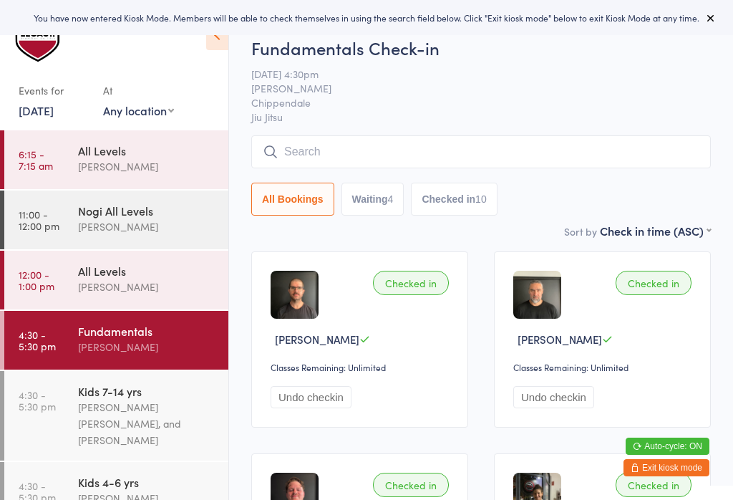
click at [717, 17] on button at bounding box center [711, 17] width 17 height 17
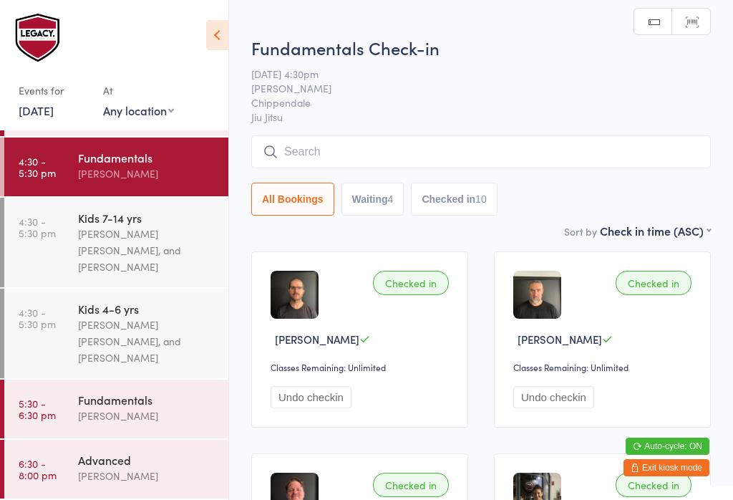
scroll to position [176, 0]
click at [158, 411] on div "[PERSON_NAME]" at bounding box center [147, 416] width 138 height 16
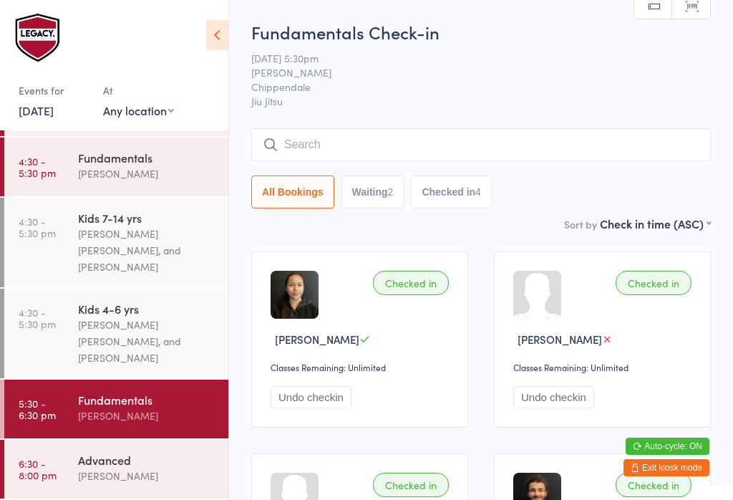
click at [392, 131] on input "search" at bounding box center [481, 144] width 460 height 33
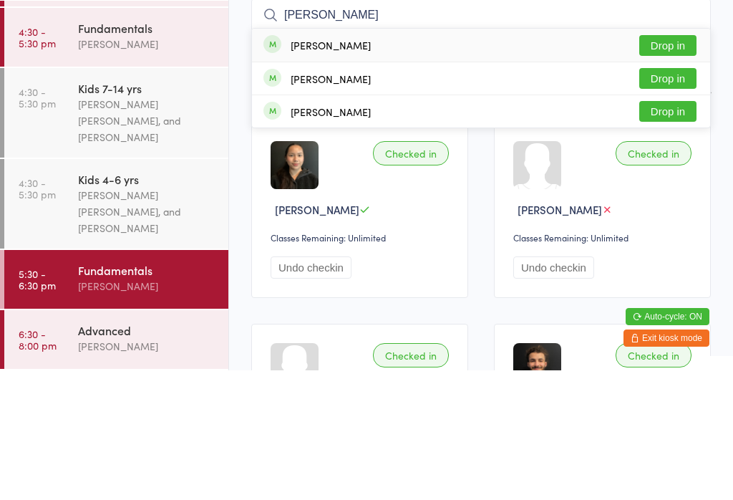
type input "[PERSON_NAME]"
click at [680, 165] on button "Drop in" at bounding box center [668, 175] width 57 height 21
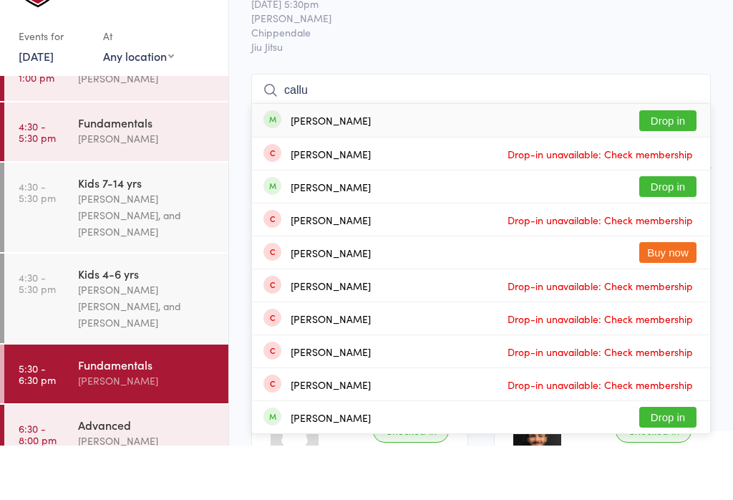
type input "callu"
click at [664, 231] on button "Drop in" at bounding box center [668, 241] width 57 height 21
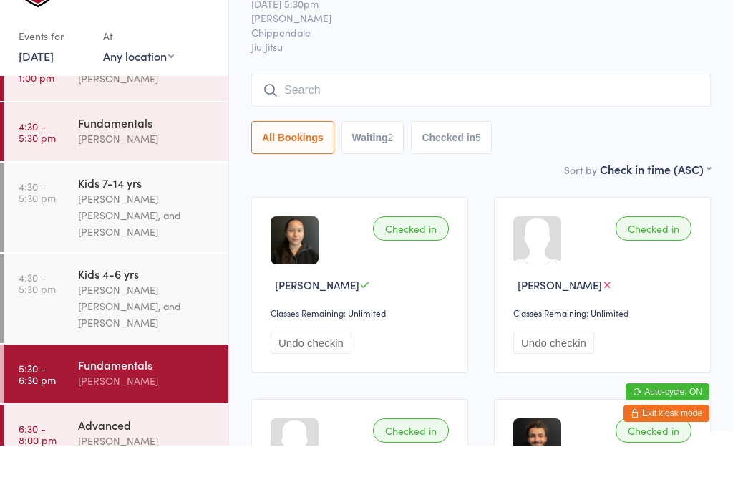
scroll to position [54, 0]
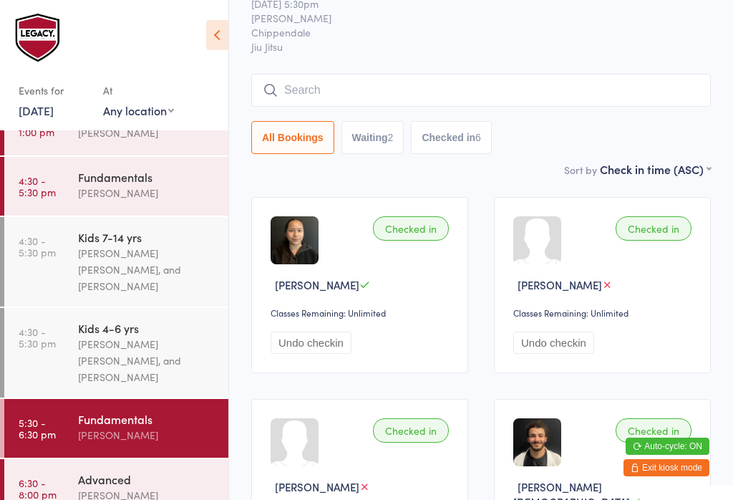
click at [499, 90] on input "search" at bounding box center [481, 90] width 460 height 33
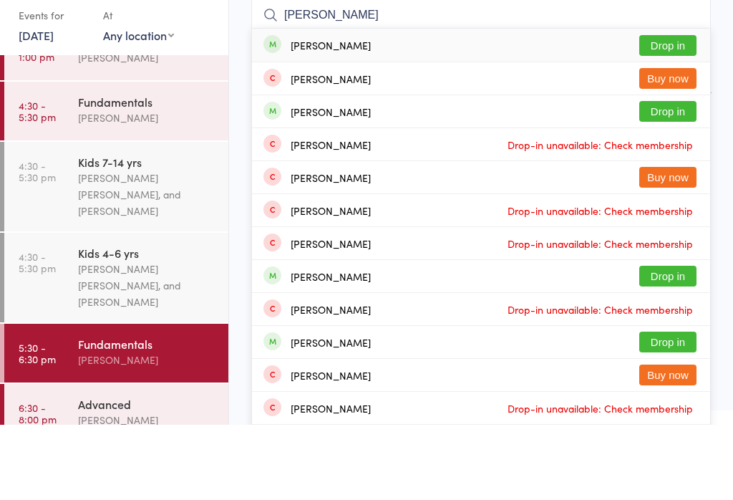
type input "[PERSON_NAME]"
click at [686, 110] on button "Drop in" at bounding box center [668, 120] width 57 height 21
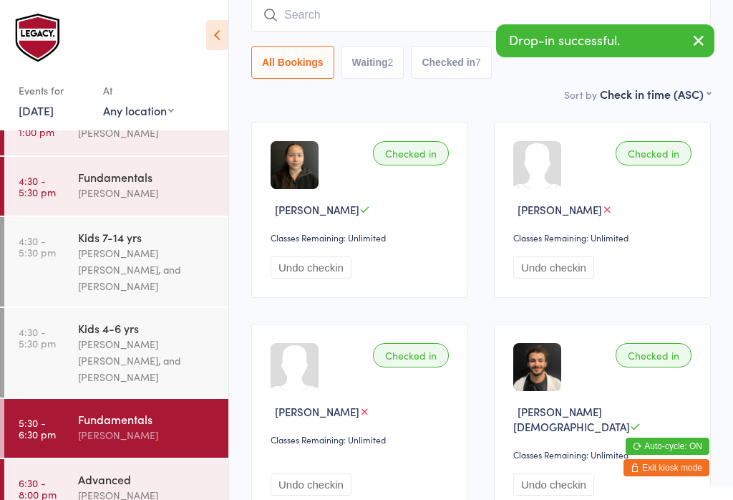
click at [410, 21] on input "search" at bounding box center [481, 15] width 460 height 33
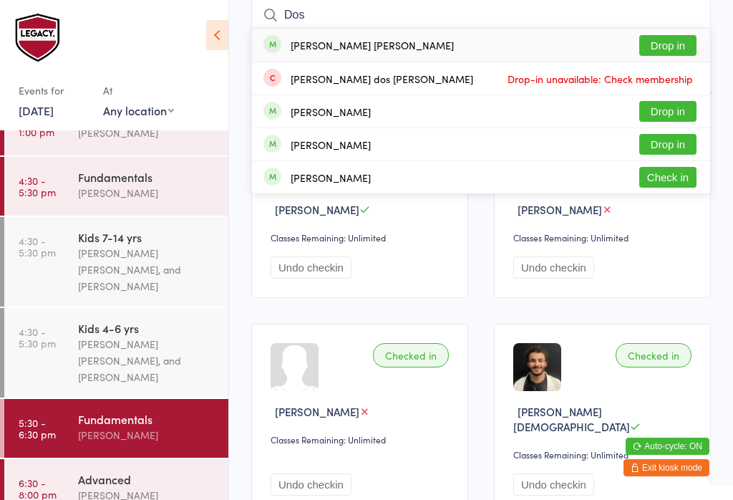
type input "Dos"
click at [676, 42] on button "Drop in" at bounding box center [668, 45] width 57 height 21
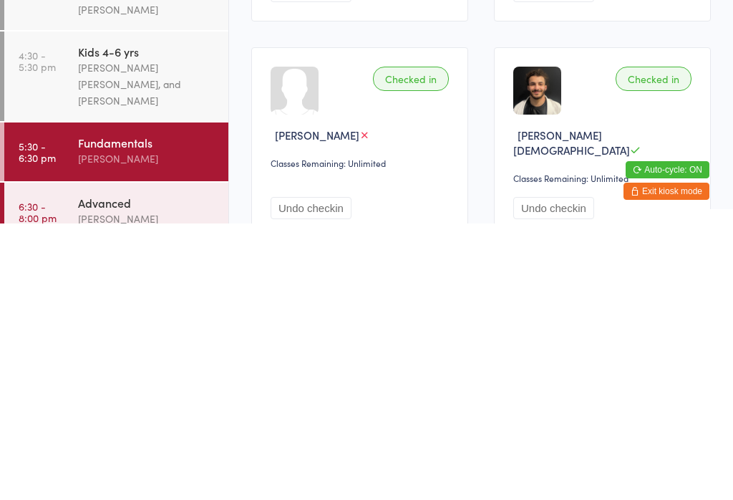
click at [188, 427] on div "[PERSON_NAME]" at bounding box center [147, 435] width 138 height 16
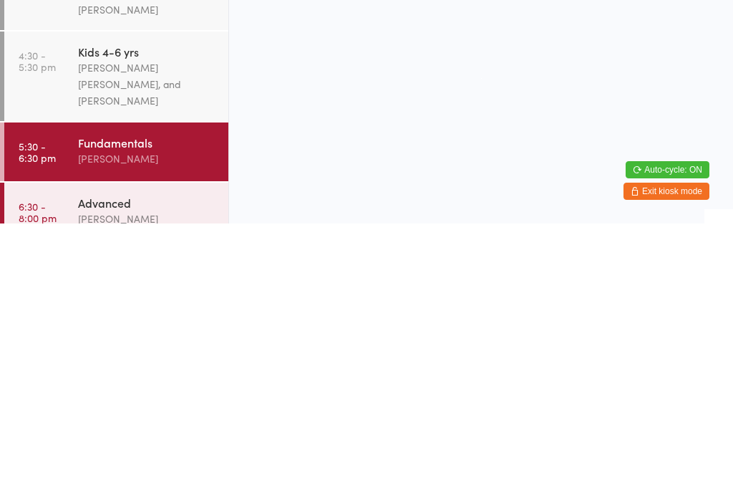
scroll to position [0, 0]
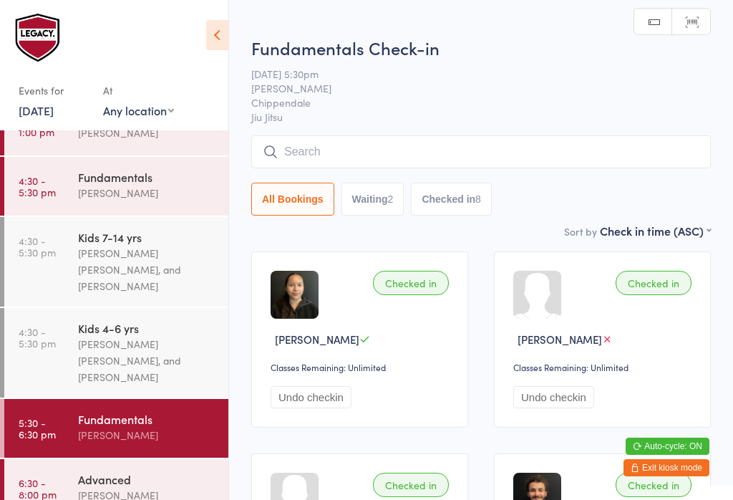
click at [483, 147] on input "search" at bounding box center [481, 151] width 460 height 33
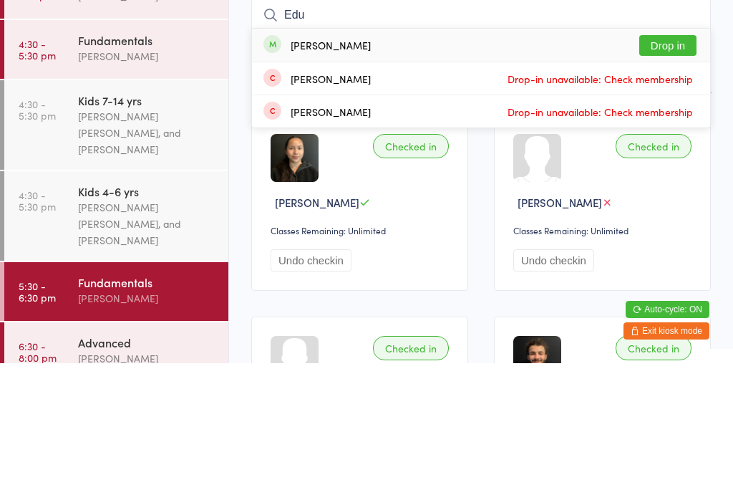
type input "Edu"
click at [678, 172] on button "Drop in" at bounding box center [668, 182] width 57 height 21
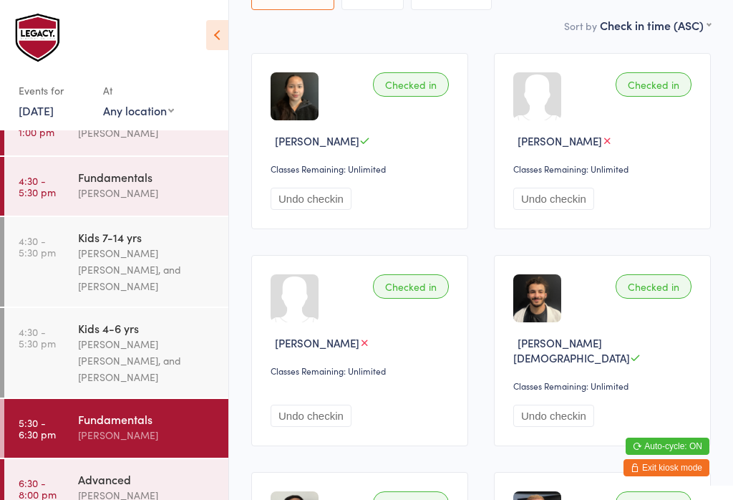
click at [158, 443] on div "[PERSON_NAME]" at bounding box center [147, 435] width 138 height 16
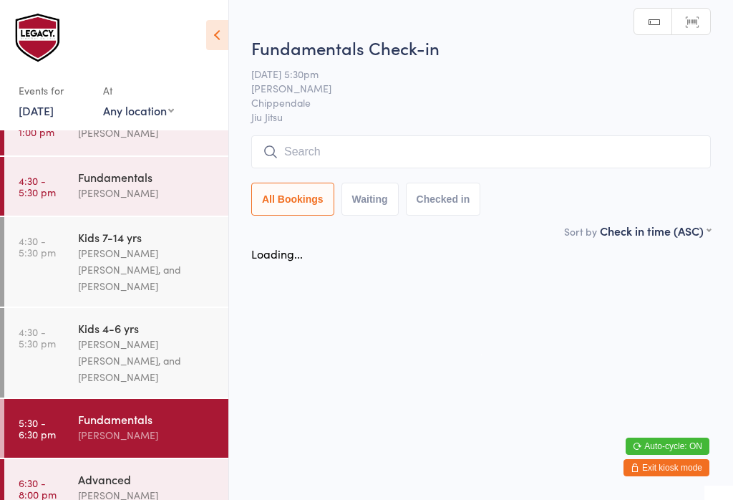
scroll to position [0, 0]
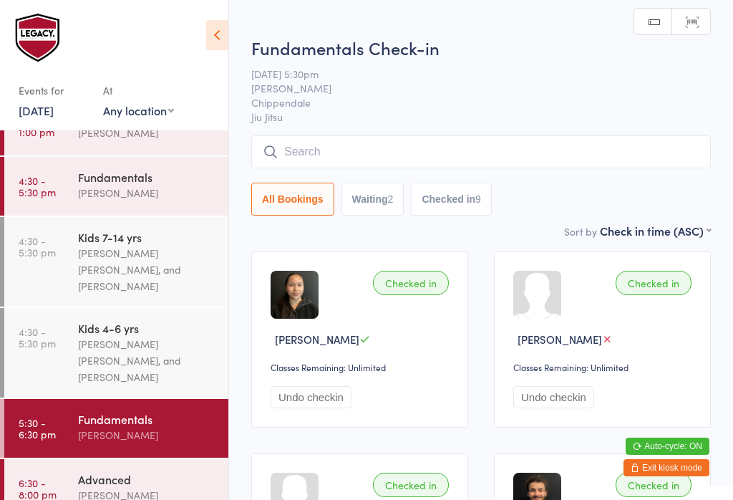
click at [411, 152] on input "search" at bounding box center [481, 151] width 460 height 33
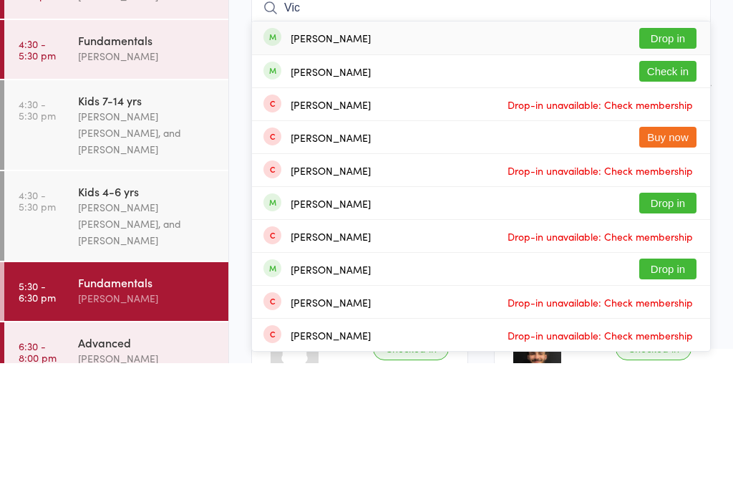
type input "Vic"
click at [676, 198] on button "Check in" at bounding box center [668, 208] width 57 height 21
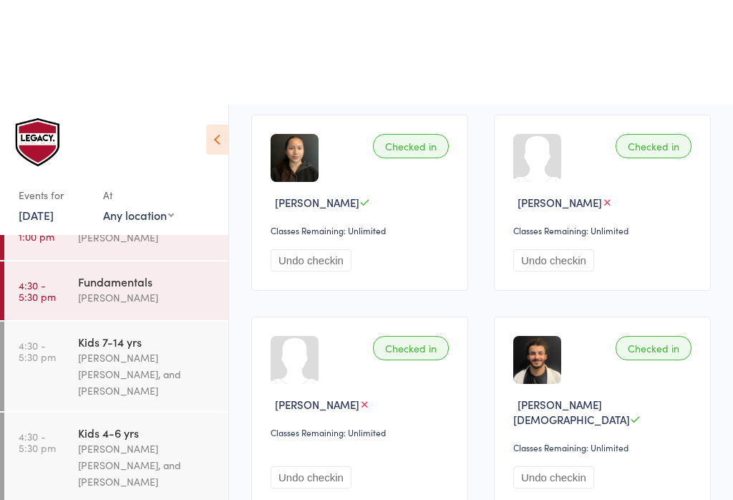
scroll to position [254, 0]
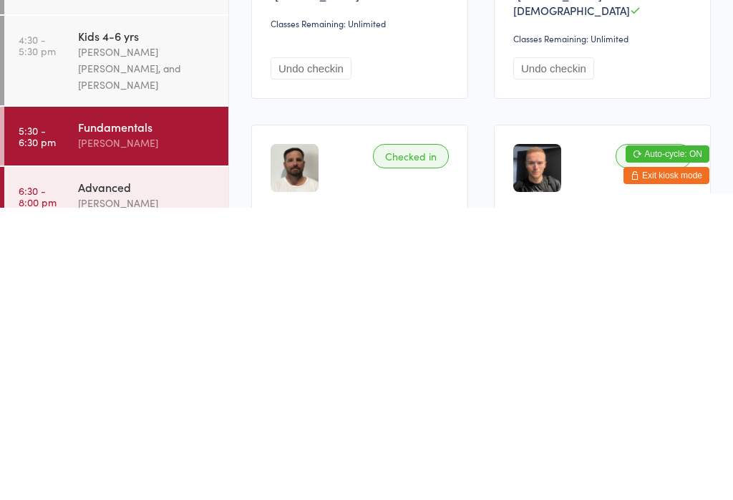
click at [118, 411] on div "Fundamentals" at bounding box center [147, 419] width 138 height 16
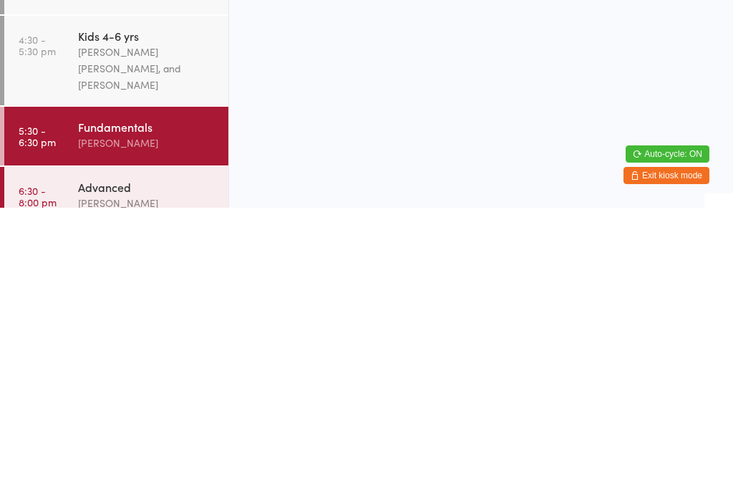
scroll to position [0, 0]
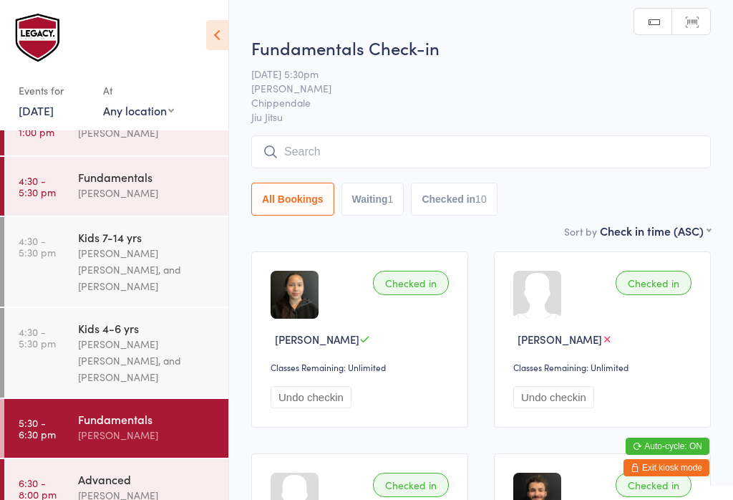
click at [307, 156] on input "search" at bounding box center [481, 151] width 460 height 33
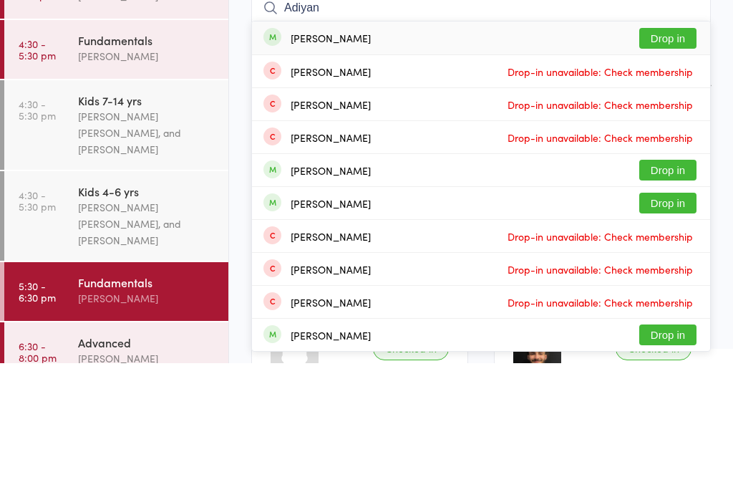
type input "Adiyan"
click at [675, 165] on button "Drop in" at bounding box center [668, 175] width 57 height 21
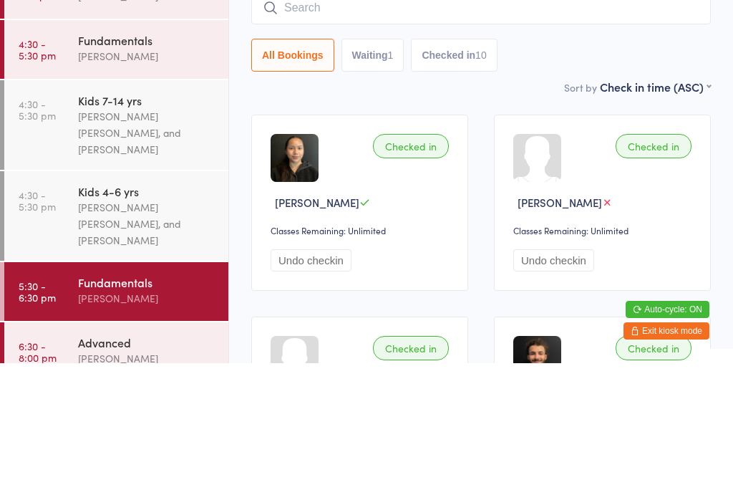
scroll to position [137, 0]
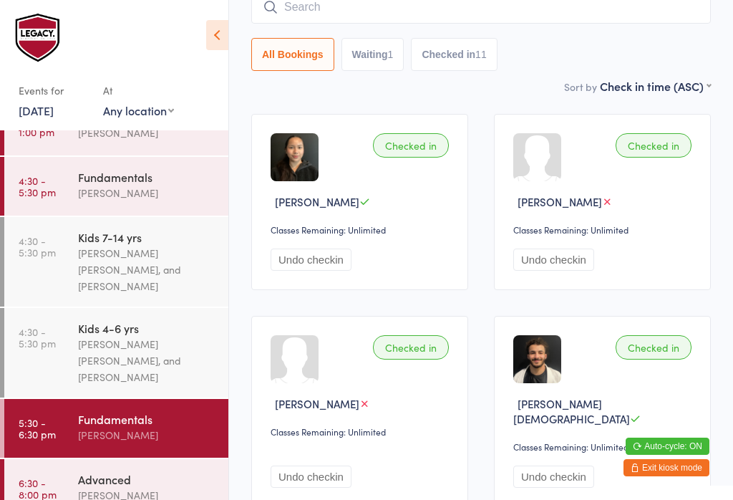
click at [557, 17] on input "search" at bounding box center [481, 7] width 460 height 33
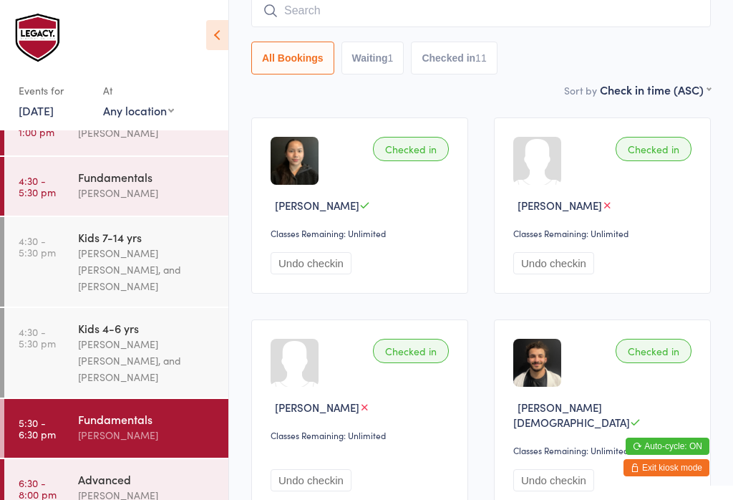
scroll to position [130, 0]
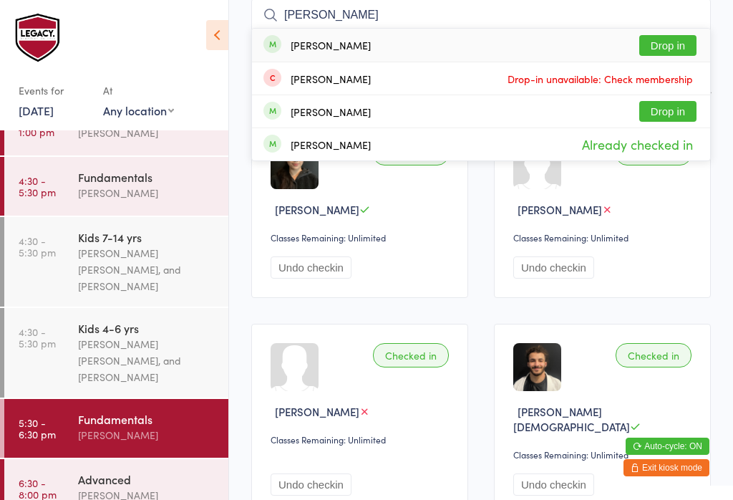
type input "Nhu pham"
click at [668, 52] on button "Drop in" at bounding box center [668, 45] width 57 height 21
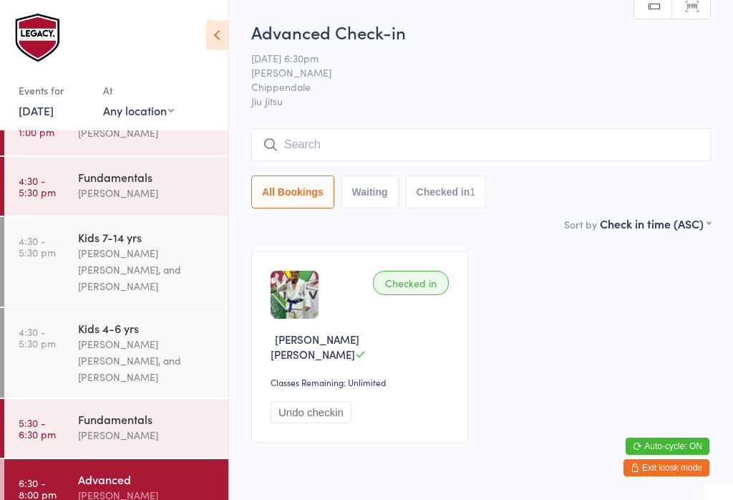
click at [433, 150] on input "search" at bounding box center [481, 144] width 460 height 33
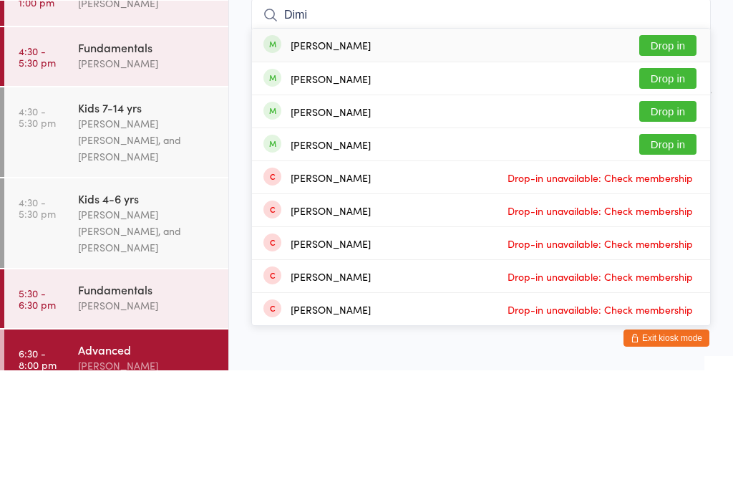
type input "Dimi"
click at [677, 198] on button "Drop in" at bounding box center [668, 208] width 57 height 21
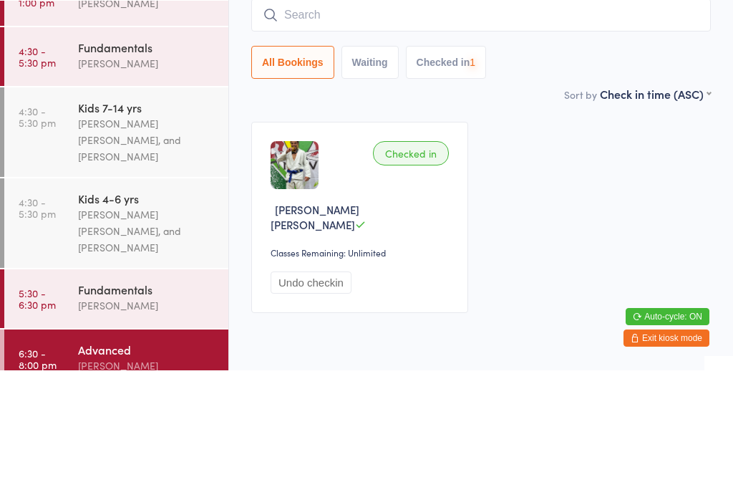
scroll to position [35, 0]
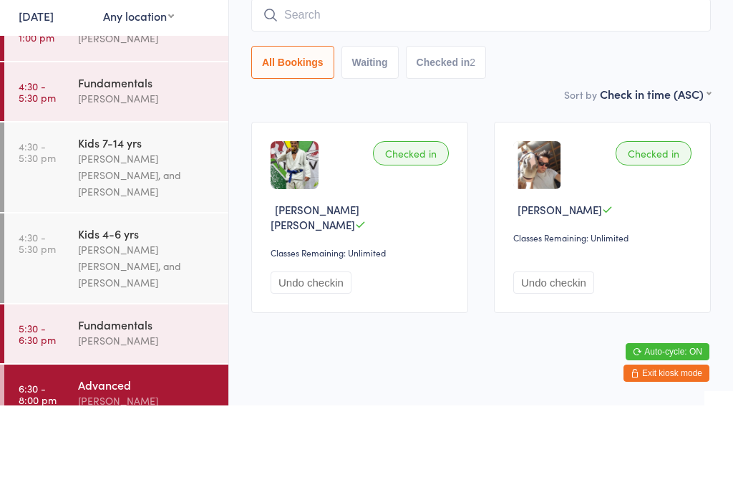
click at [348, 93] on input "search" at bounding box center [481, 109] width 460 height 33
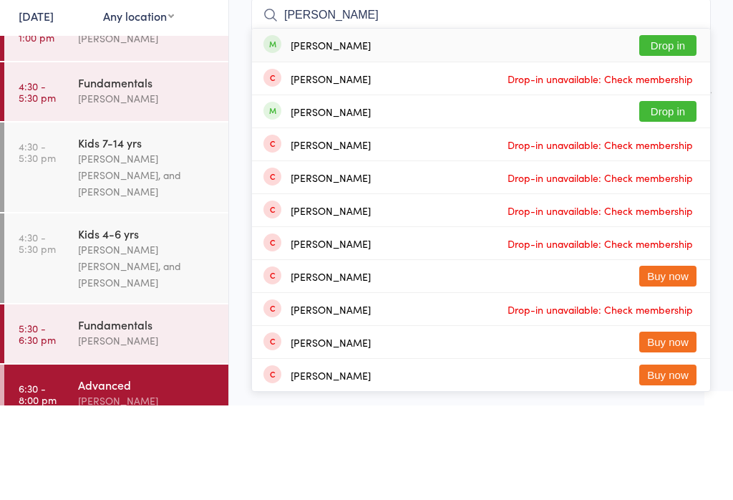
type input "Alan k"
click at [675, 130] on button "Drop in" at bounding box center [668, 140] width 57 height 21
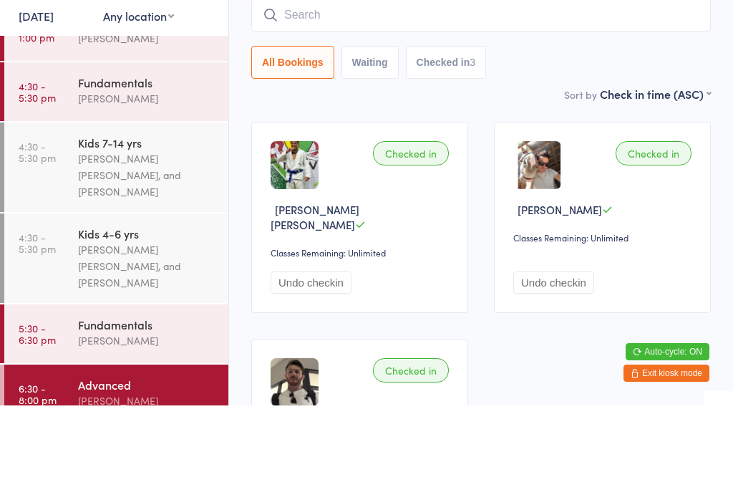
click at [564, 93] on input "search" at bounding box center [481, 109] width 460 height 33
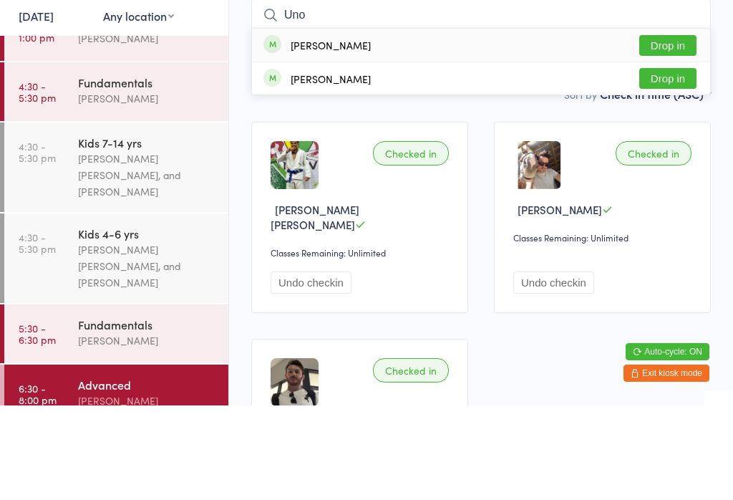
type input "Uno"
click at [672, 130] on button "Drop in" at bounding box center [668, 140] width 57 height 21
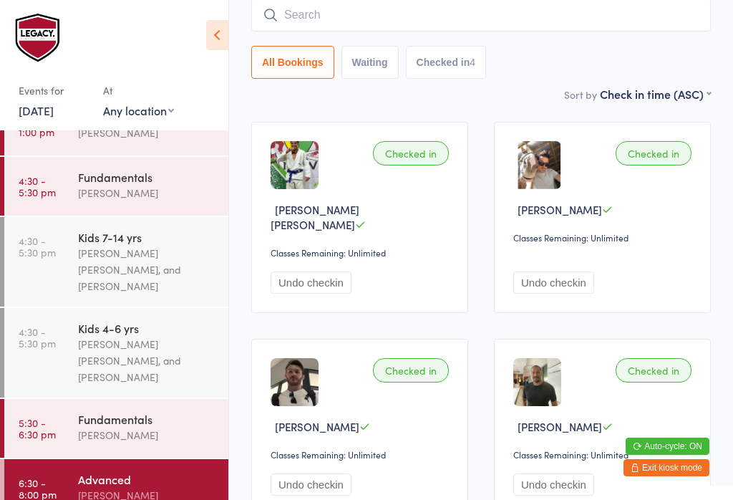
click at [288, 14] on input "search" at bounding box center [481, 15] width 460 height 33
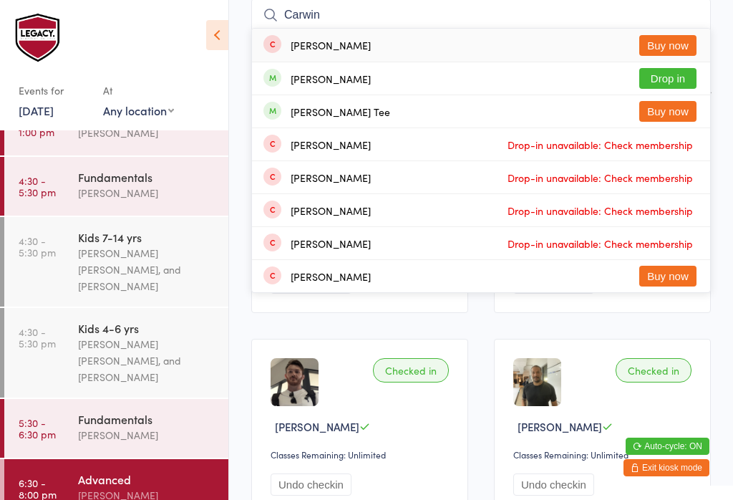
type input "Carwin"
click at [673, 72] on button "Drop in" at bounding box center [668, 78] width 57 height 21
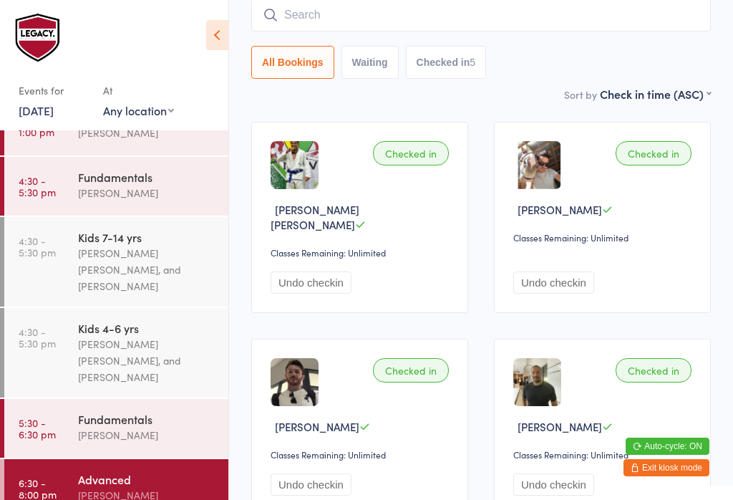
click at [379, 10] on input "search" at bounding box center [481, 15] width 460 height 33
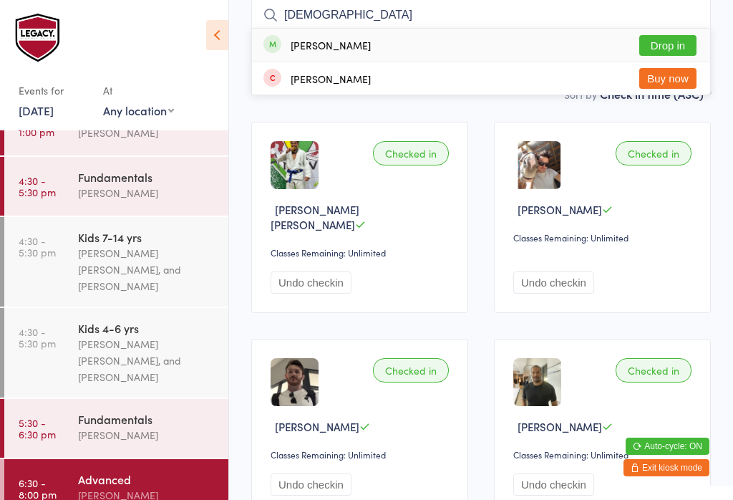
type input "Thais"
click at [683, 44] on button "Drop in" at bounding box center [668, 45] width 57 height 21
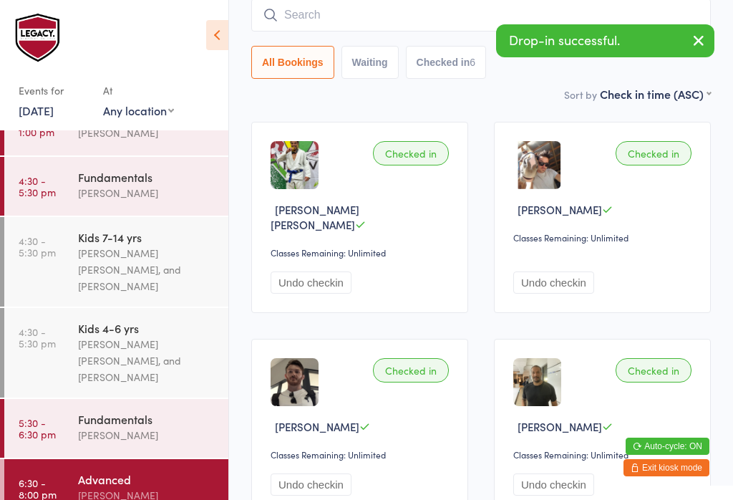
click at [447, 6] on input "search" at bounding box center [481, 15] width 460 height 33
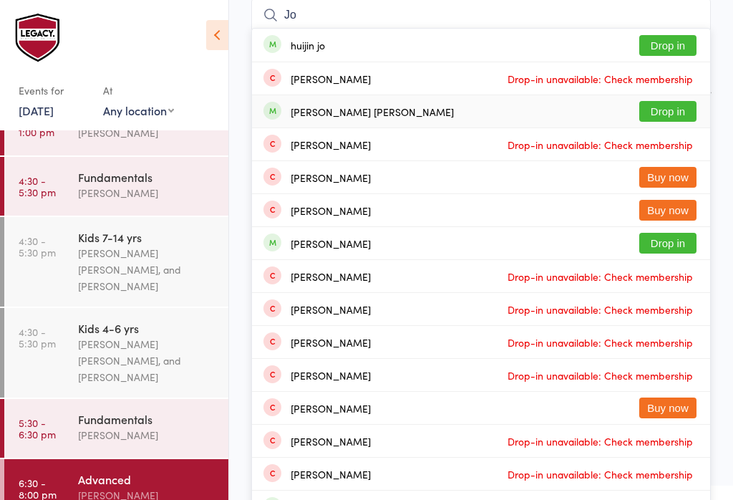
type input "Jo"
click at [688, 119] on button "Drop in" at bounding box center [668, 111] width 57 height 21
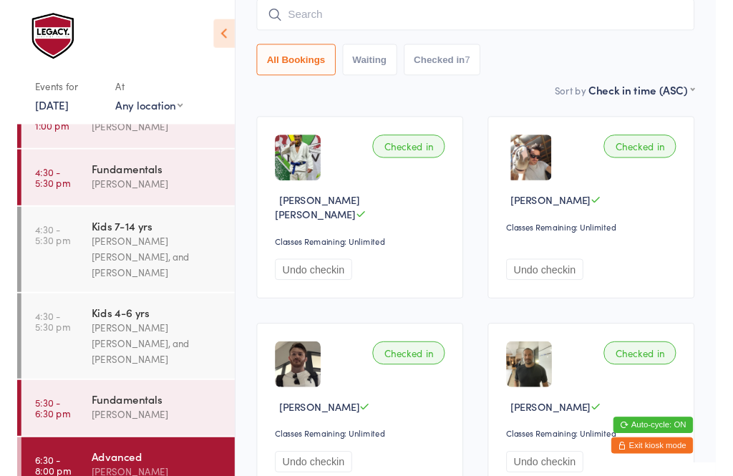
scroll to position [142, 0]
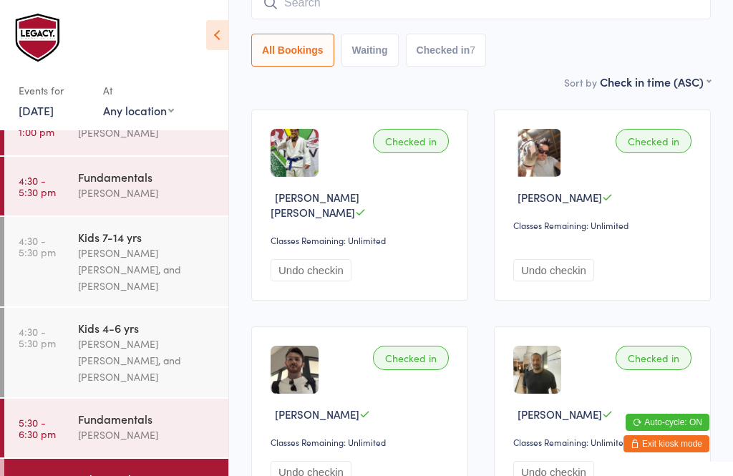
click at [314, 19] on input "search" at bounding box center [481, 2] width 460 height 33
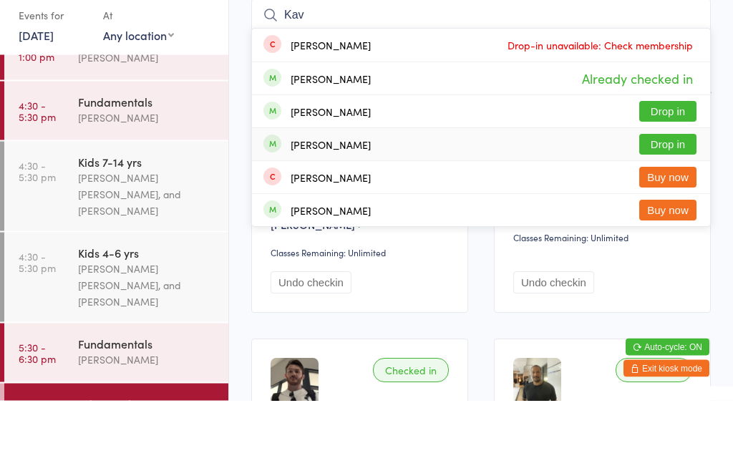
type input "Kav"
click at [375, 204] on div "Richard Kavanagh Drop in" at bounding box center [481, 220] width 458 height 32
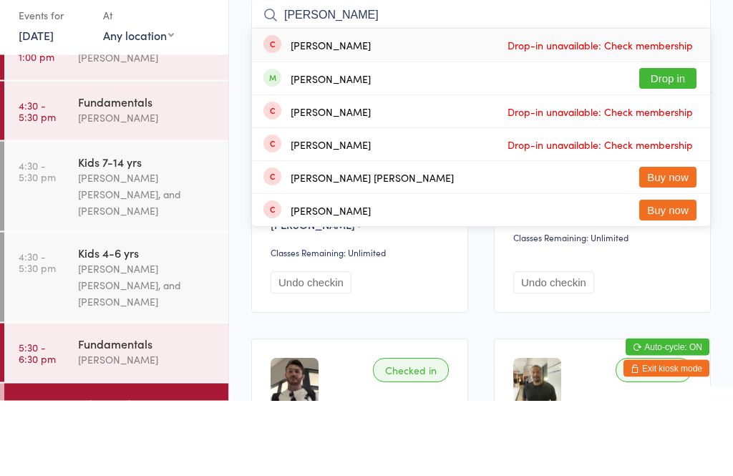
type input "rodrigo"
click at [685, 144] on button "Drop in" at bounding box center [668, 154] width 57 height 21
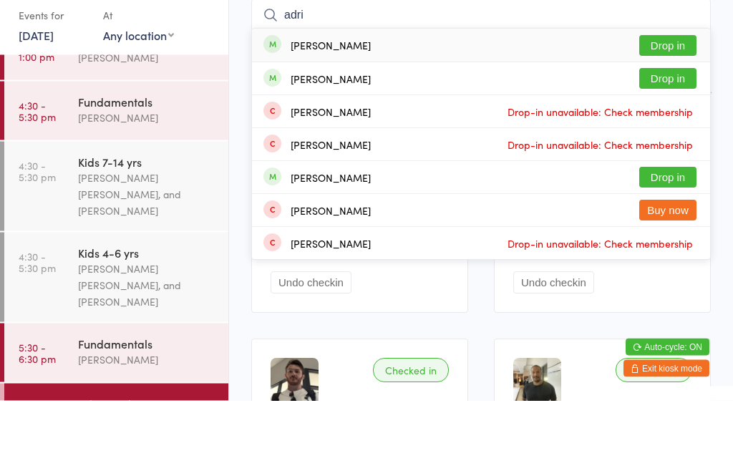
type input "adri"
click at [295, 113] on div "[PERSON_NAME]" at bounding box center [317, 121] width 107 height 16
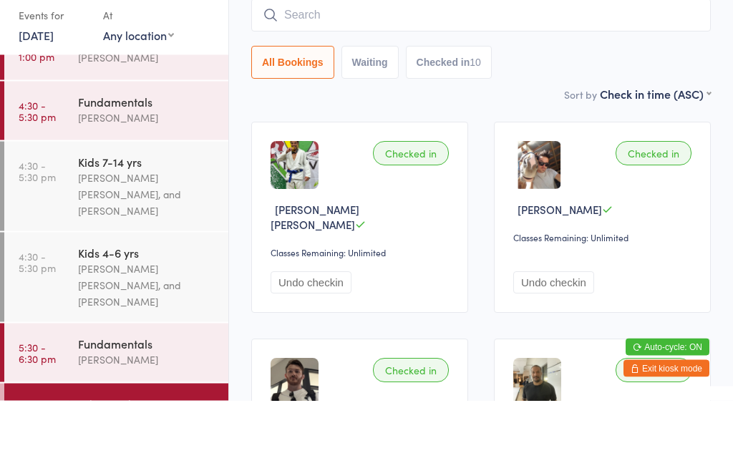
click at [549, 122] on div "All Bookings Waiting Checked in 10" at bounding box center [481, 138] width 460 height 33
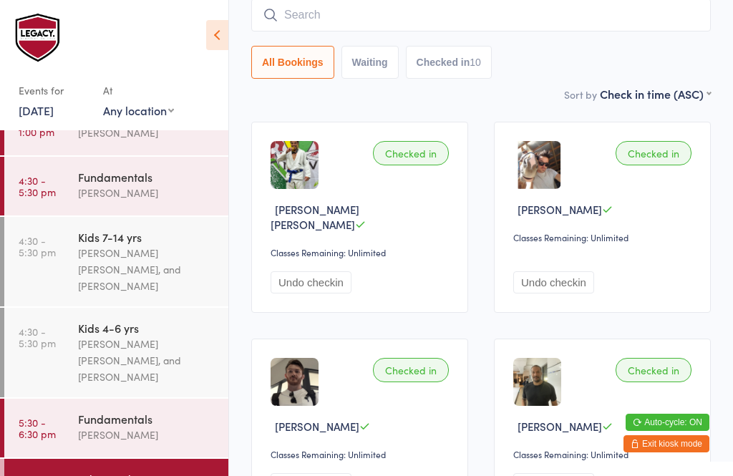
click at [683, 449] on button "Exit kiosk mode" at bounding box center [667, 443] width 86 height 17
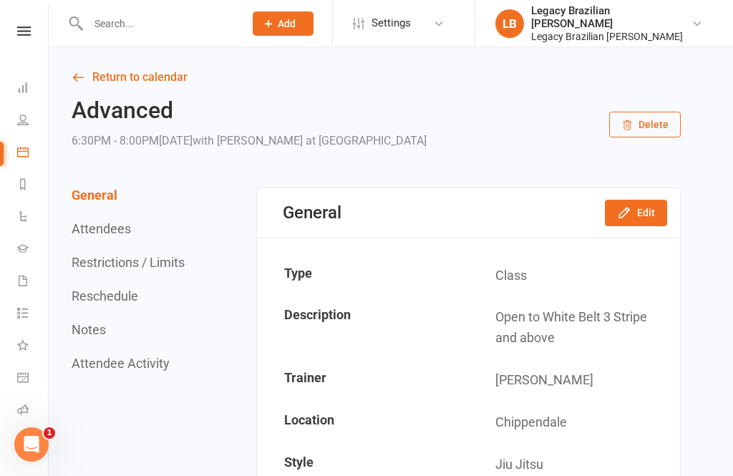
click at [22, 121] on icon at bounding box center [22, 119] width 11 height 11
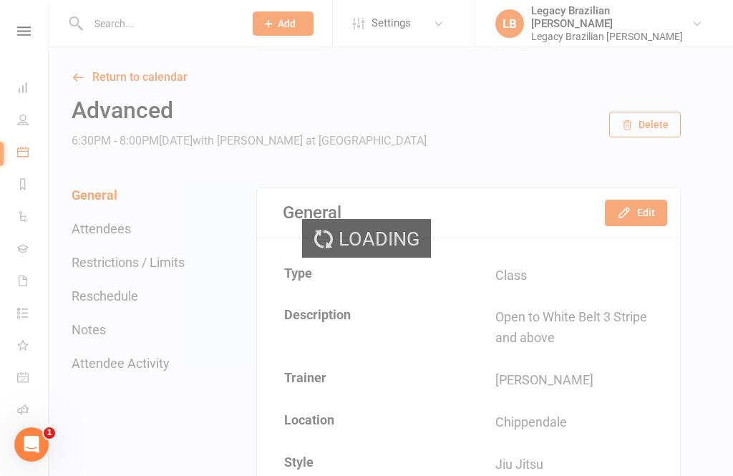
select select "100"
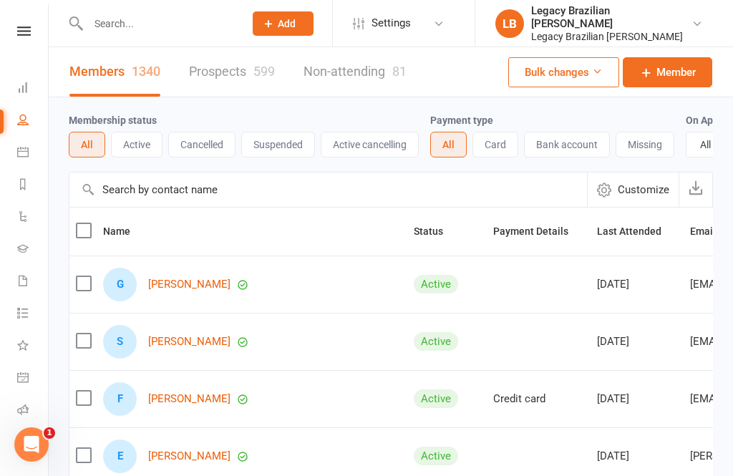
click at [173, 72] on div "Members 1340 Prospects 599 Non-attending 81" at bounding box center [238, 71] width 379 height 49
click at [241, 62] on link "Prospects 599" at bounding box center [232, 71] width 86 height 49
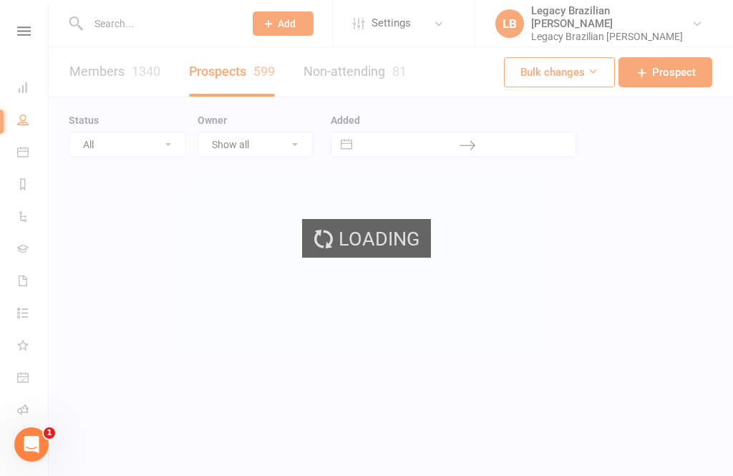
select select "100"
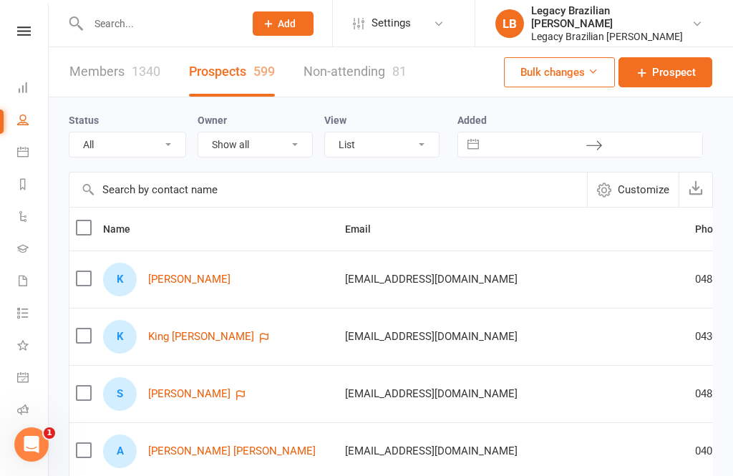
click at [198, 281] on link "[PERSON_NAME]" at bounding box center [189, 280] width 82 height 12
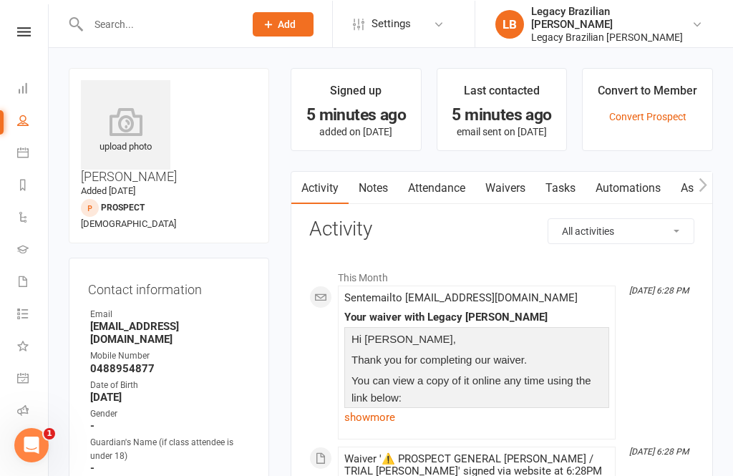
click at [26, 82] on icon at bounding box center [22, 87] width 11 height 11
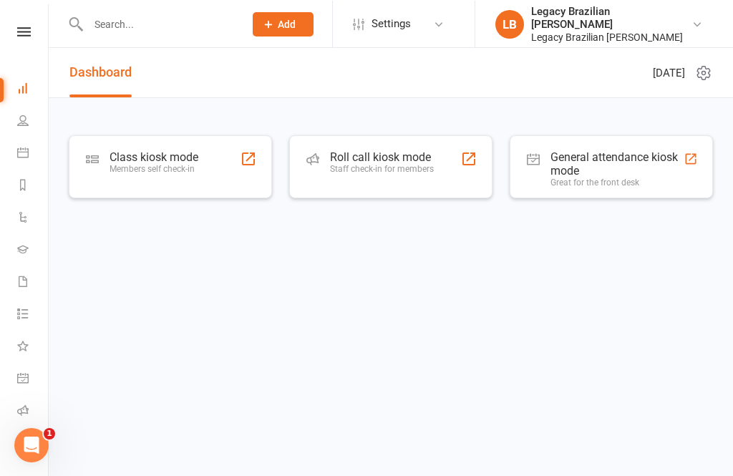
click at [158, 186] on div "Class kiosk mode Members self check-in" at bounding box center [154, 168] width 89 height 37
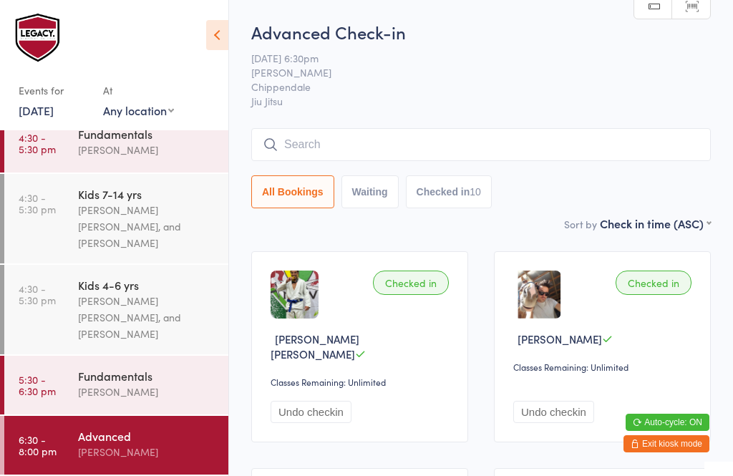
scroll to position [200, 0]
click at [610, 138] on input "search" at bounding box center [481, 144] width 460 height 33
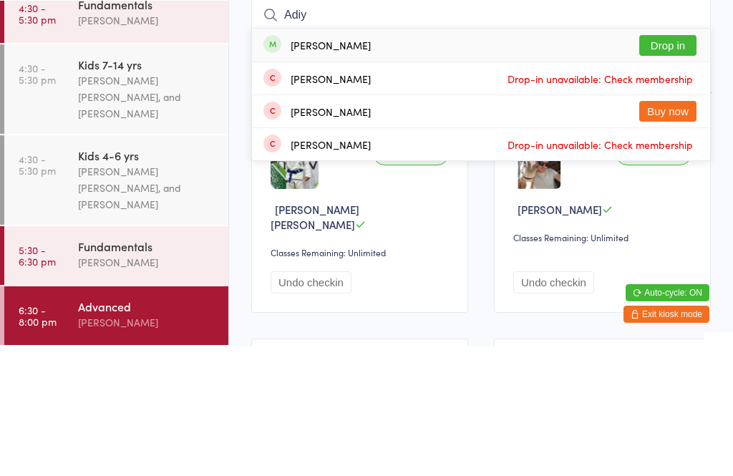
type input "Adiy"
click at [670, 165] on button "Drop in" at bounding box center [668, 175] width 57 height 21
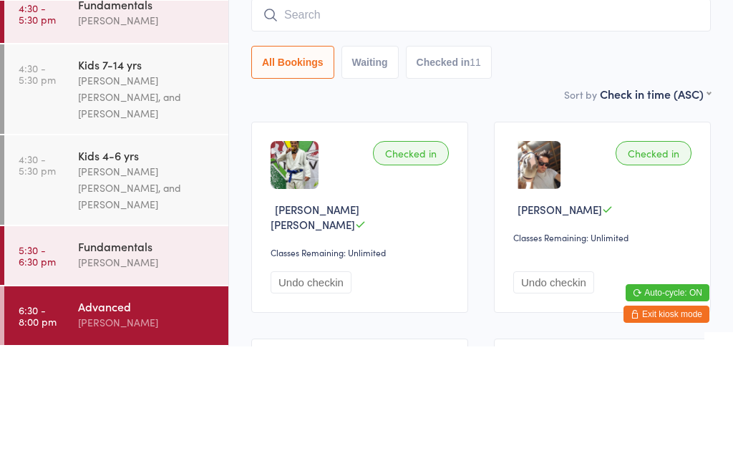
click at [609, 82] on div "Advanced Check-in 17 Sep 6:30pm Ricardo Laffranchi Chippendale Jiu Jitsu Manual…" at bounding box center [481, 118] width 460 height 196
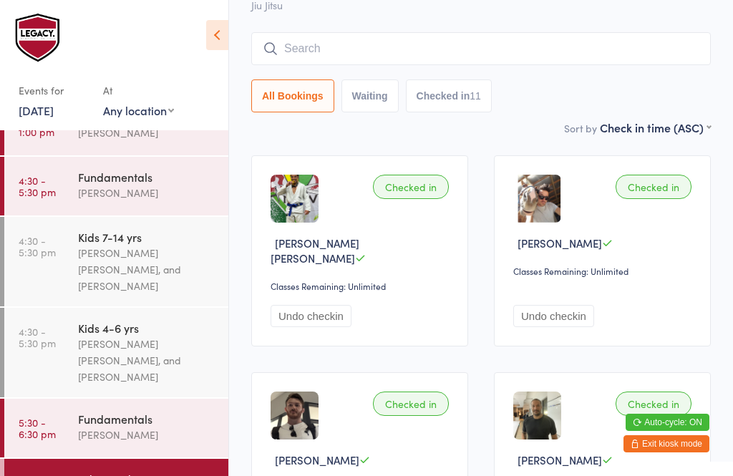
scroll to position [0, 0]
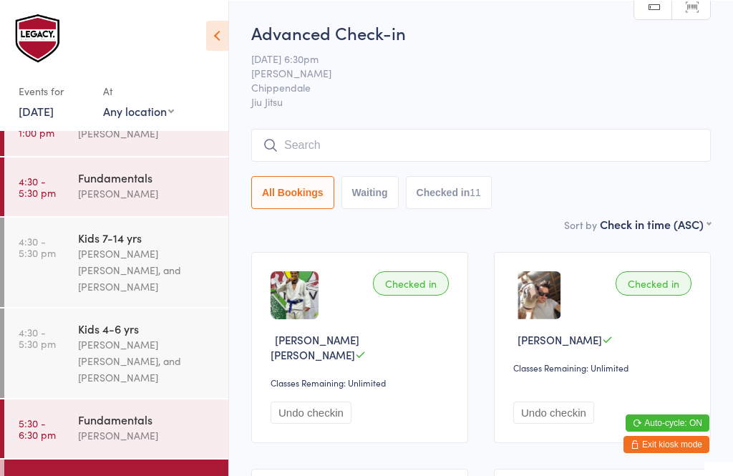
click at [493, 155] on input "search" at bounding box center [481, 144] width 460 height 33
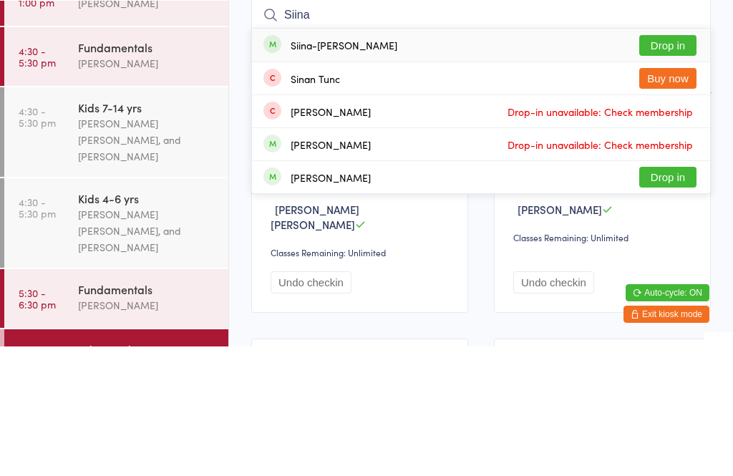
type input "Siina"
click at [666, 165] on button "Drop in" at bounding box center [668, 175] width 57 height 21
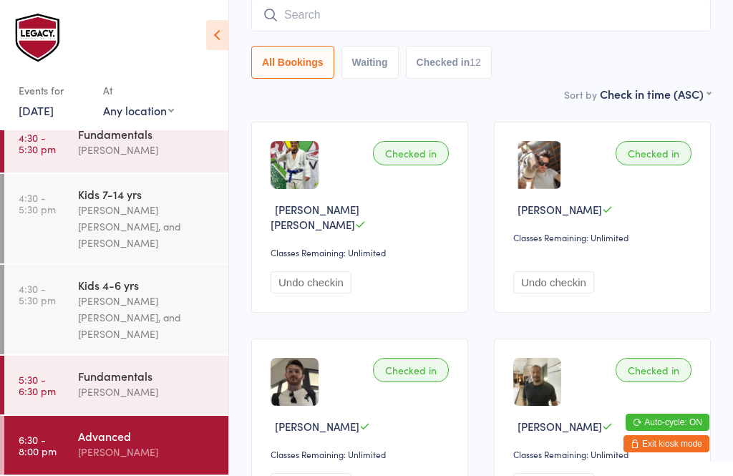
scroll to position [200, 0]
click at [69, 436] on link "6:30 - 8:00 pm Advanced Ricardo Laffranchi" at bounding box center [116, 445] width 224 height 59
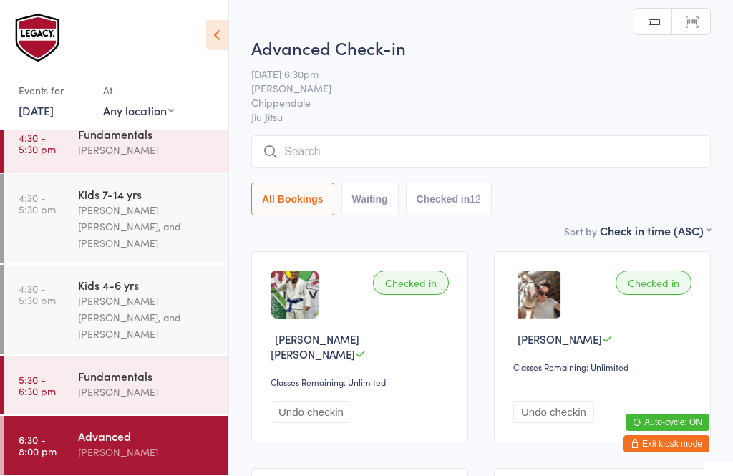
click at [339, 130] on div "Advanced Check-in 17 Sep 6:30pm Ricardo Laffranchi Chippendale Jiu Jitsu Manual…" at bounding box center [481, 129] width 460 height 187
click at [363, 148] on input "search" at bounding box center [481, 151] width 460 height 33
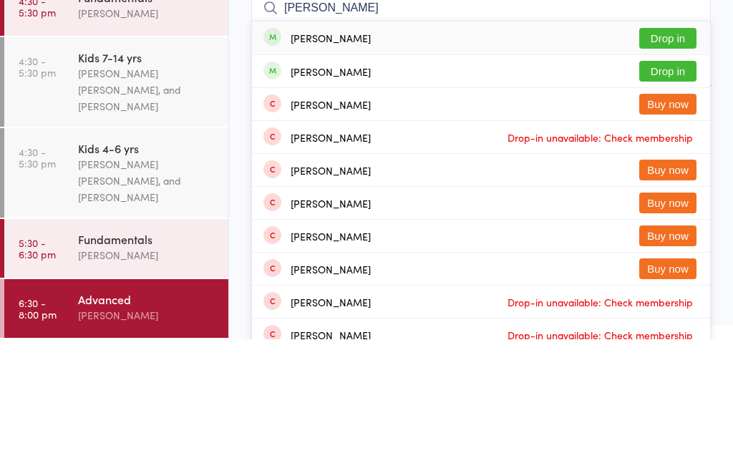
type input "Manion"
click at [661, 165] on button "Drop in" at bounding box center [668, 175] width 57 height 21
